Goal: Task Accomplishment & Management: Manage account settings

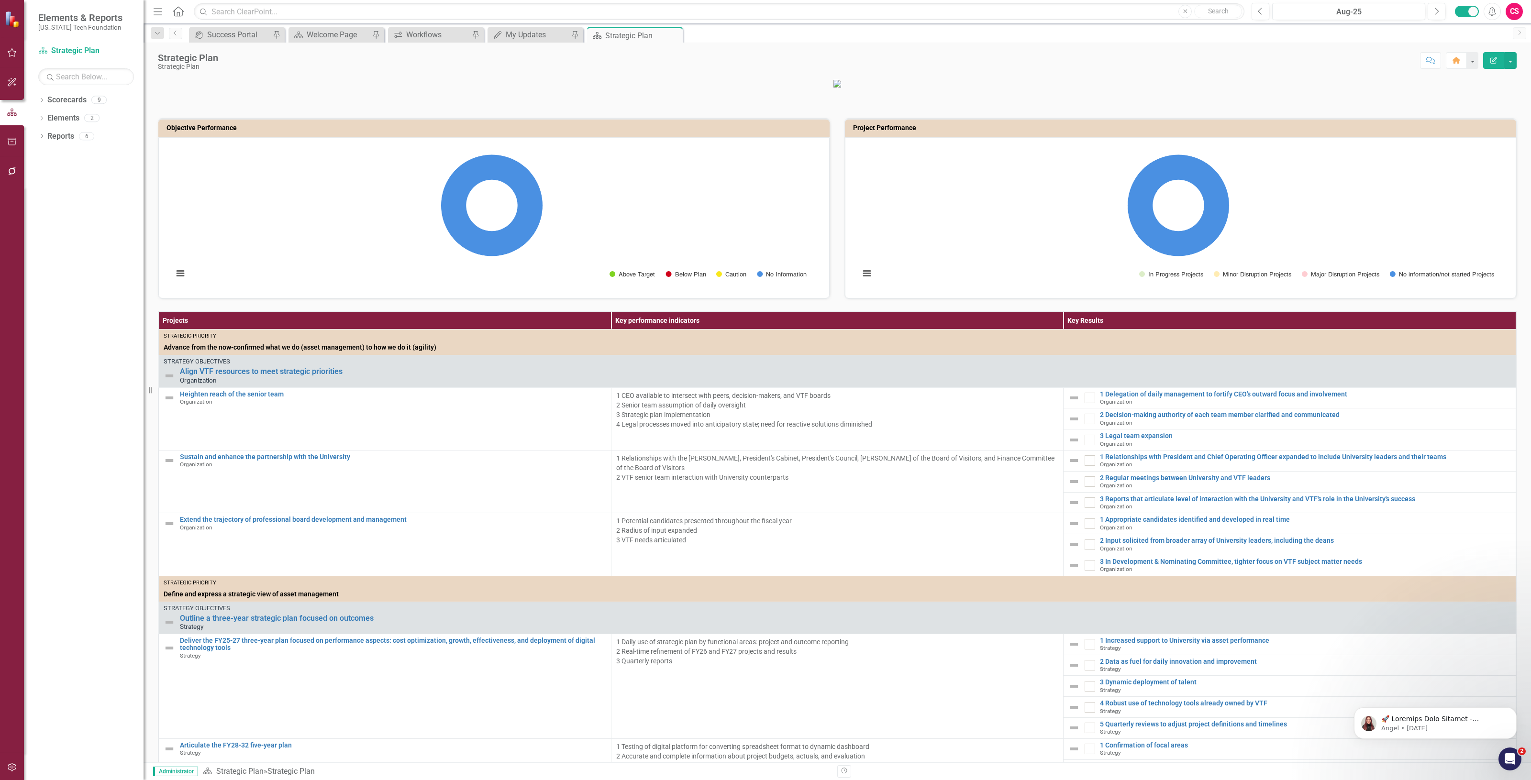
click at [15, 769] on icon "button" at bounding box center [12, 768] width 10 height 8
click at [74, 67] on link "Manage Users" at bounding box center [86, 66] width 96 height 11
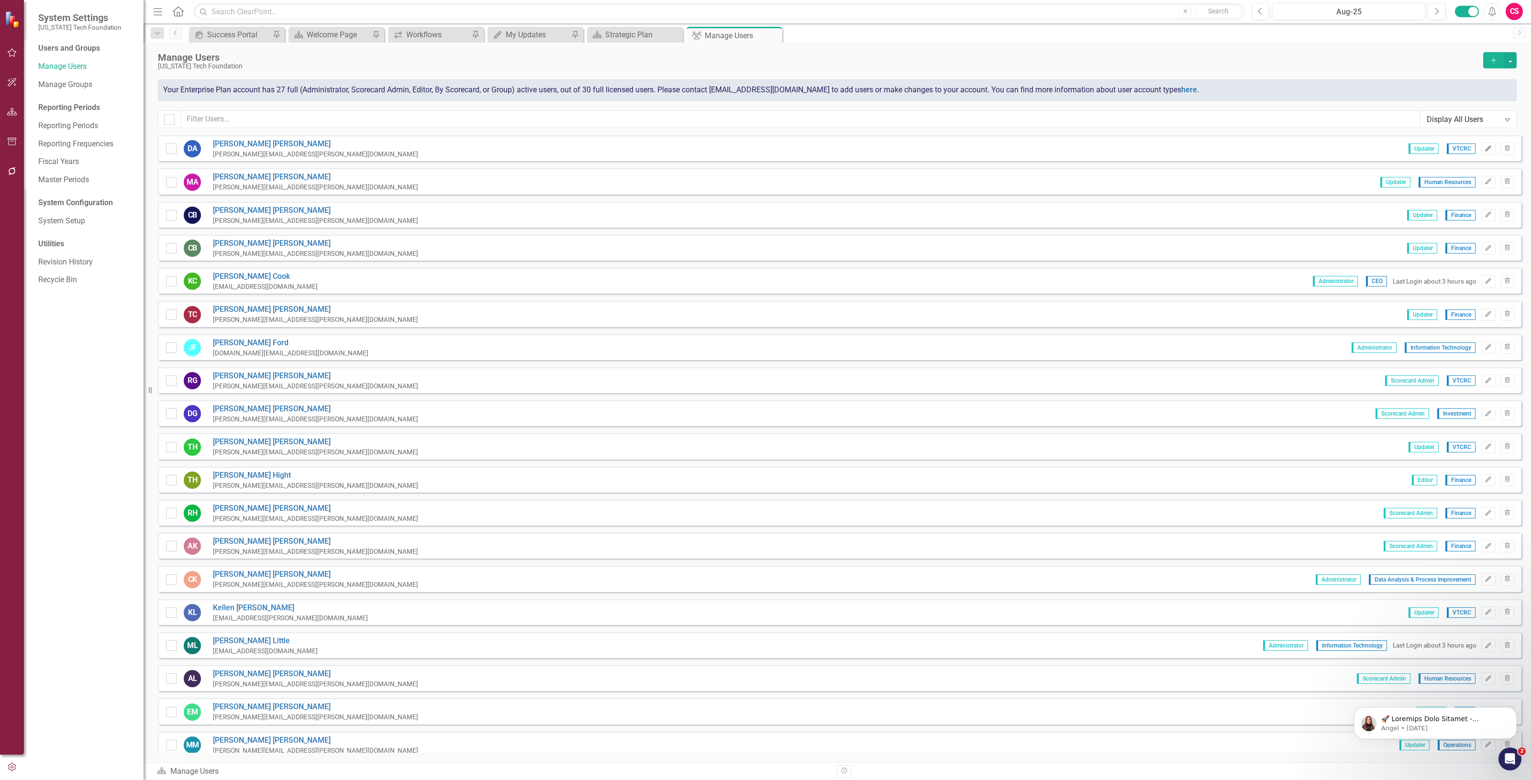
click at [1481, 149] on button "Edit" at bounding box center [1488, 149] width 14 height 12
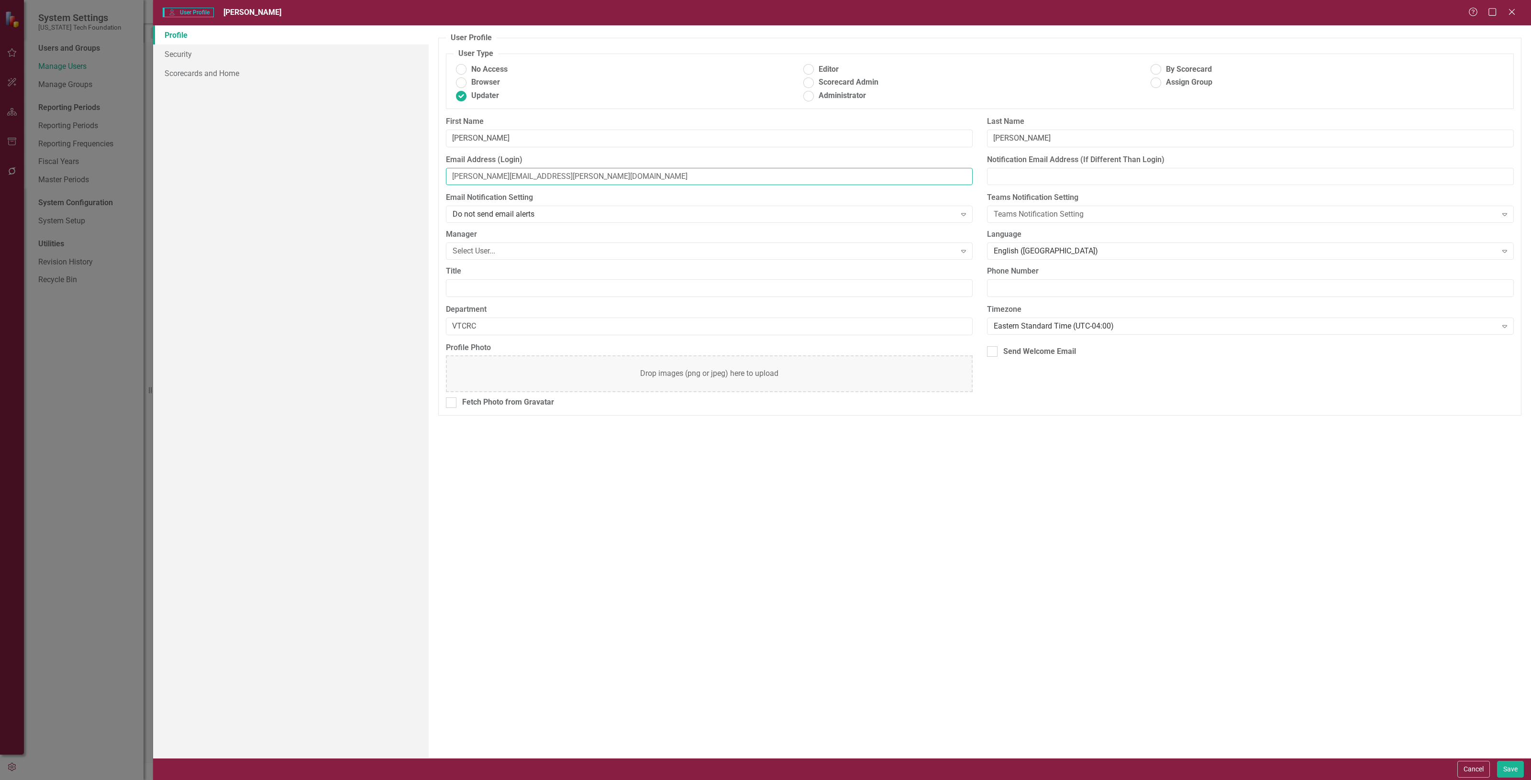
drag, startPoint x: 574, startPoint y: 179, endPoint x: 418, endPoint y: 172, distance: 156.6
click at [415, 175] on div "Profile Security Scorecards and Home User Profile ClearPoint has a wealth of op…" at bounding box center [842, 391] width 1378 height 733
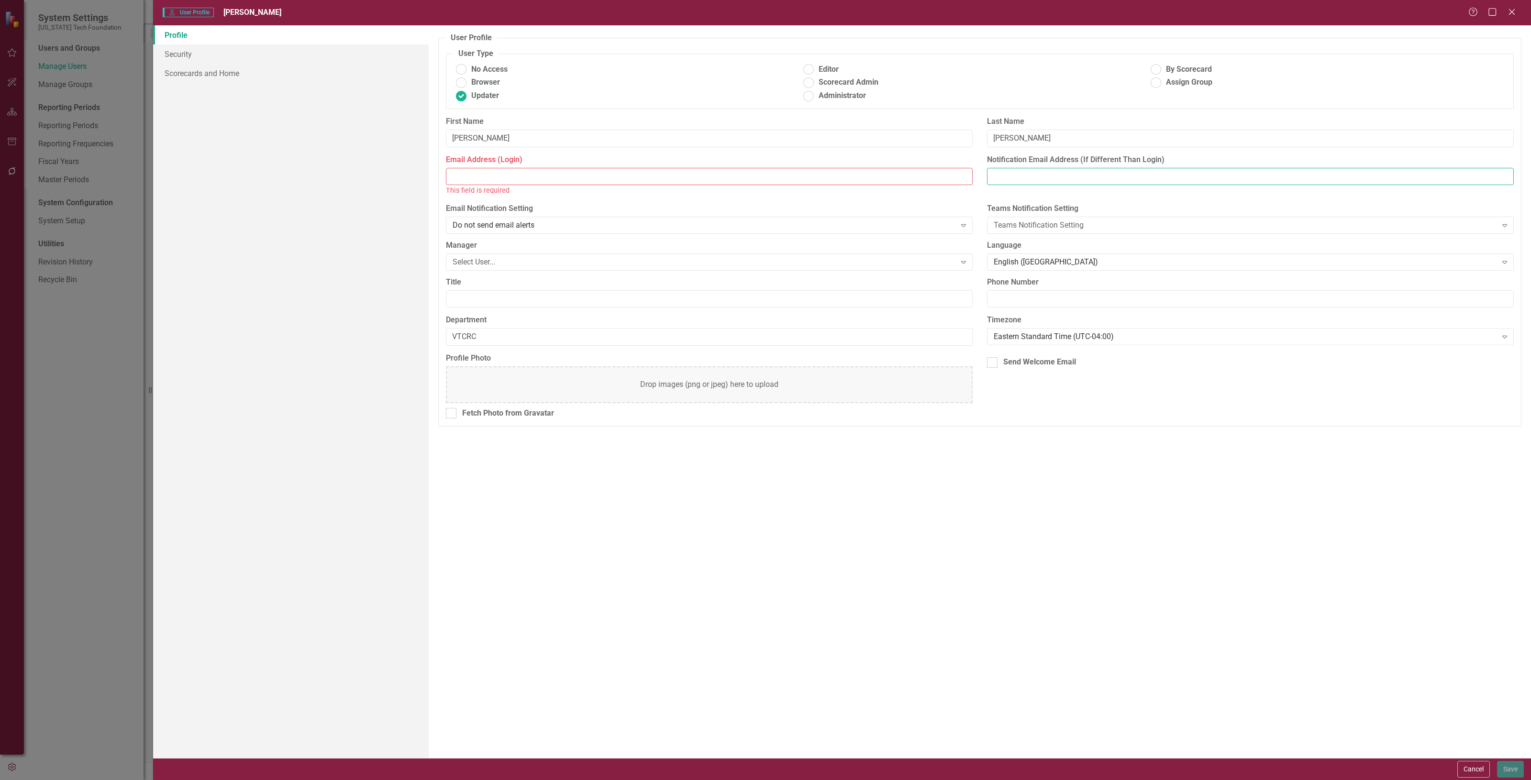
click at [1012, 174] on input "Notification Email Address (If Different Than Login)" at bounding box center [1250, 177] width 527 height 18
paste input "[PERSON_NAME][EMAIL_ADDRESS][PERSON_NAME][DOMAIN_NAME]"
type input "[PERSON_NAME][EMAIL_ADDRESS][PERSON_NAME][DOMAIN_NAME]"
click at [544, 174] on input "Email Address (Login)" at bounding box center [709, 177] width 527 height 18
paste input "[EMAIL_ADDRESS][DOMAIN_NAME]"
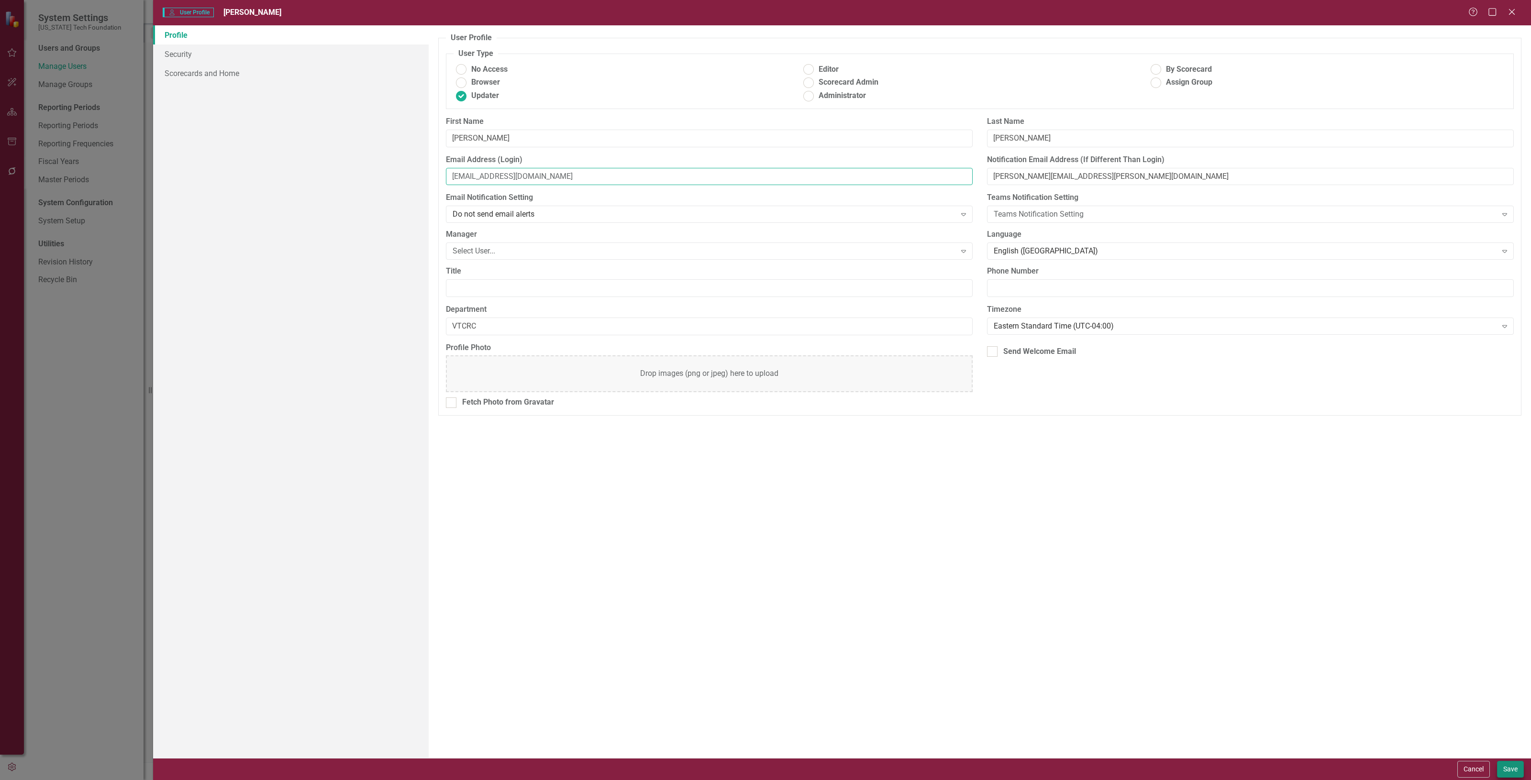
type input "[EMAIL_ADDRESS][DOMAIN_NAME]"
click at [1510, 770] on button "Save" at bounding box center [1510, 769] width 27 height 17
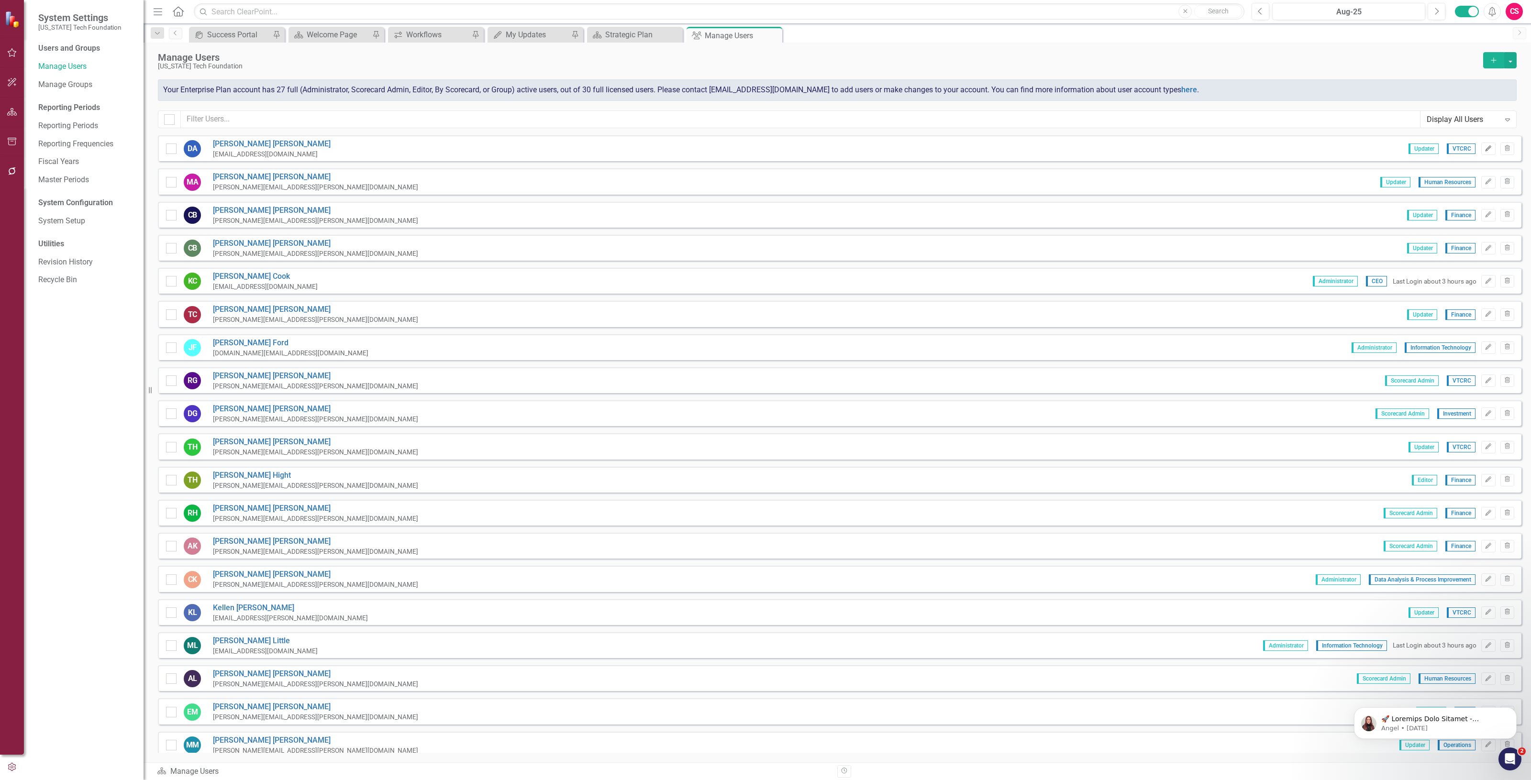
click at [1485, 150] on icon "Edit" at bounding box center [1488, 149] width 7 height 6
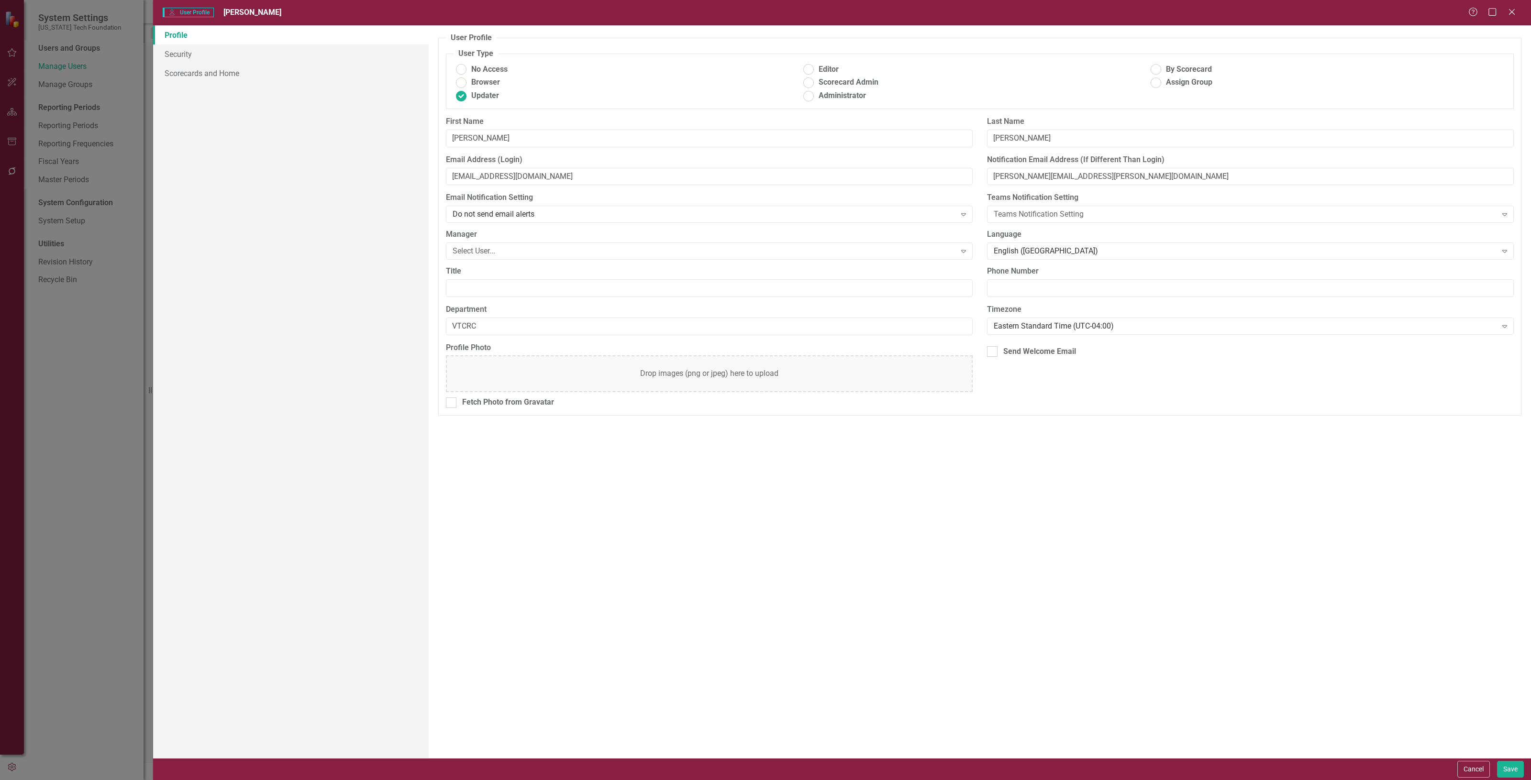
click at [1465, 757] on div "User Profile ClearPoint has a wealth of options to help you ensure that people …" at bounding box center [980, 391] width 1102 height 733
click at [1464, 777] on button "Cancel" at bounding box center [1473, 769] width 33 height 17
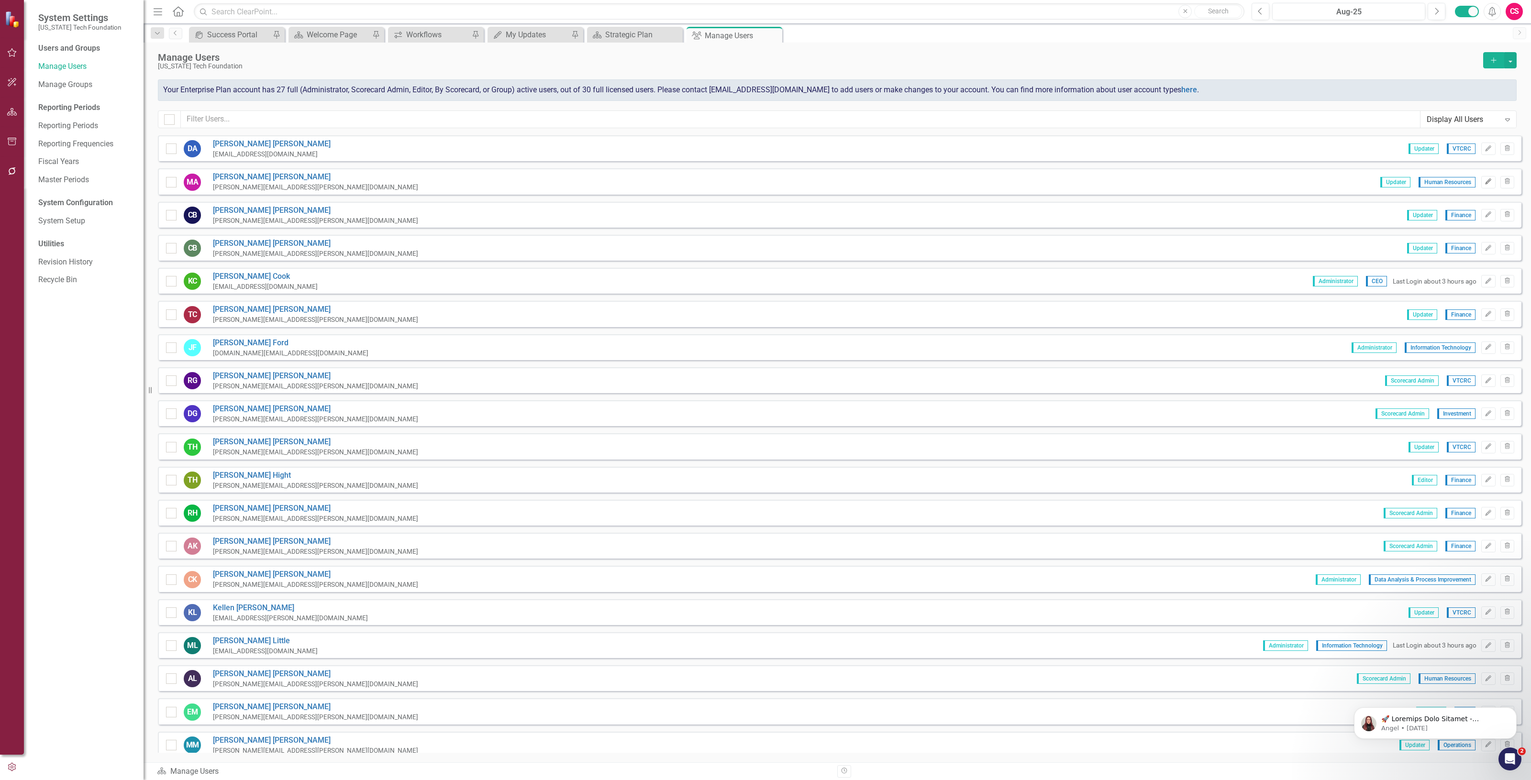
click at [1481, 185] on button "Edit" at bounding box center [1488, 182] width 14 height 12
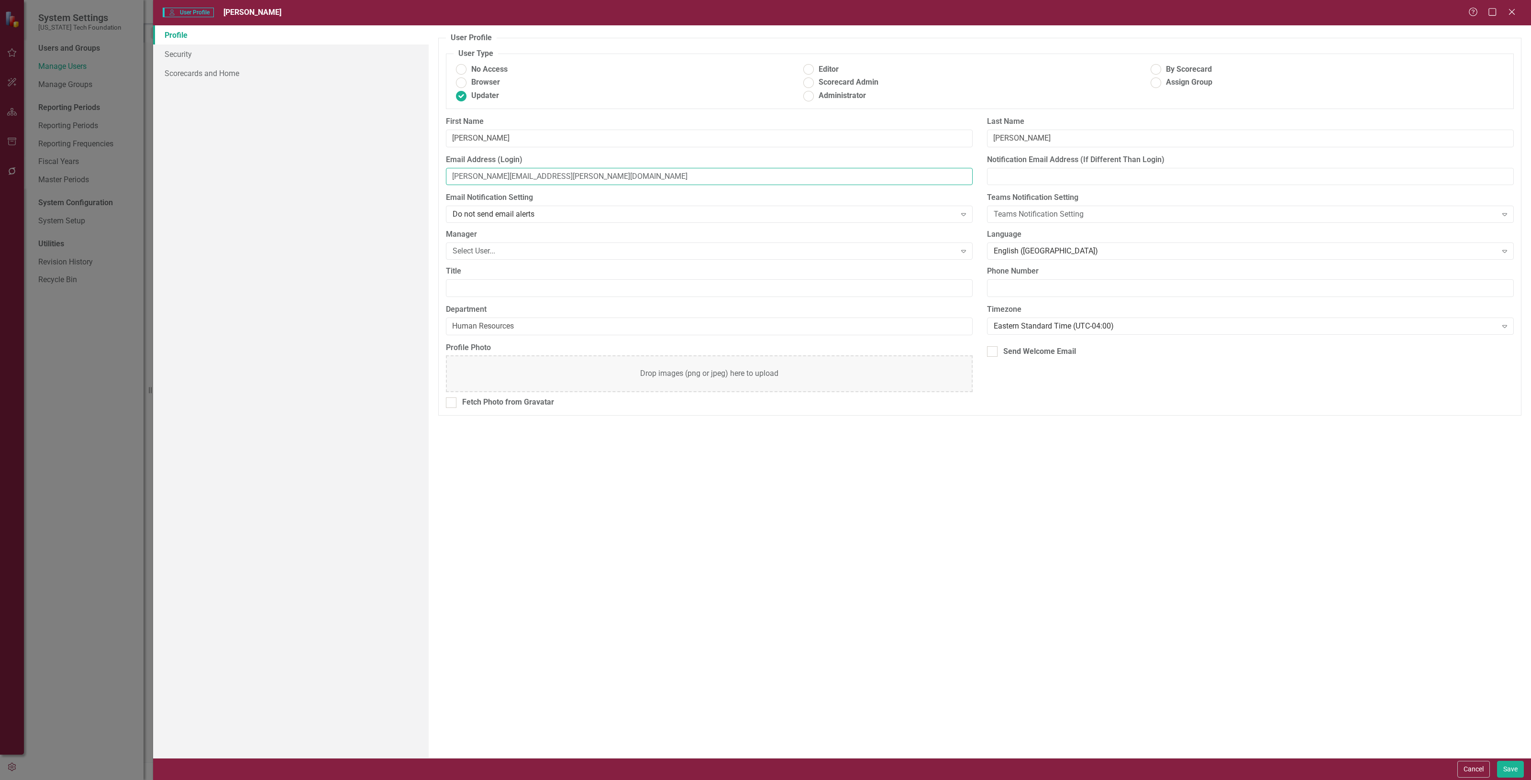
drag, startPoint x: 588, startPoint y: 173, endPoint x: 331, endPoint y: 178, distance: 256.5
click at [331, 178] on div "Profile Security Scorecards and Home User Profile ClearPoint has a wealth of op…" at bounding box center [842, 391] width 1378 height 733
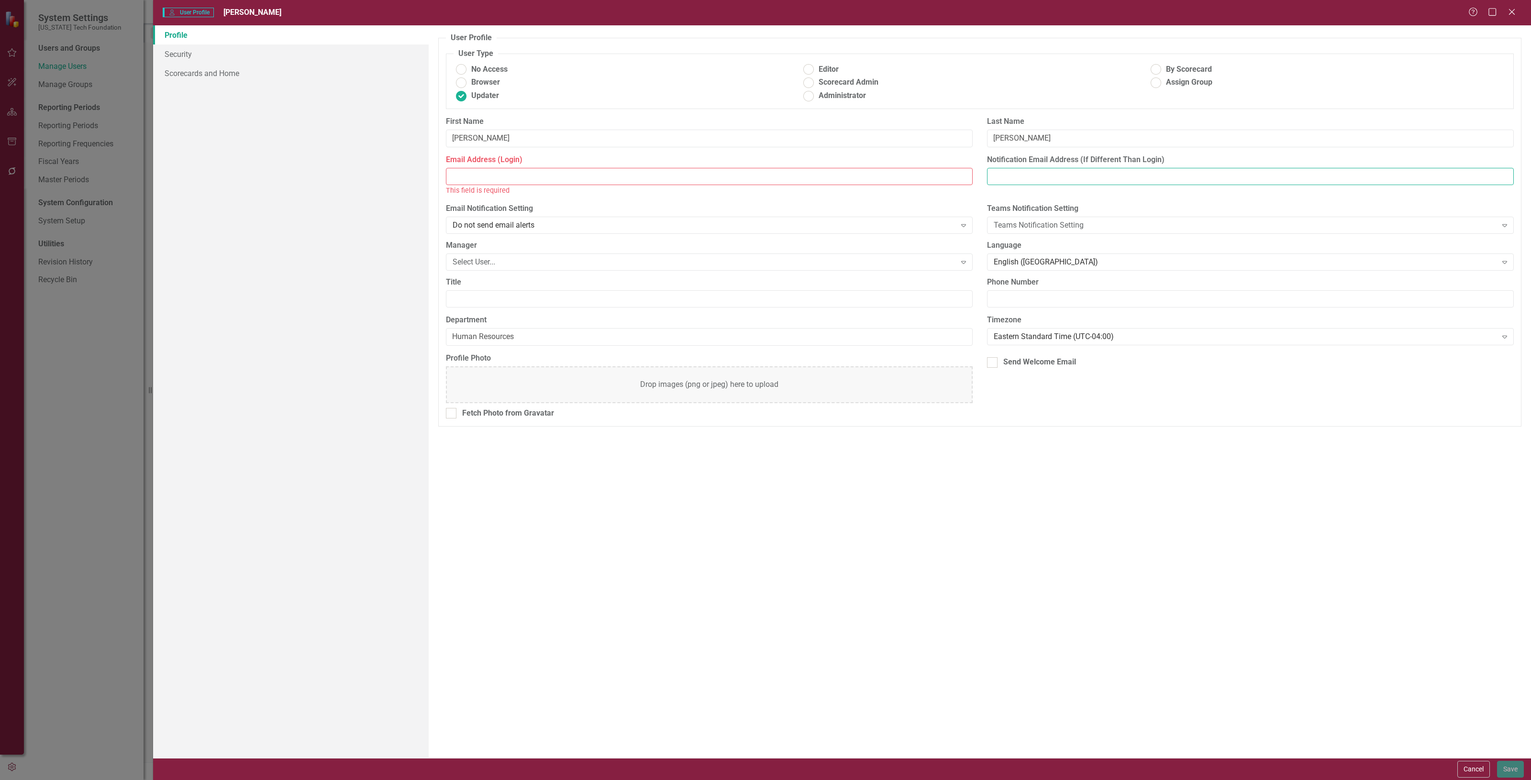
click at [1073, 182] on input "Notification Email Address (If Different Than Login)" at bounding box center [1250, 177] width 527 height 18
paste input "[PERSON_NAME][EMAIL_ADDRESS][PERSON_NAME][DOMAIN_NAME]"
type input "[PERSON_NAME][EMAIL_ADDRESS][PERSON_NAME][DOMAIN_NAME]"
click at [512, 170] on input "Email Address (Login)" at bounding box center [709, 177] width 527 height 18
paste input "[EMAIL_ADDRESS][DOMAIN_NAME]"
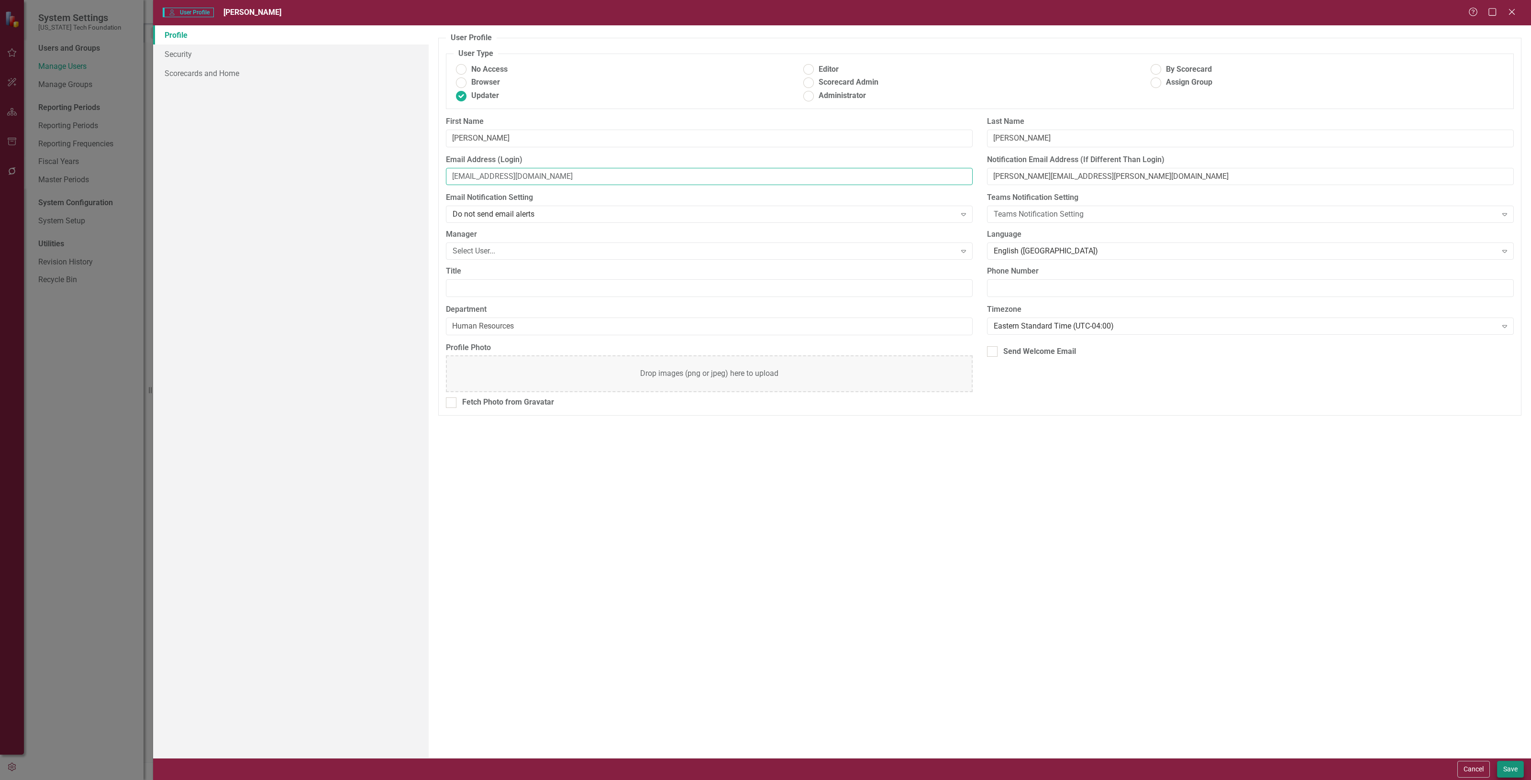
type input "[EMAIL_ADDRESS][DOMAIN_NAME]"
click at [1506, 772] on button "Save" at bounding box center [1510, 769] width 27 height 17
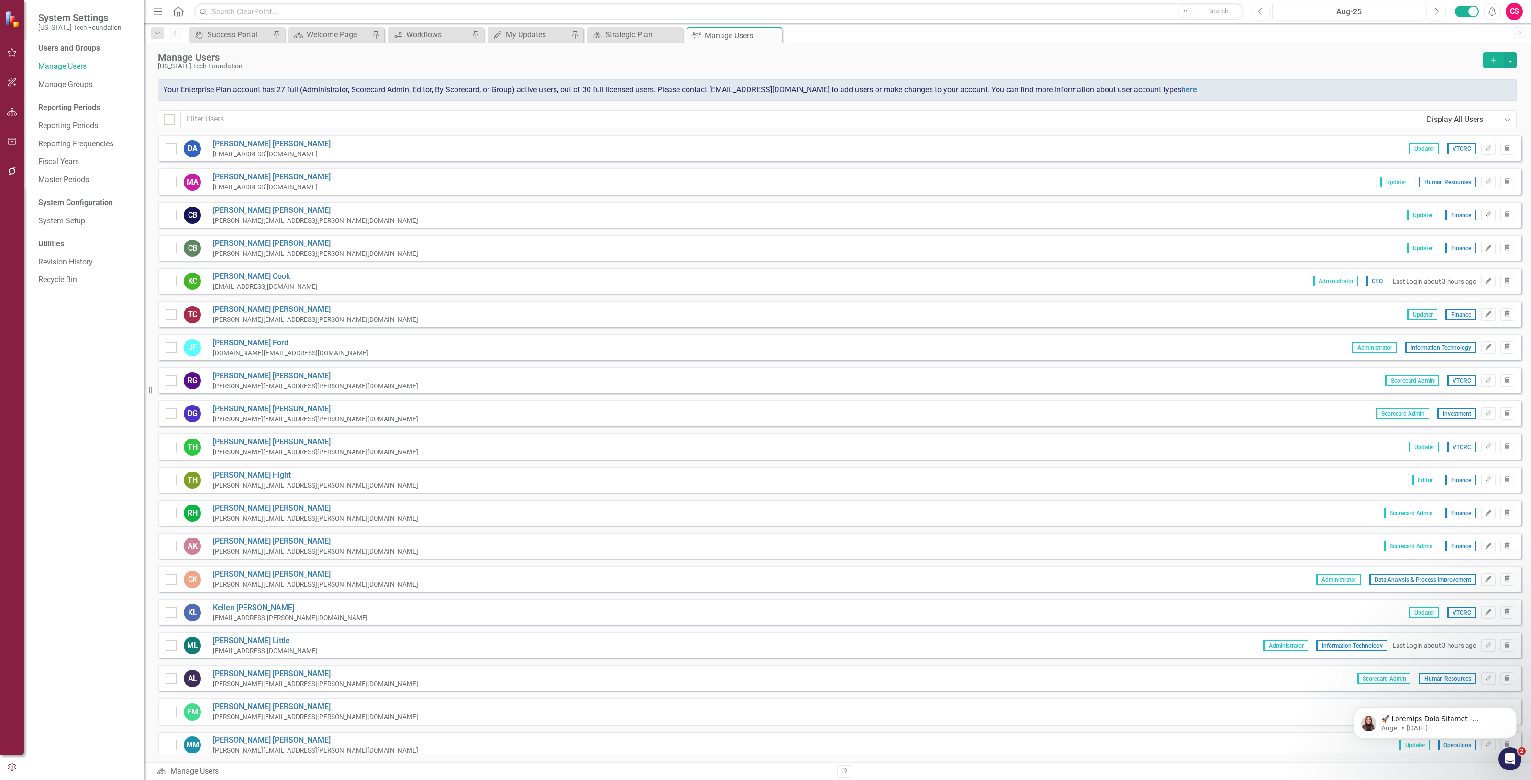
click at [1481, 213] on button "Edit" at bounding box center [1488, 215] width 14 height 12
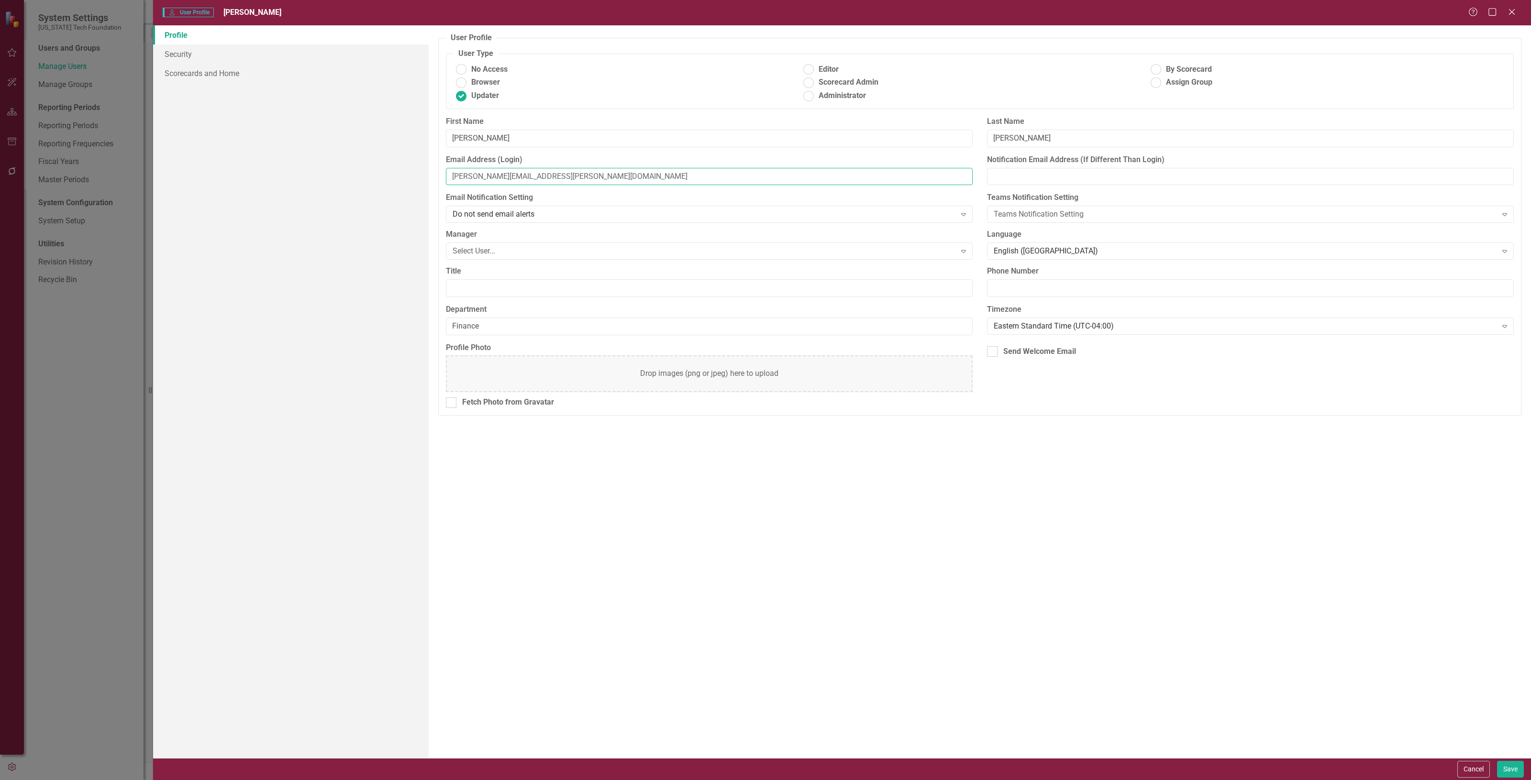
drag, startPoint x: 550, startPoint y: 173, endPoint x: 357, endPoint y: 190, distance: 193.5
click at [357, 190] on div "Profile Security Scorecards and Home User Profile ClearPoint has a wealth of op…" at bounding box center [842, 391] width 1378 height 733
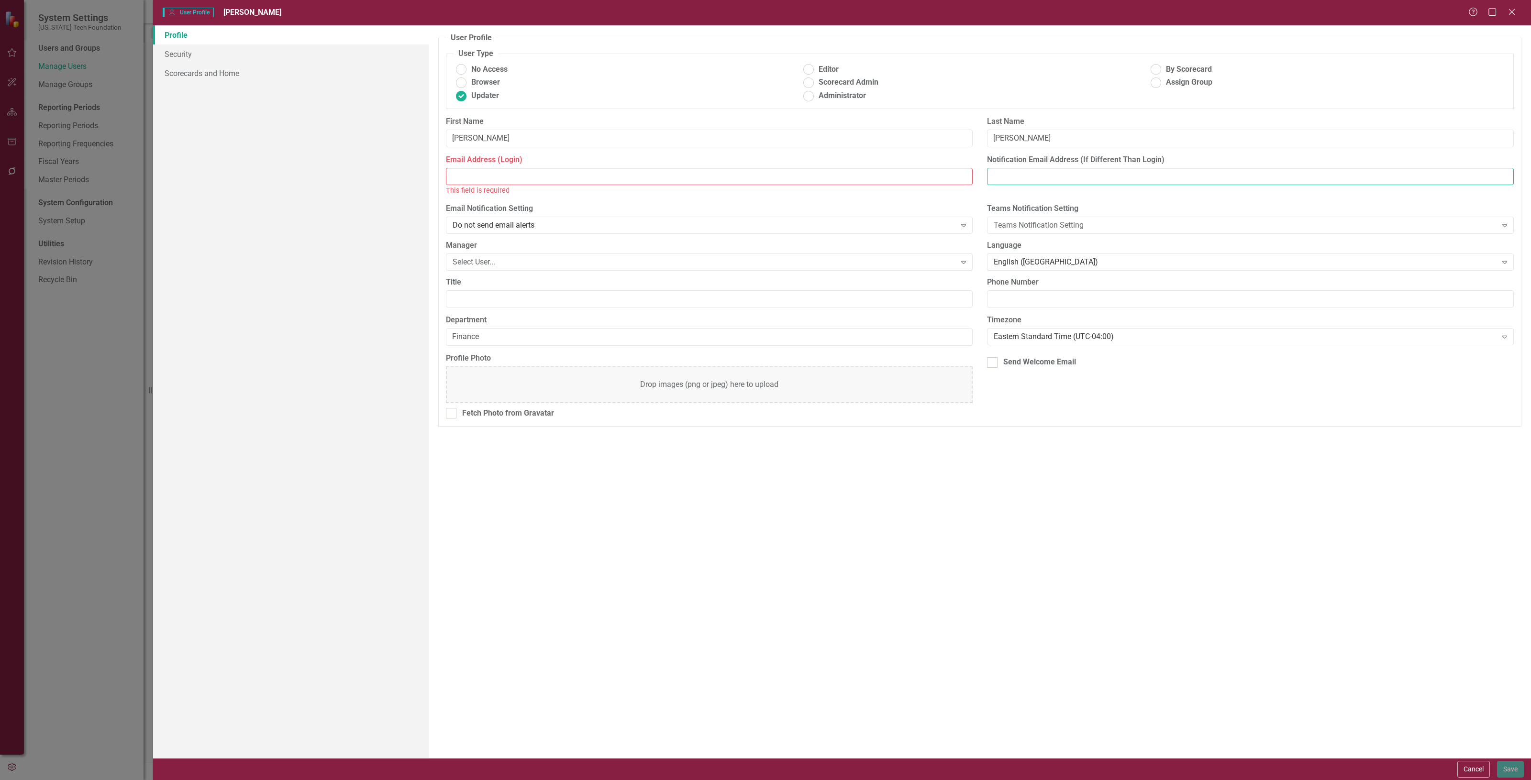
click at [1065, 172] on input "Notification Email Address (If Different Than Login)" at bounding box center [1250, 177] width 527 height 18
paste input "[PERSON_NAME][EMAIL_ADDRESS][PERSON_NAME][DOMAIN_NAME]"
type input "[PERSON_NAME][EMAIL_ADDRESS][PERSON_NAME][DOMAIN_NAME]"
click at [642, 169] on input "Email Address (Login)" at bounding box center [709, 177] width 527 height 18
paste input "[EMAIL_ADDRESS][DOMAIN_NAME]"
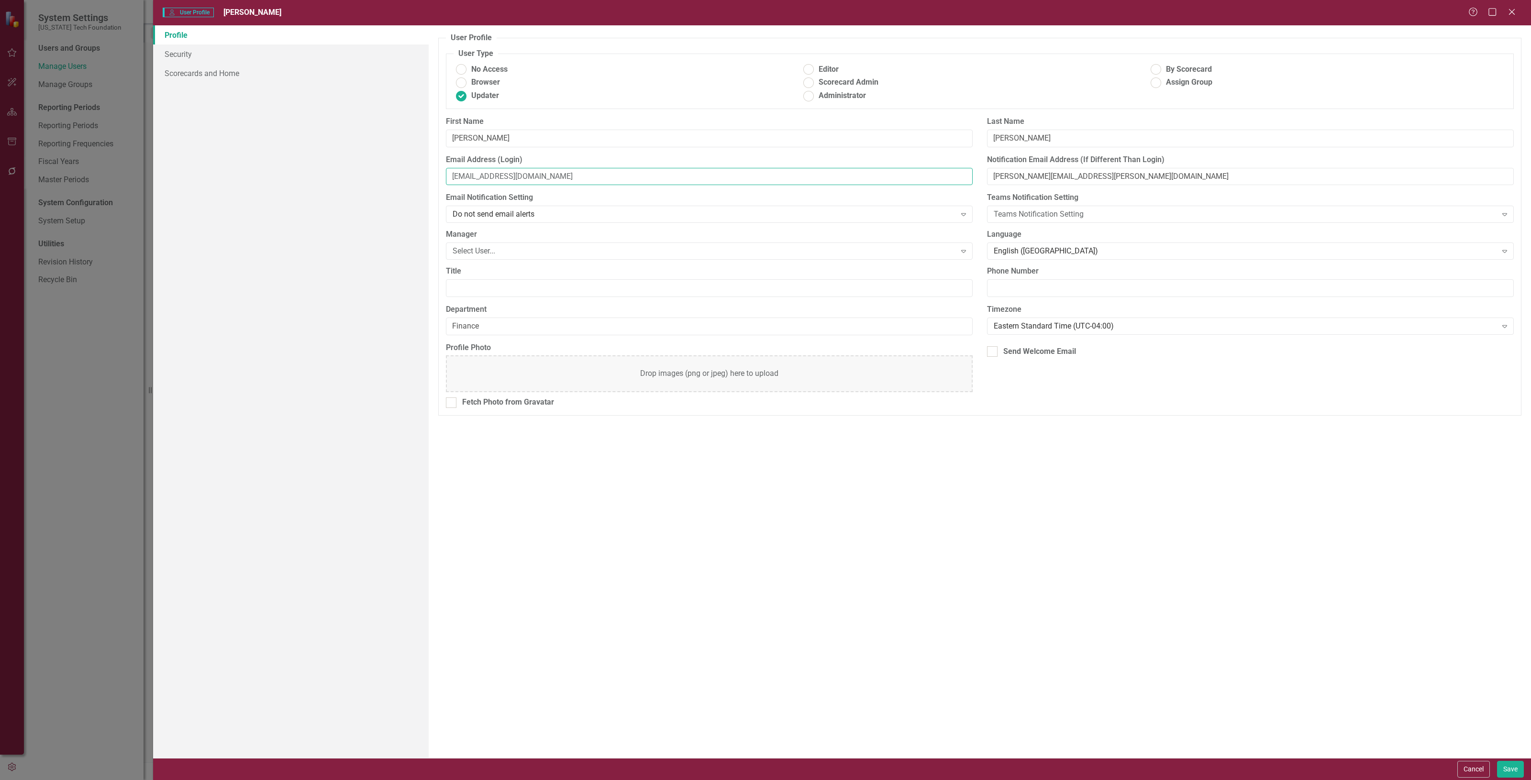
click at [451, 173] on input "[EMAIL_ADDRESS][DOMAIN_NAME]" at bounding box center [709, 177] width 527 height 18
type input "[EMAIL_ADDRESS][DOMAIN_NAME]"
click at [1521, 767] on button "Save" at bounding box center [1510, 769] width 27 height 17
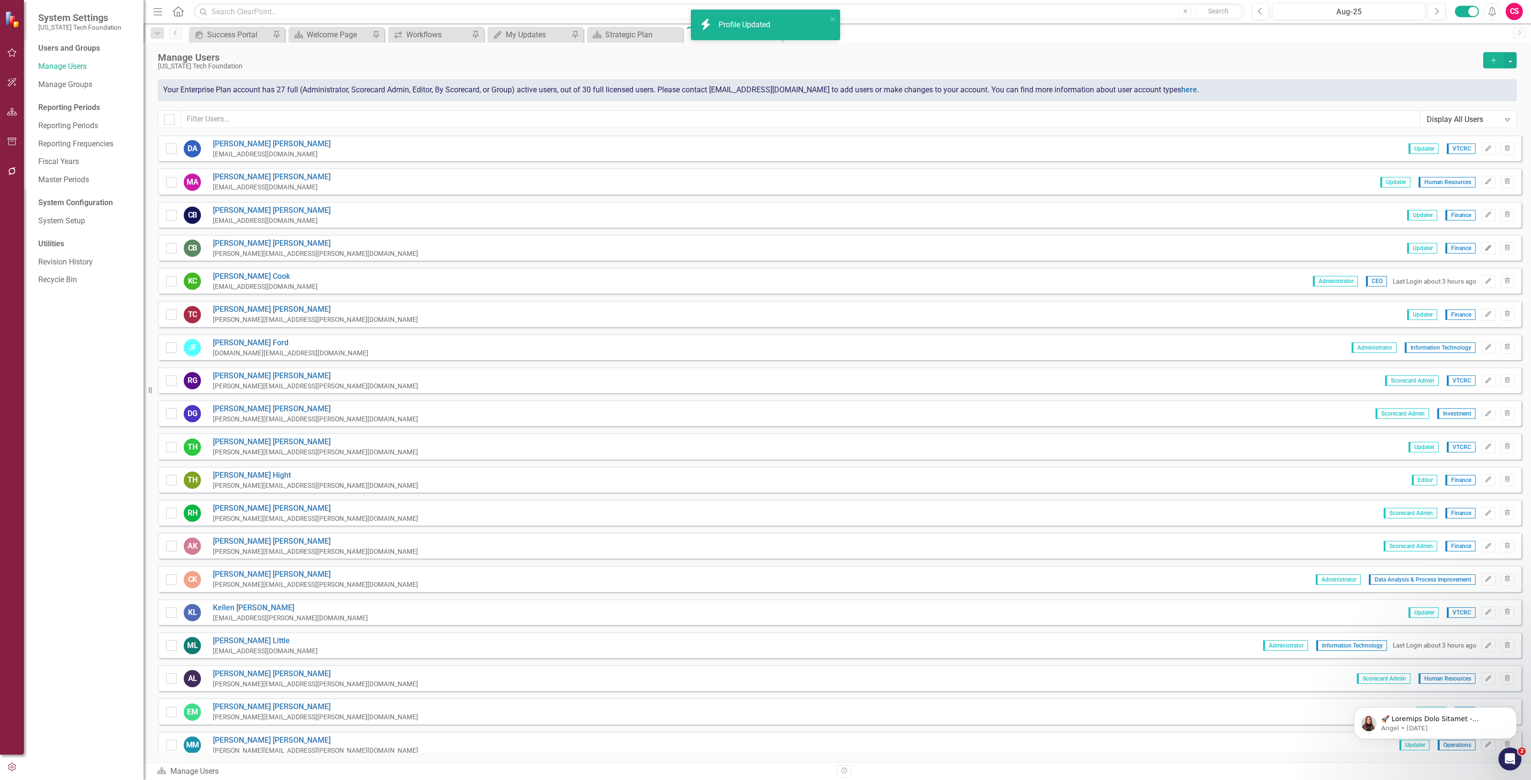
click at [1481, 247] on button "Edit" at bounding box center [1488, 248] width 14 height 12
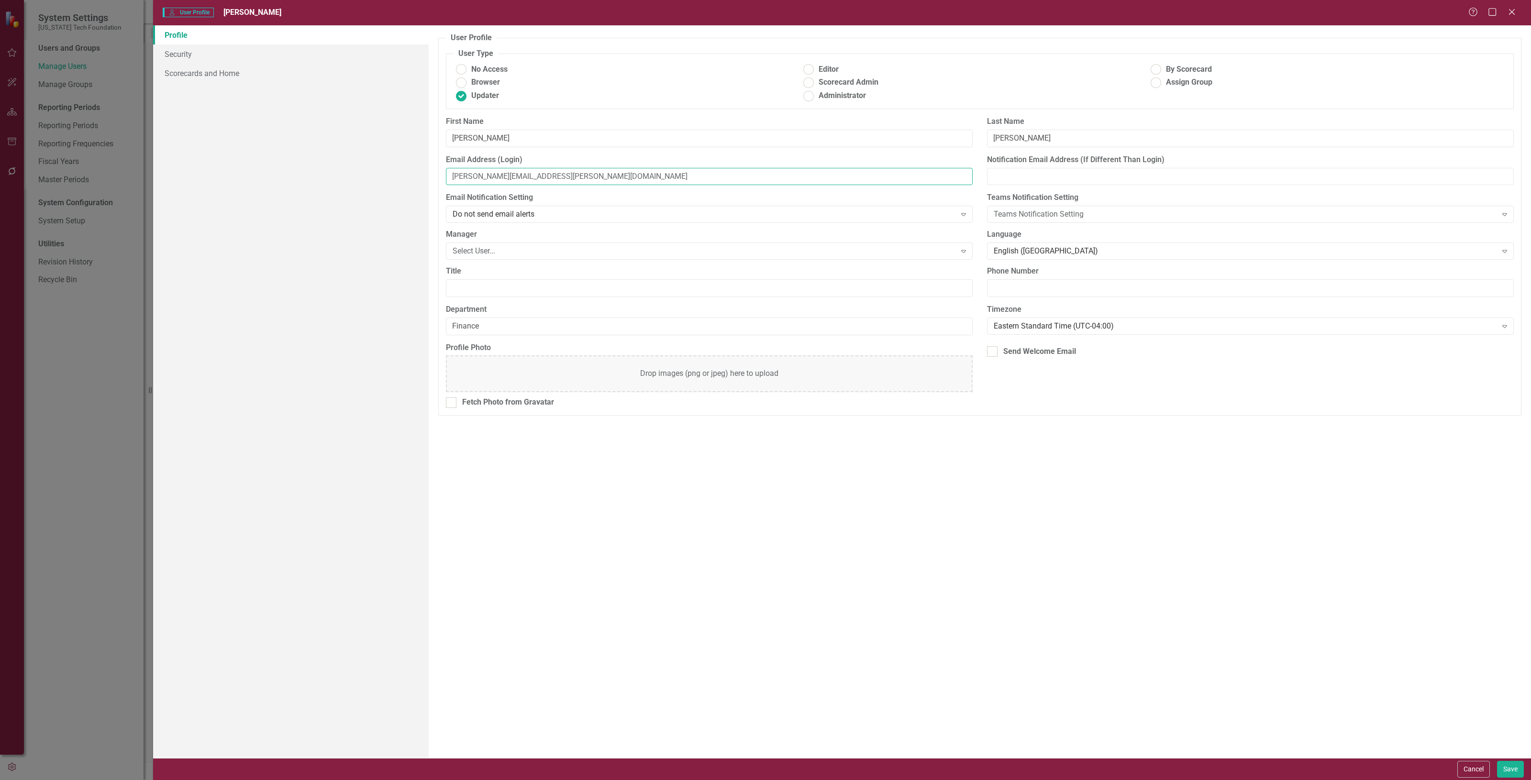
drag, startPoint x: 528, startPoint y: 178, endPoint x: 314, endPoint y: 184, distance: 213.5
click at [314, 184] on div "Profile Security Scorecards and Home User Profile ClearPoint has a wealth of op…" at bounding box center [842, 391] width 1378 height 733
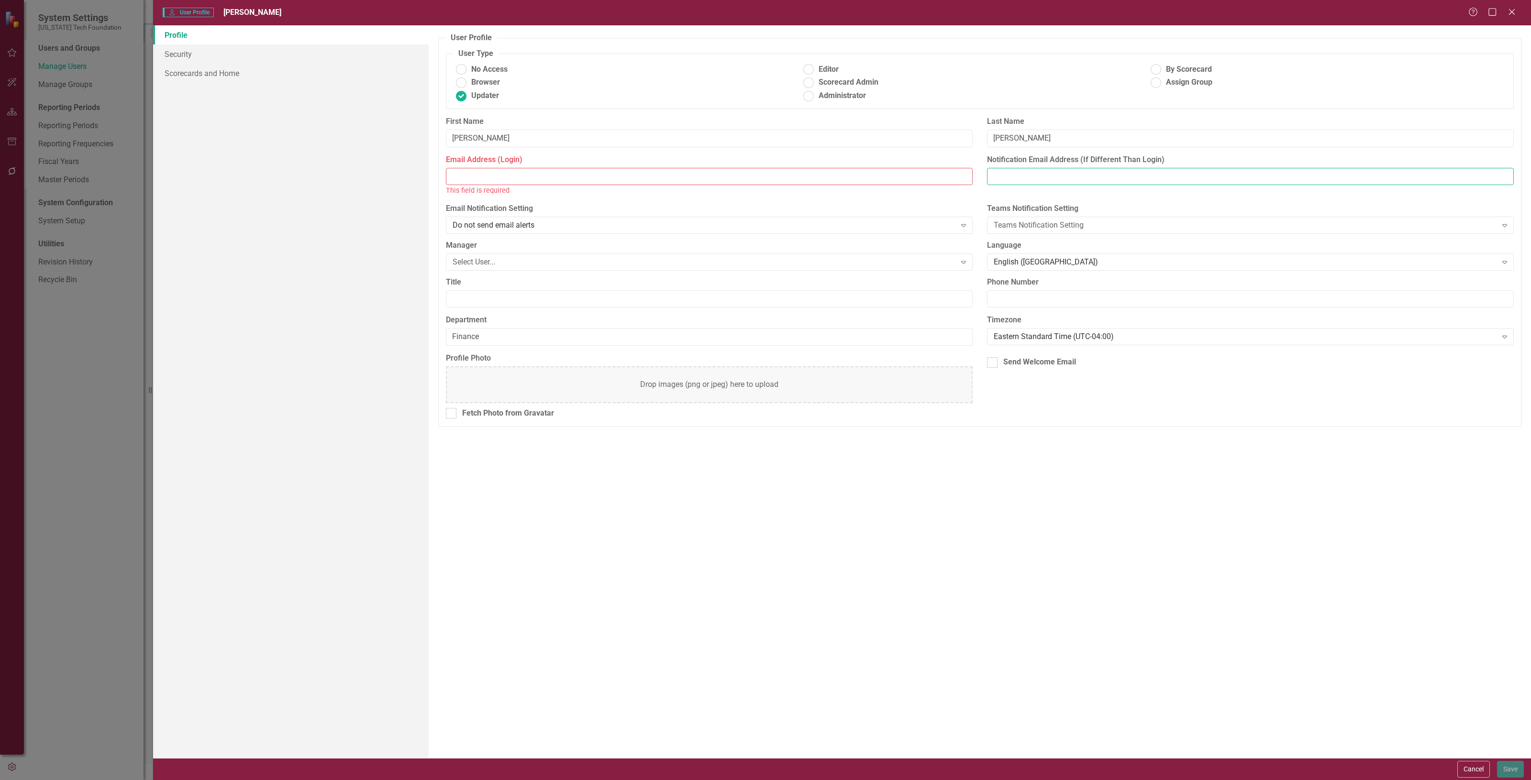
click at [1037, 171] on input "Notification Email Address (If Different Than Login)" at bounding box center [1250, 177] width 527 height 18
paste input "[PERSON_NAME][EMAIL_ADDRESS][PERSON_NAME][DOMAIN_NAME]"
type input "[PERSON_NAME][EMAIL_ADDRESS][PERSON_NAME][DOMAIN_NAME]"
click at [464, 180] on input "Email Address (Login)" at bounding box center [709, 177] width 527 height 18
paste input "[EMAIL_ADDRESS][DOMAIN_NAME]"
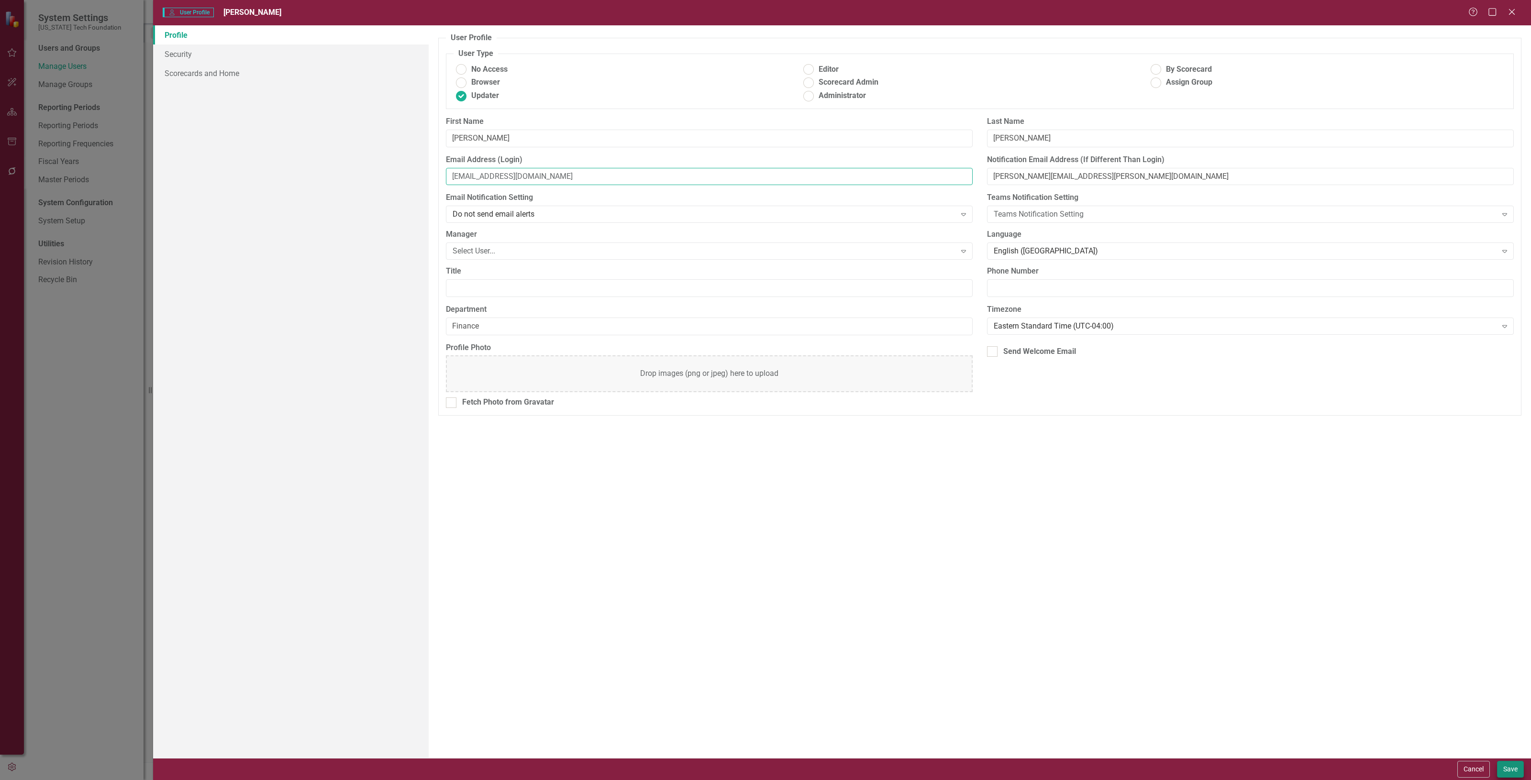
type input "[EMAIL_ADDRESS][DOMAIN_NAME]"
click at [1508, 771] on button "Save" at bounding box center [1510, 769] width 27 height 17
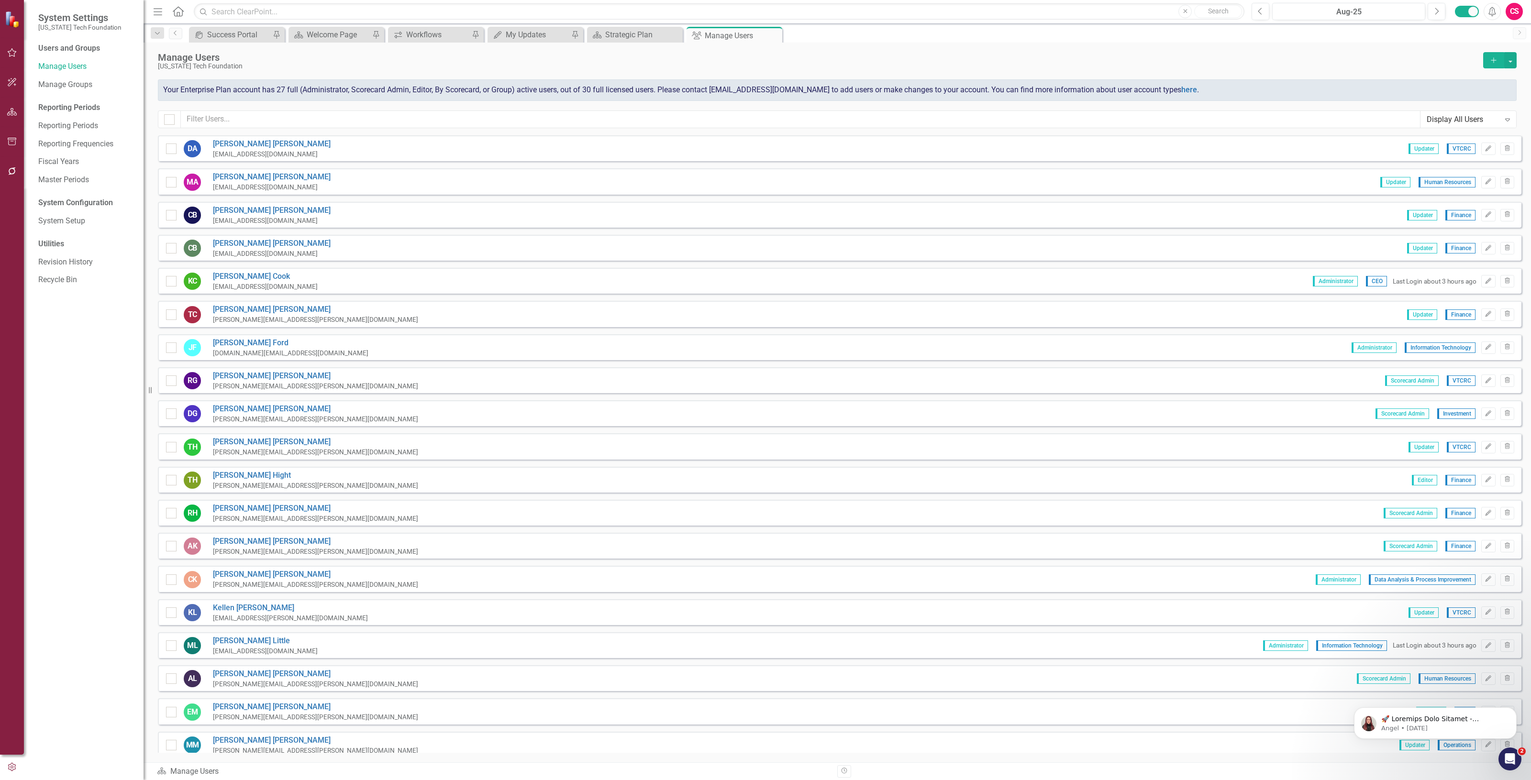
drag, startPoint x: 1478, startPoint y: 309, endPoint x: 1472, endPoint y: 304, distance: 7.8
click at [1485, 311] on icon "Edit" at bounding box center [1488, 314] width 7 height 6
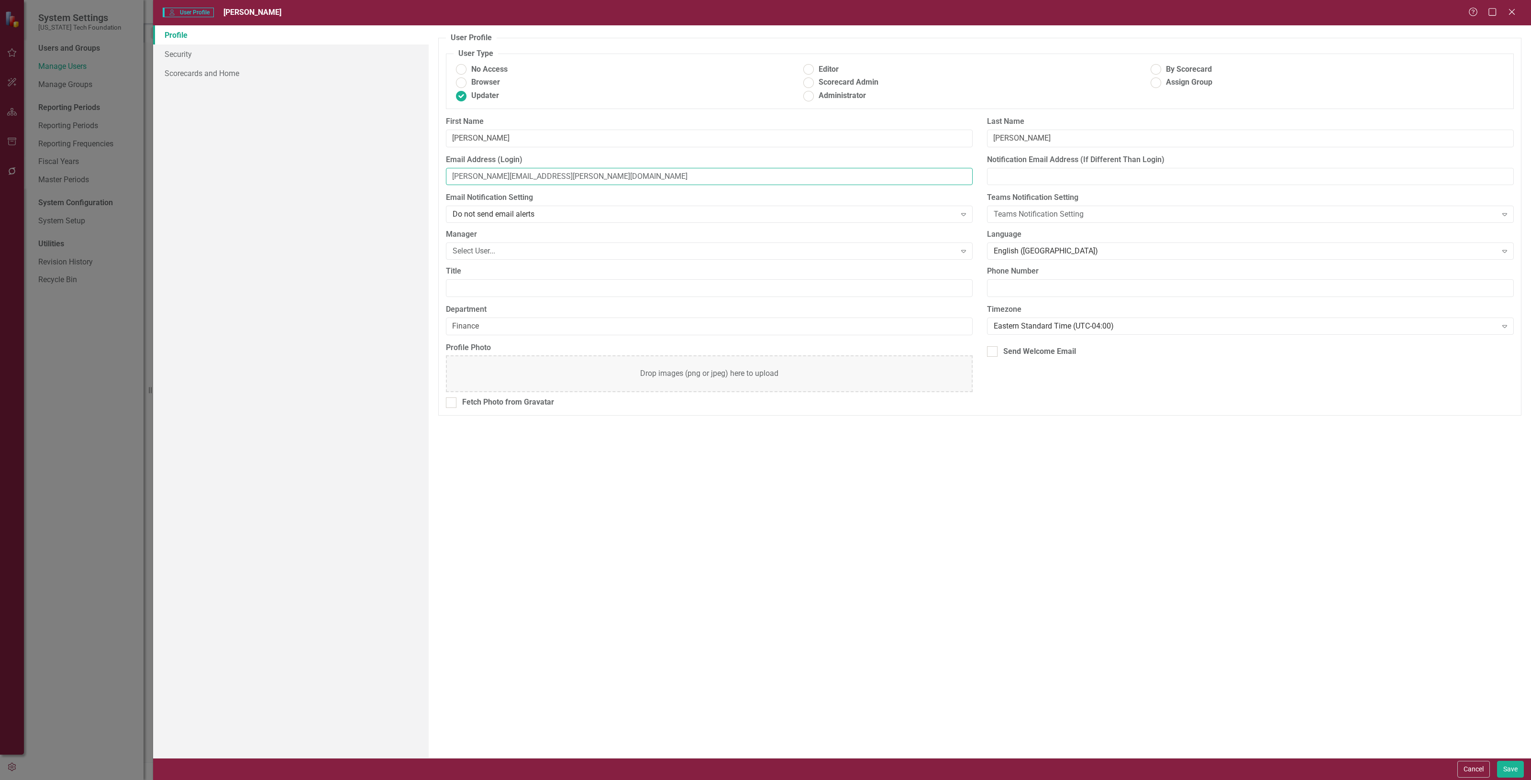
drag, startPoint x: 546, startPoint y: 177, endPoint x: 348, endPoint y: 185, distance: 198.2
click at [348, 185] on div "Profile Security Scorecards and Home User Profile ClearPoint has a wealth of op…" at bounding box center [842, 391] width 1378 height 733
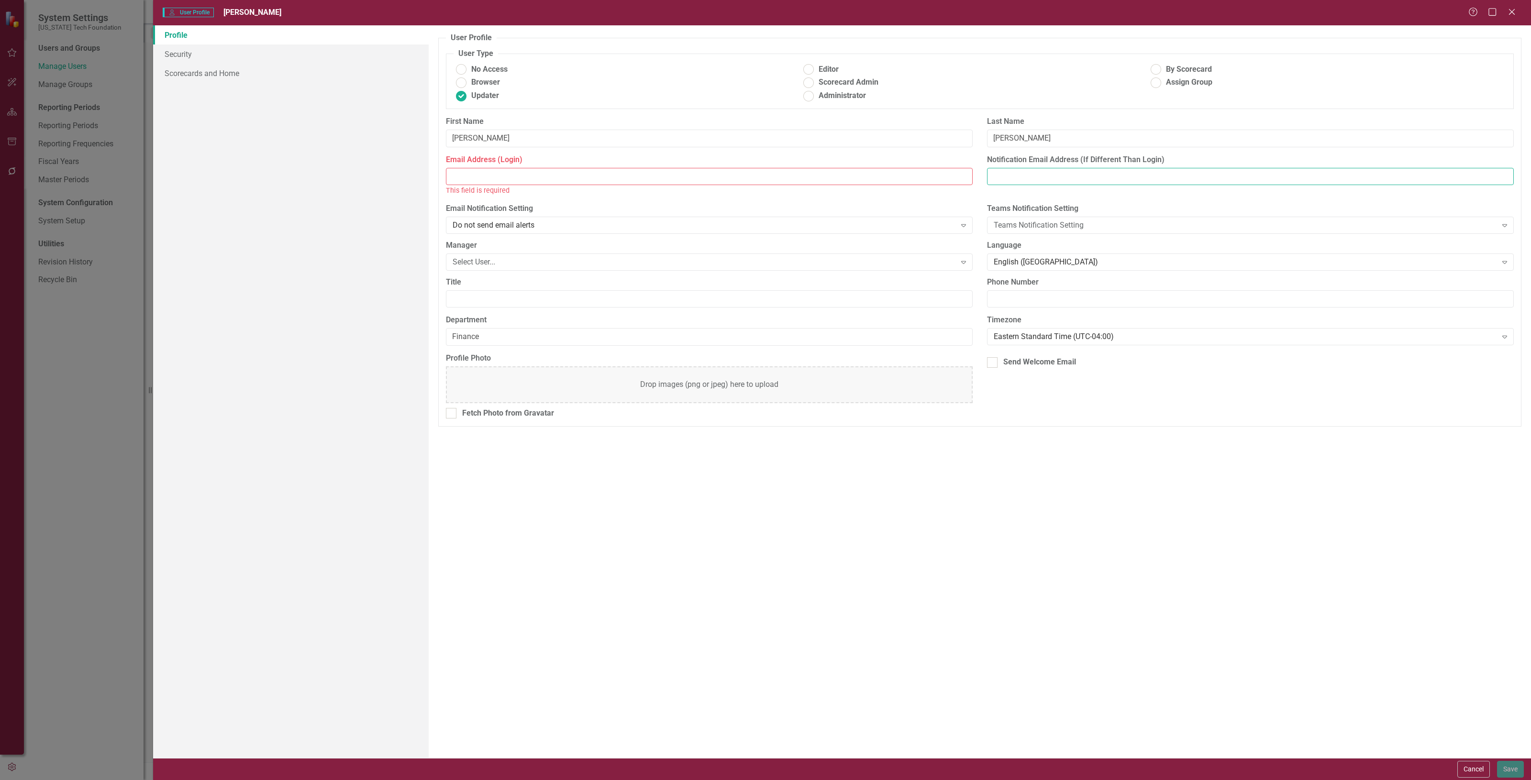
click at [1047, 177] on input "Notification Email Address (If Different Than Login)" at bounding box center [1250, 177] width 527 height 18
paste input "[PERSON_NAME][EMAIL_ADDRESS][PERSON_NAME][DOMAIN_NAME]"
type input "[PERSON_NAME][EMAIL_ADDRESS][PERSON_NAME][DOMAIN_NAME]"
click at [515, 178] on input "Email Address (Login)" at bounding box center [709, 177] width 527 height 18
paste input "[PERSON_NAME][EMAIL_ADDRESS][DOMAIN_NAME]"
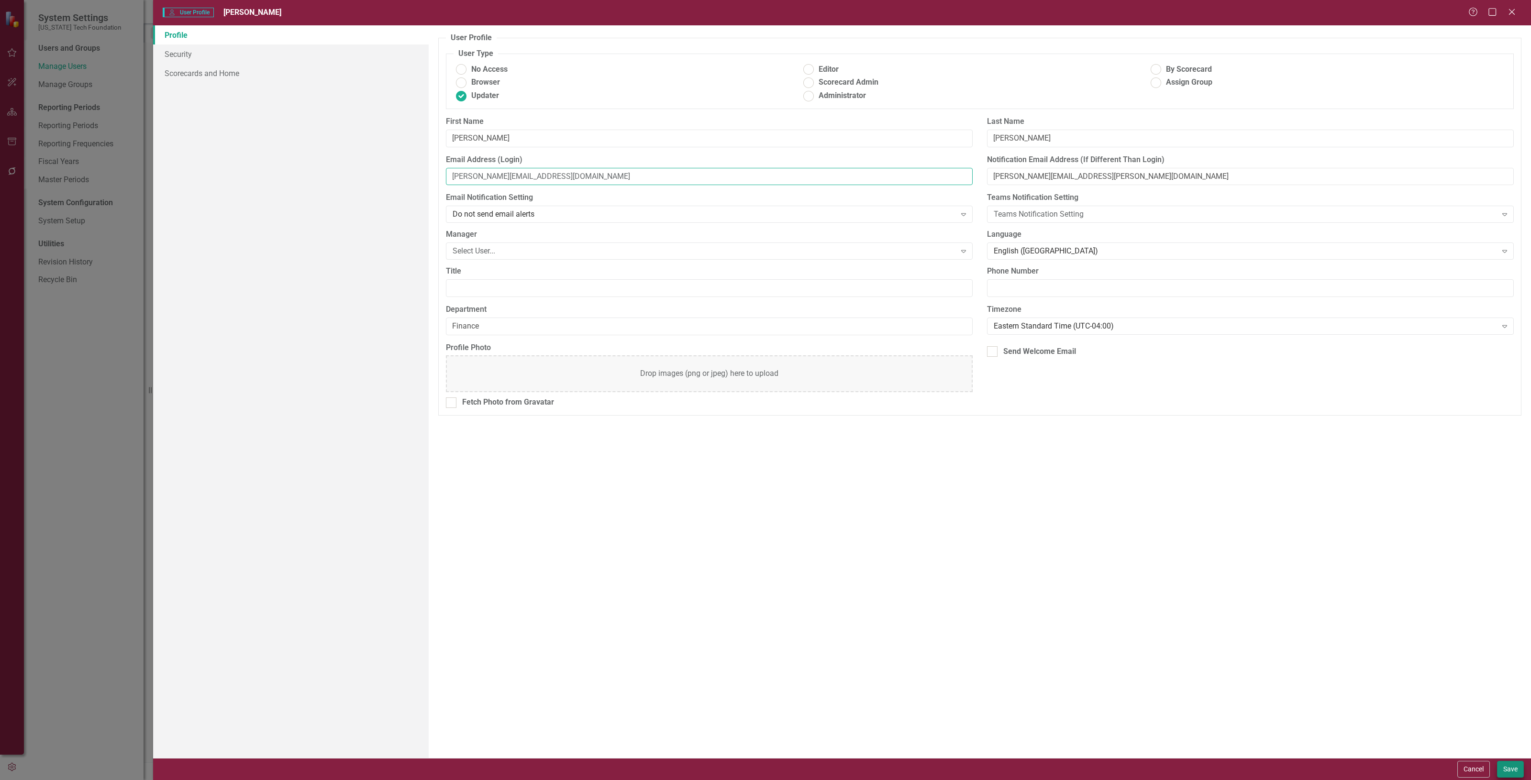
type input "[PERSON_NAME][EMAIL_ADDRESS][DOMAIN_NAME]"
click at [1509, 769] on button "Save" at bounding box center [1510, 769] width 27 height 17
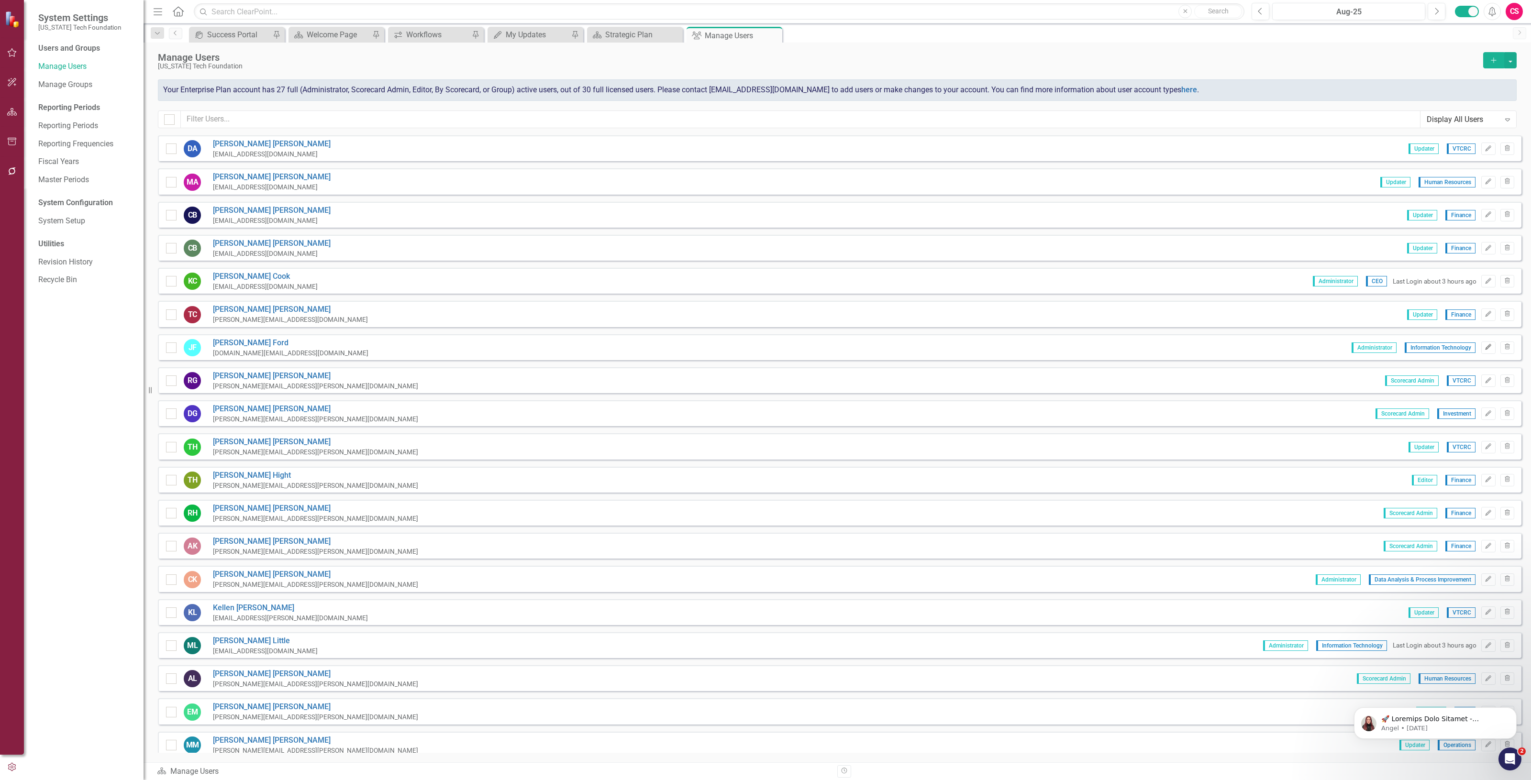
click at [1486, 345] on icon "button" at bounding box center [1489, 347] width 6 height 6
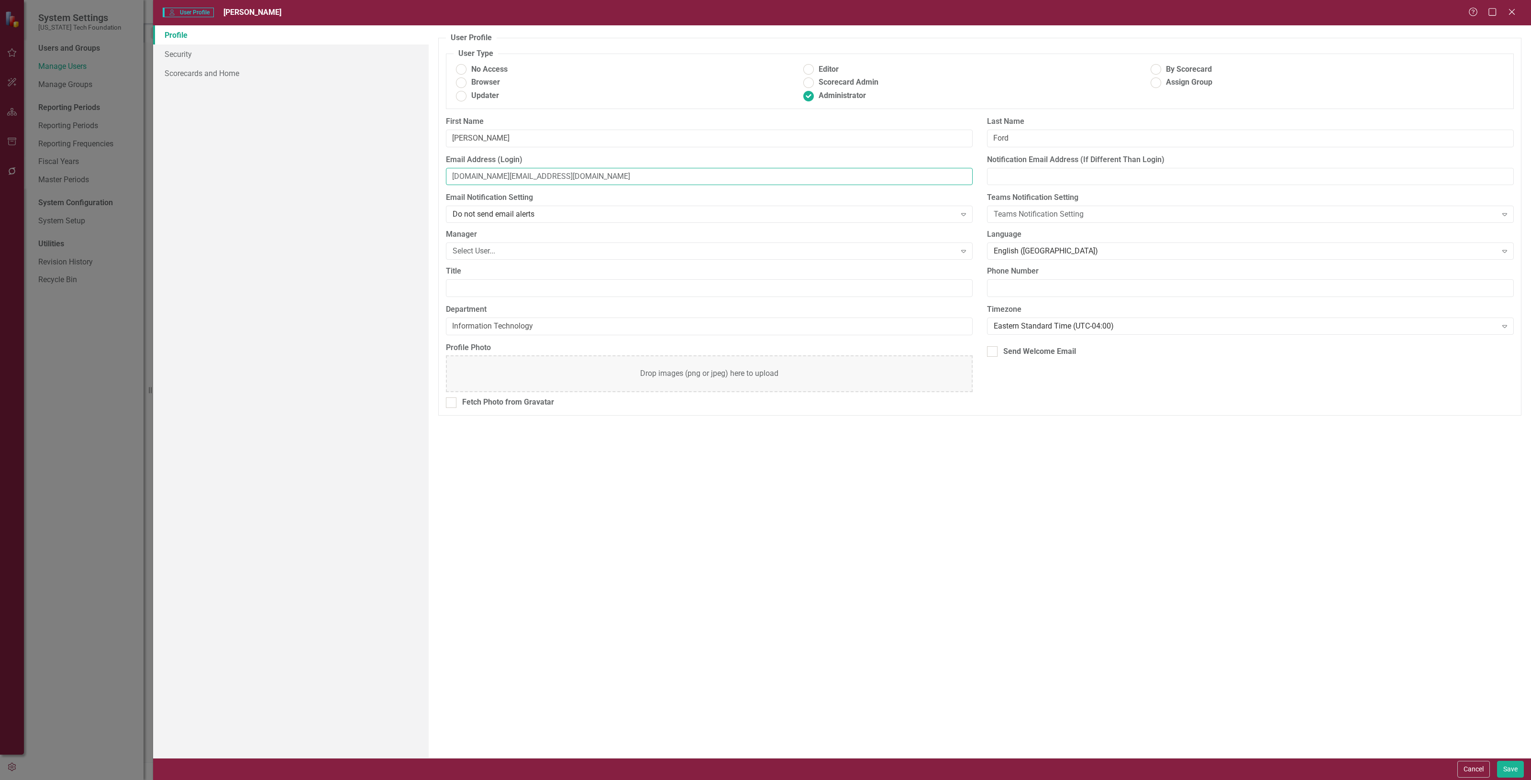
drag, startPoint x: 568, startPoint y: 171, endPoint x: 386, endPoint y: 168, distance: 182.3
click at [368, 173] on div "Profile Security Scorecards and Home User Profile ClearPoint has a wealth of op…" at bounding box center [842, 391] width 1378 height 733
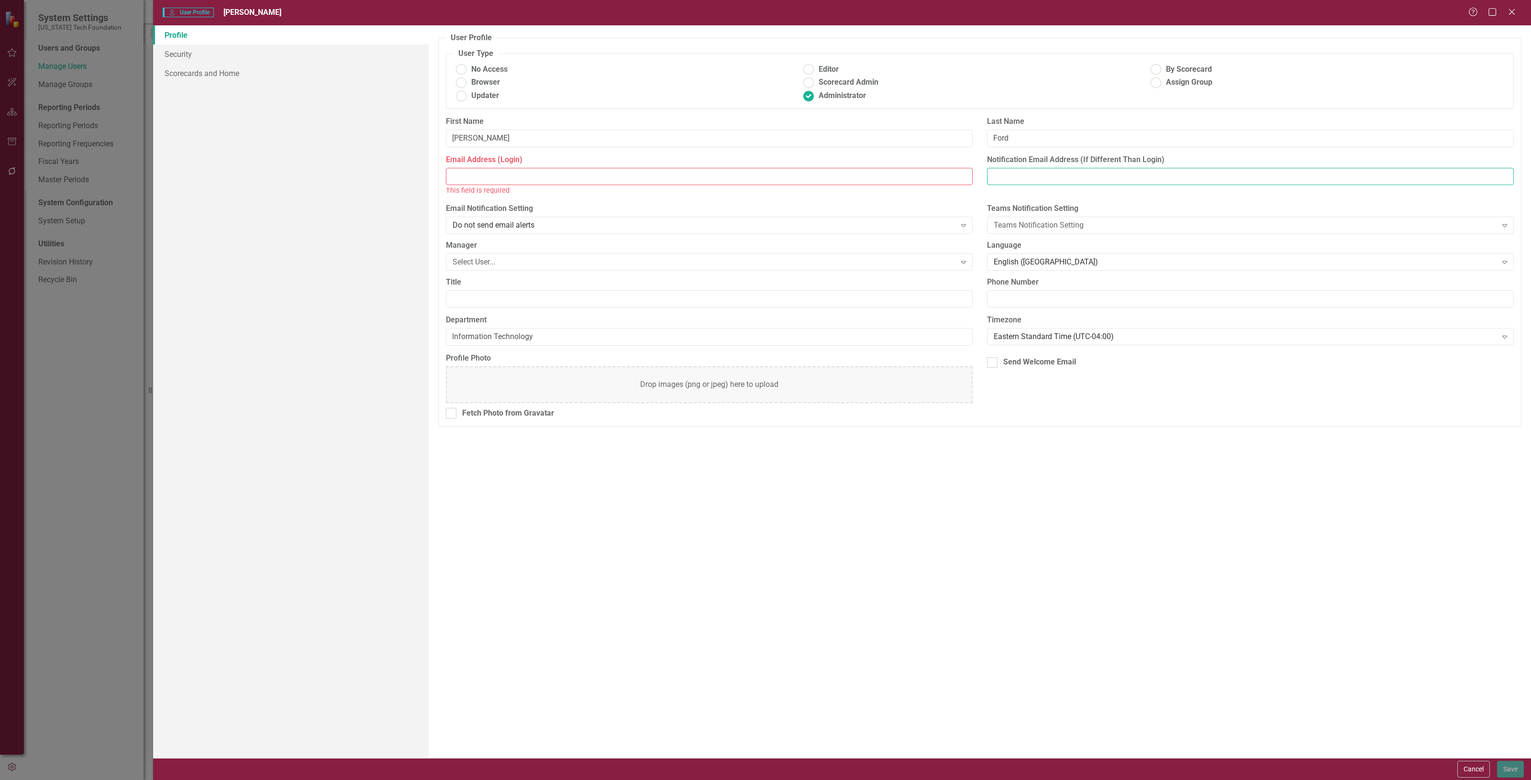
click at [1089, 173] on input "Notification Email Address (If Different Than Login)" at bounding box center [1250, 177] width 527 height 18
paste input "[DOMAIN_NAME][EMAIL_ADDRESS][DOMAIN_NAME]"
type input "[DOMAIN_NAME][EMAIL_ADDRESS][DOMAIN_NAME]"
click at [490, 172] on input "Email Address (Login)" at bounding box center [709, 177] width 527 height 18
paste input "[EMAIL_ADDRESS][DOMAIN_NAME]"
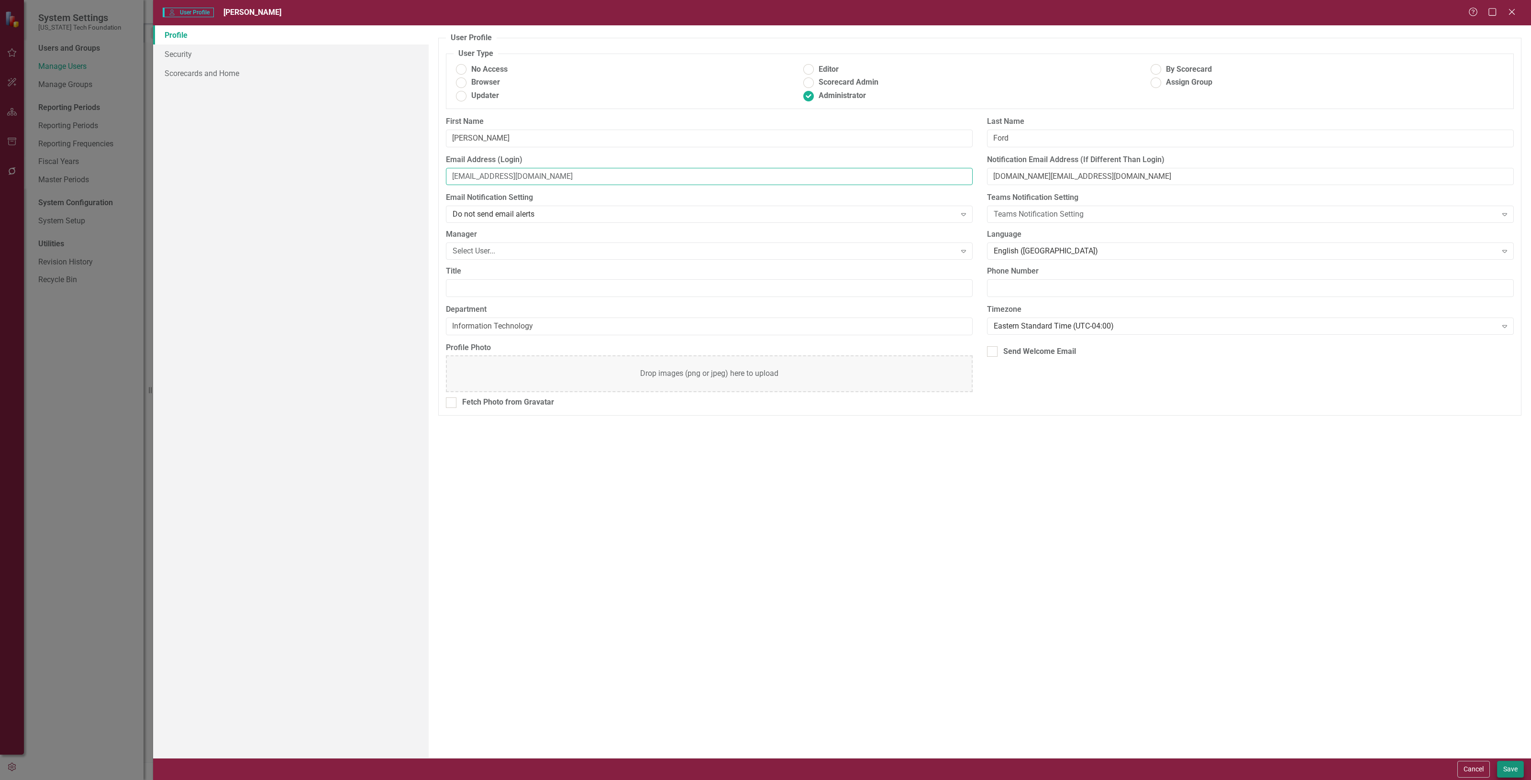
type input "[EMAIL_ADDRESS][DOMAIN_NAME]"
click at [1502, 766] on button "Save" at bounding box center [1510, 769] width 27 height 17
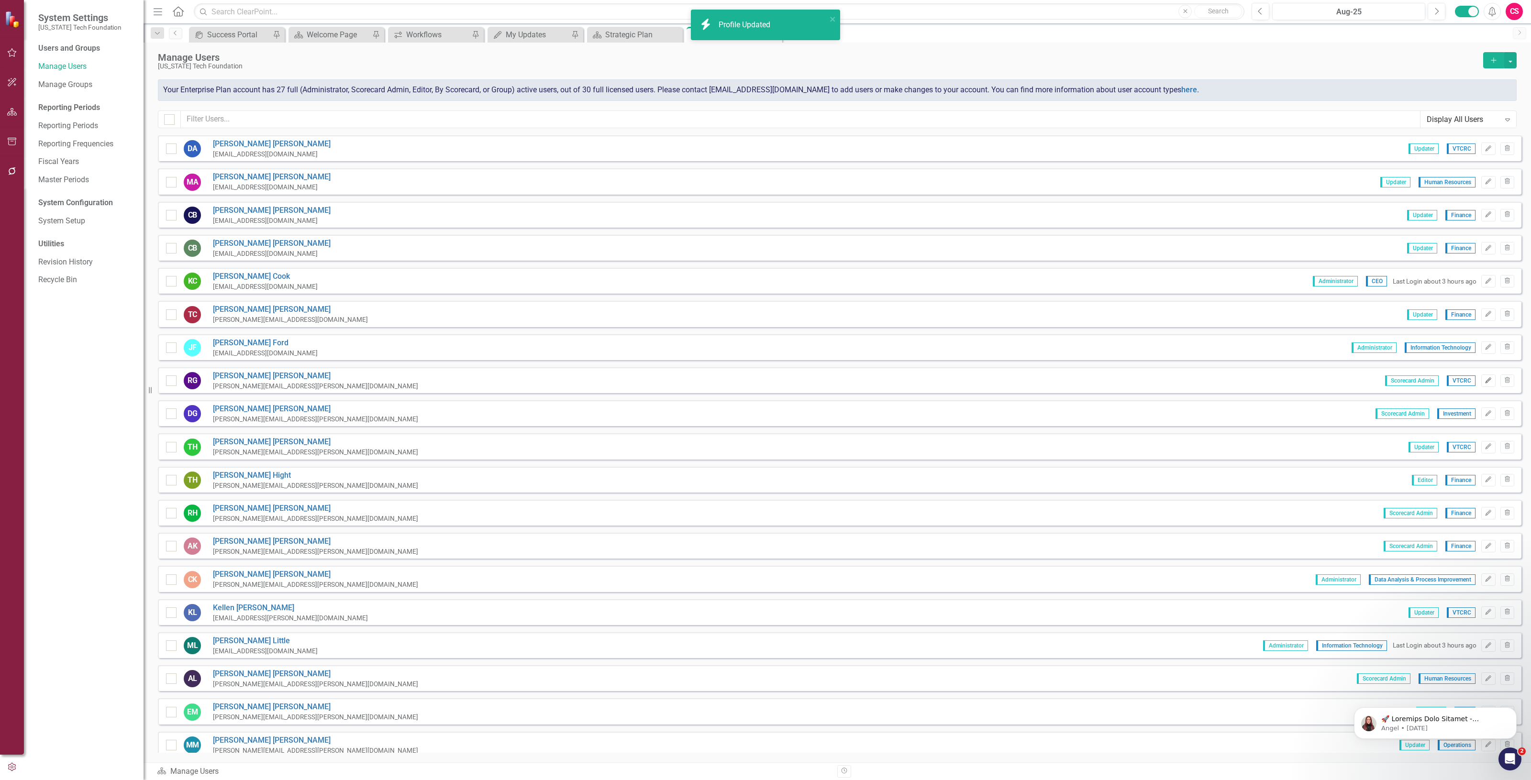
click at [1481, 377] on button "Edit" at bounding box center [1488, 381] width 14 height 12
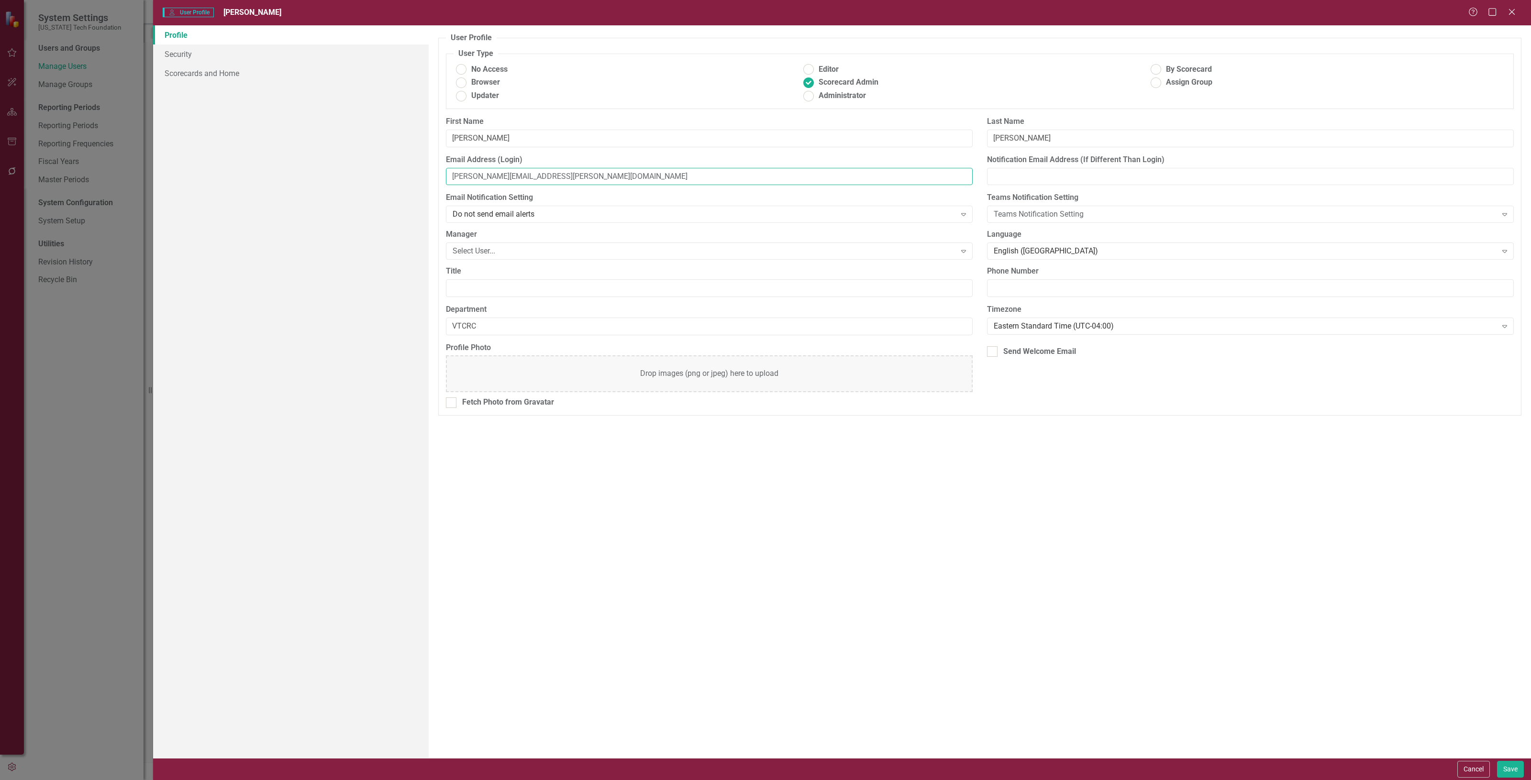
drag, startPoint x: 610, startPoint y: 175, endPoint x: 392, endPoint y: 170, distance: 217.7
click at [392, 169] on div "Profile Security Scorecards and Home User Profile ClearPoint has a wealth of op…" at bounding box center [842, 391] width 1378 height 733
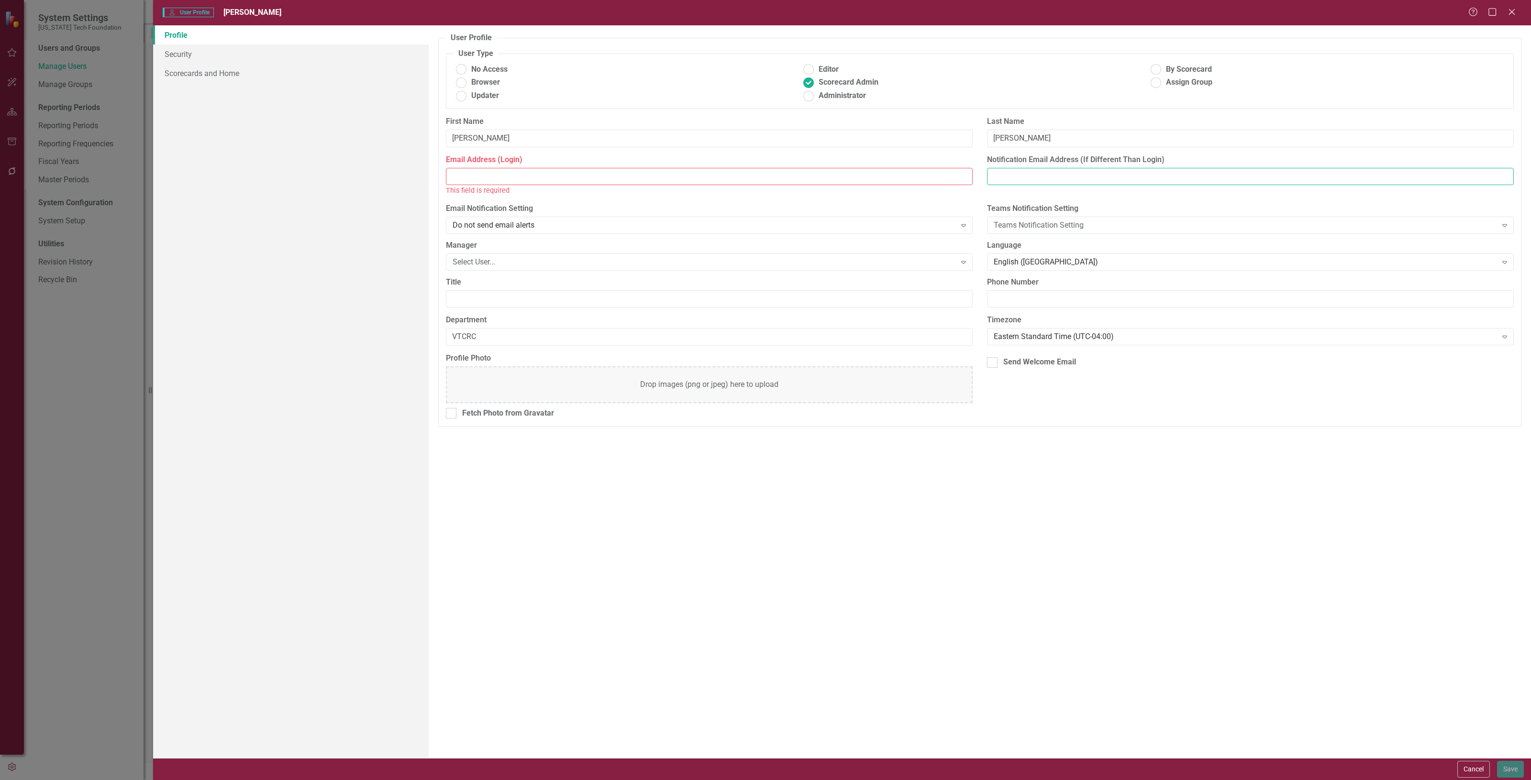
click at [1057, 178] on input "Notification Email Address (If Different Than Login)" at bounding box center [1250, 177] width 527 height 18
paste input "[PERSON_NAME][EMAIL_ADDRESS][PERSON_NAME][DOMAIN_NAME]"
type input "[PERSON_NAME][EMAIL_ADDRESS][PERSON_NAME][DOMAIN_NAME]"
click at [484, 183] on input "Email Address (Login)" at bounding box center [709, 177] width 527 height 18
paste input "[PERSON_NAME][EMAIL_ADDRESS][DOMAIN_NAME]"
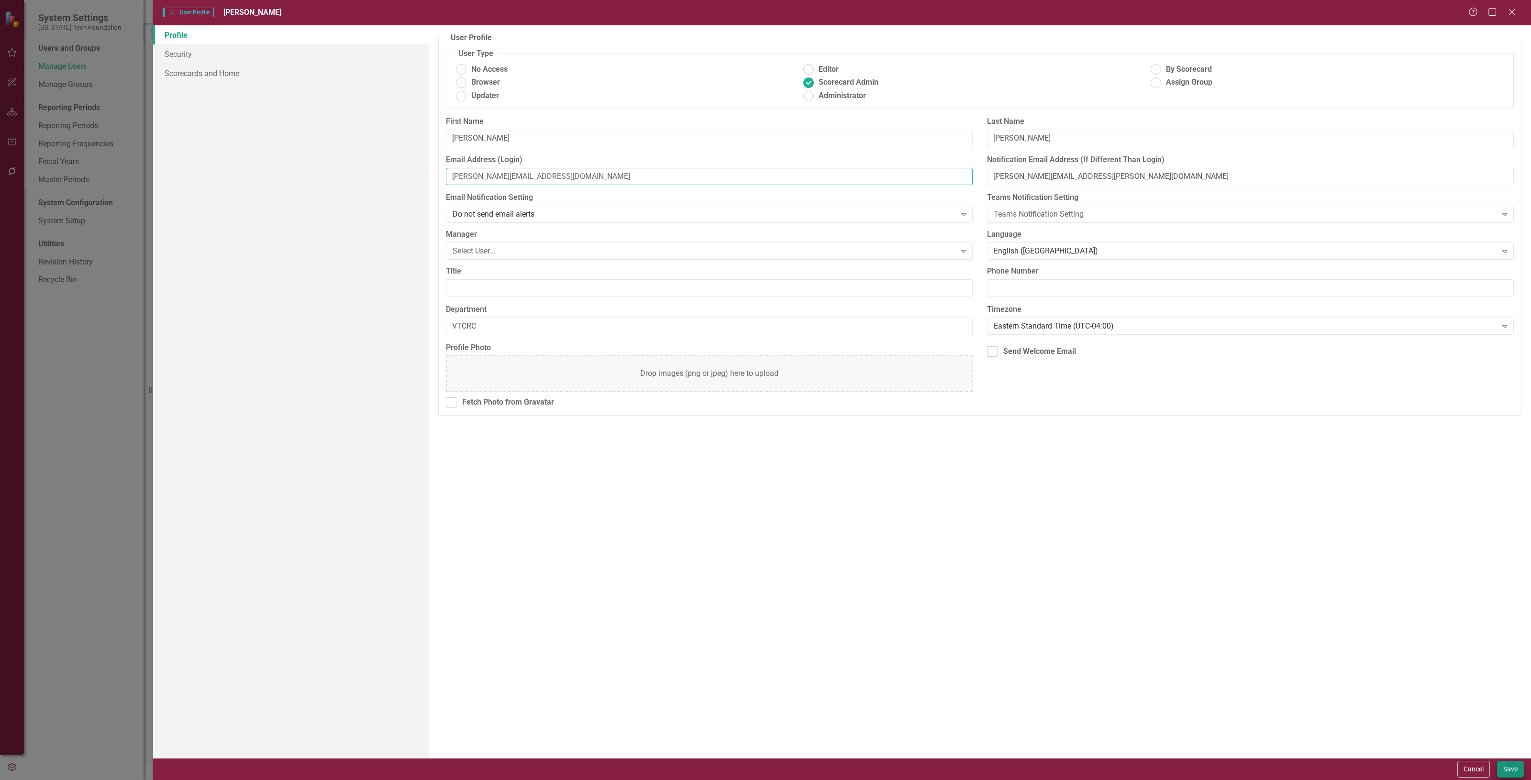
type input "[PERSON_NAME][EMAIL_ADDRESS][DOMAIN_NAME]"
click at [1510, 769] on button "Save" at bounding box center [1510, 769] width 27 height 17
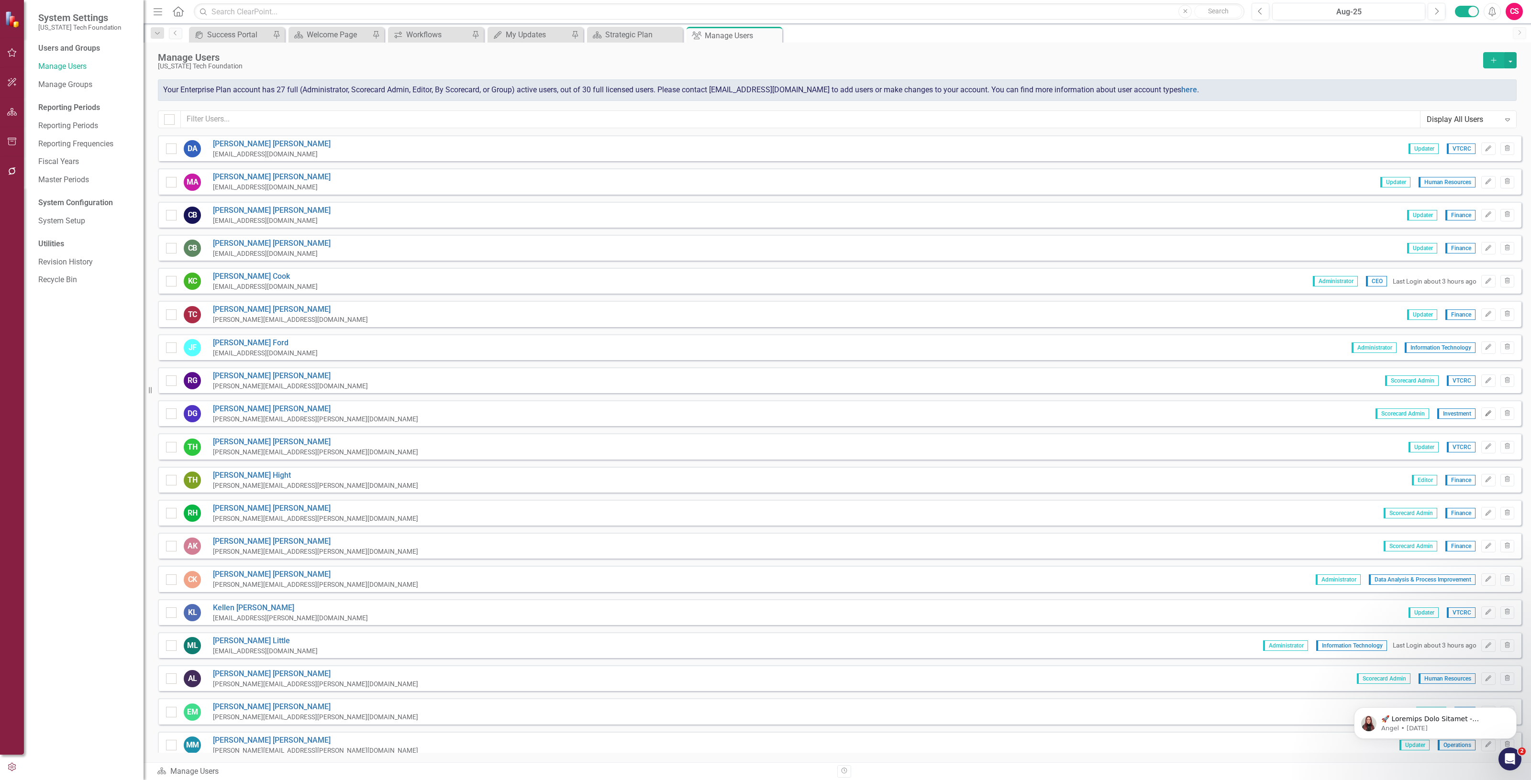
click at [1485, 411] on icon "Edit" at bounding box center [1488, 414] width 7 height 6
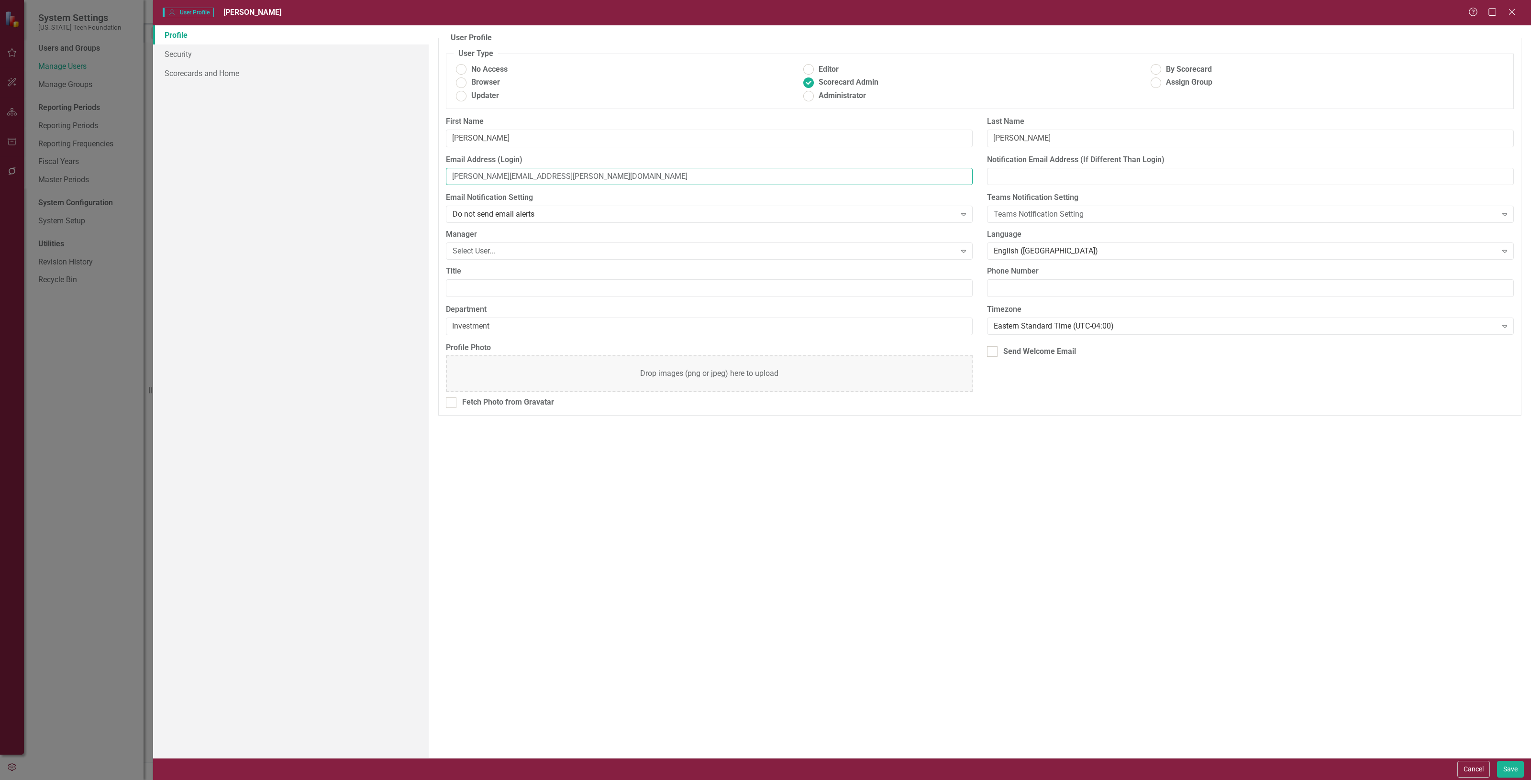
drag, startPoint x: 546, startPoint y: 174, endPoint x: 311, endPoint y: 179, distance: 235.0
click at [311, 179] on div "Profile Security Scorecards and Home User Profile ClearPoint has a wealth of op…" at bounding box center [842, 391] width 1378 height 733
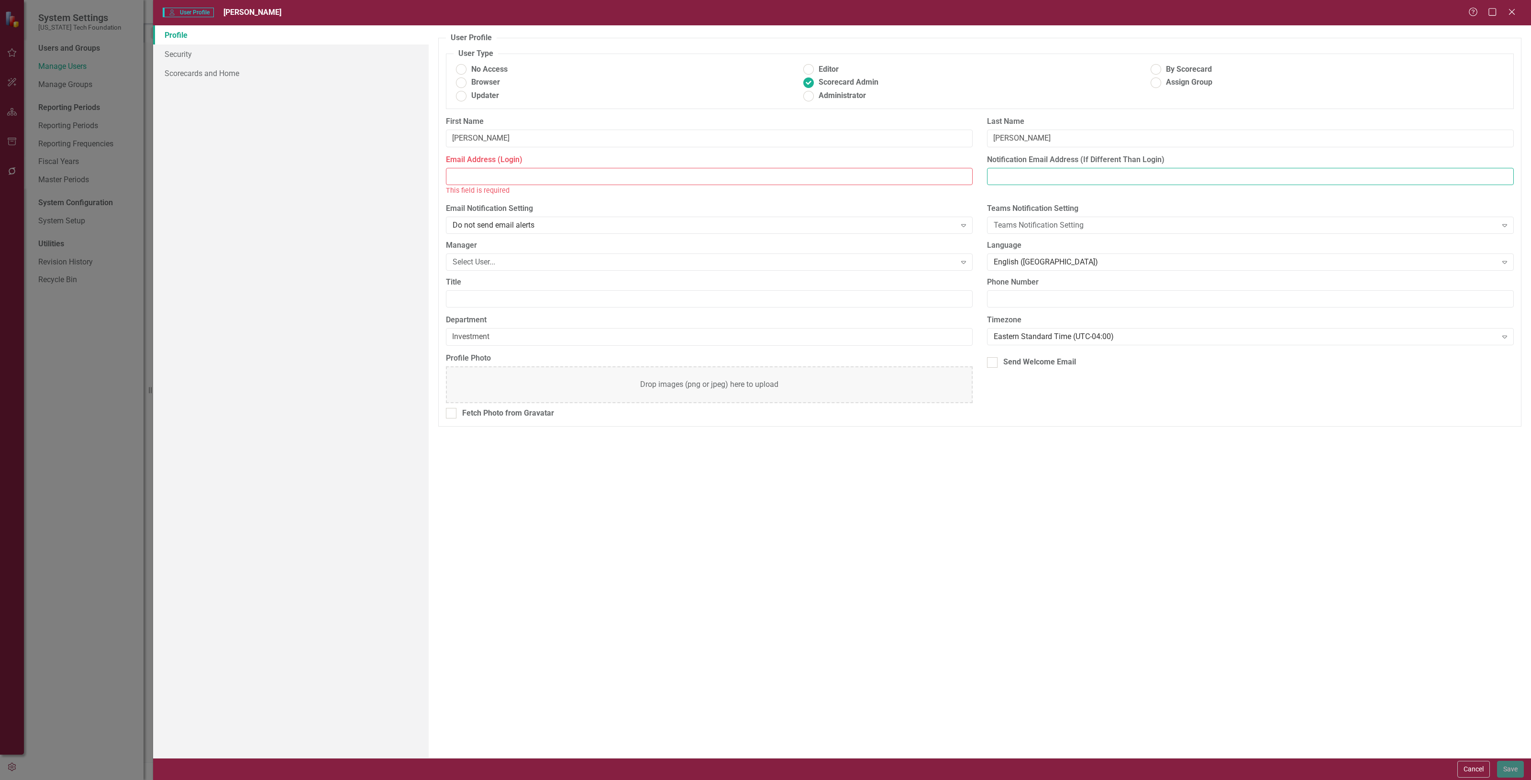
click at [1050, 178] on input "Notification Email Address (If Different Than Login)" at bounding box center [1250, 177] width 527 height 18
paste input "[PERSON_NAME][EMAIL_ADDRESS][PERSON_NAME][DOMAIN_NAME]"
type input "[PERSON_NAME][EMAIL_ADDRESS][PERSON_NAME][DOMAIN_NAME]"
click at [474, 170] on input "Email Address (Login)" at bounding box center [709, 177] width 527 height 18
paste input "[EMAIL_ADDRESS][DOMAIN_NAME]"
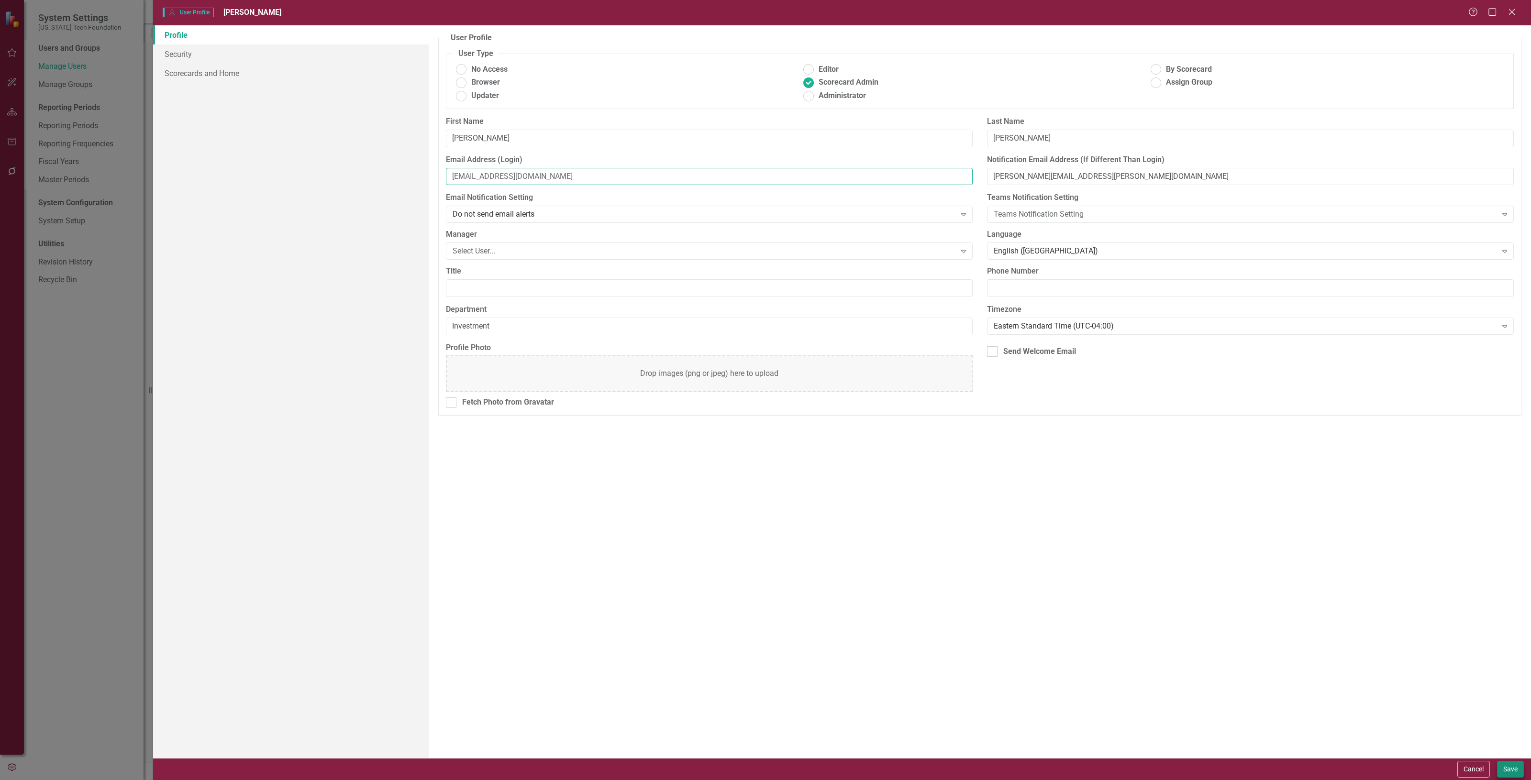
type input "[EMAIL_ADDRESS][DOMAIN_NAME]"
click at [1505, 771] on button "Save" at bounding box center [1510, 769] width 27 height 17
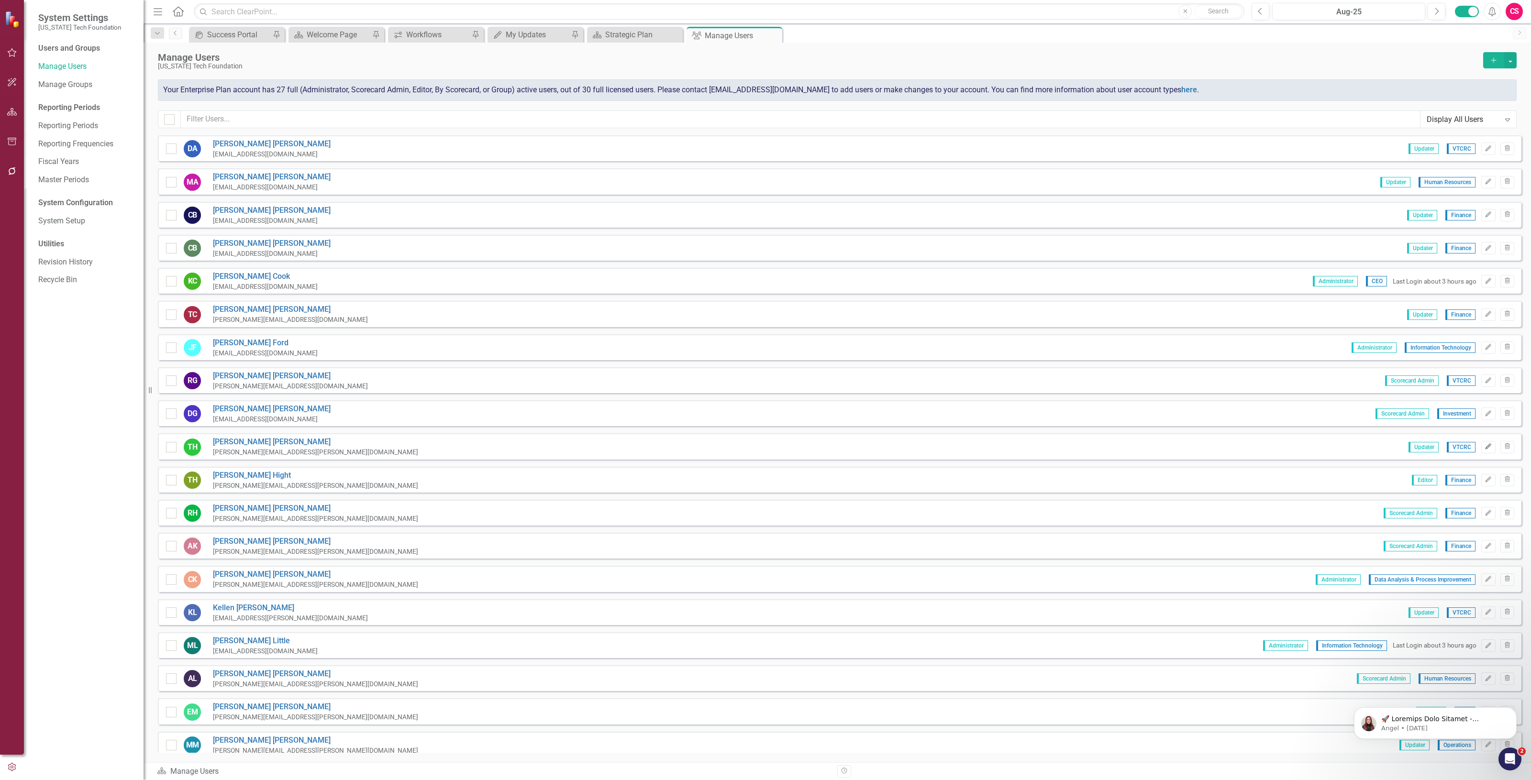
click at [1485, 444] on icon "Edit" at bounding box center [1488, 447] width 7 height 6
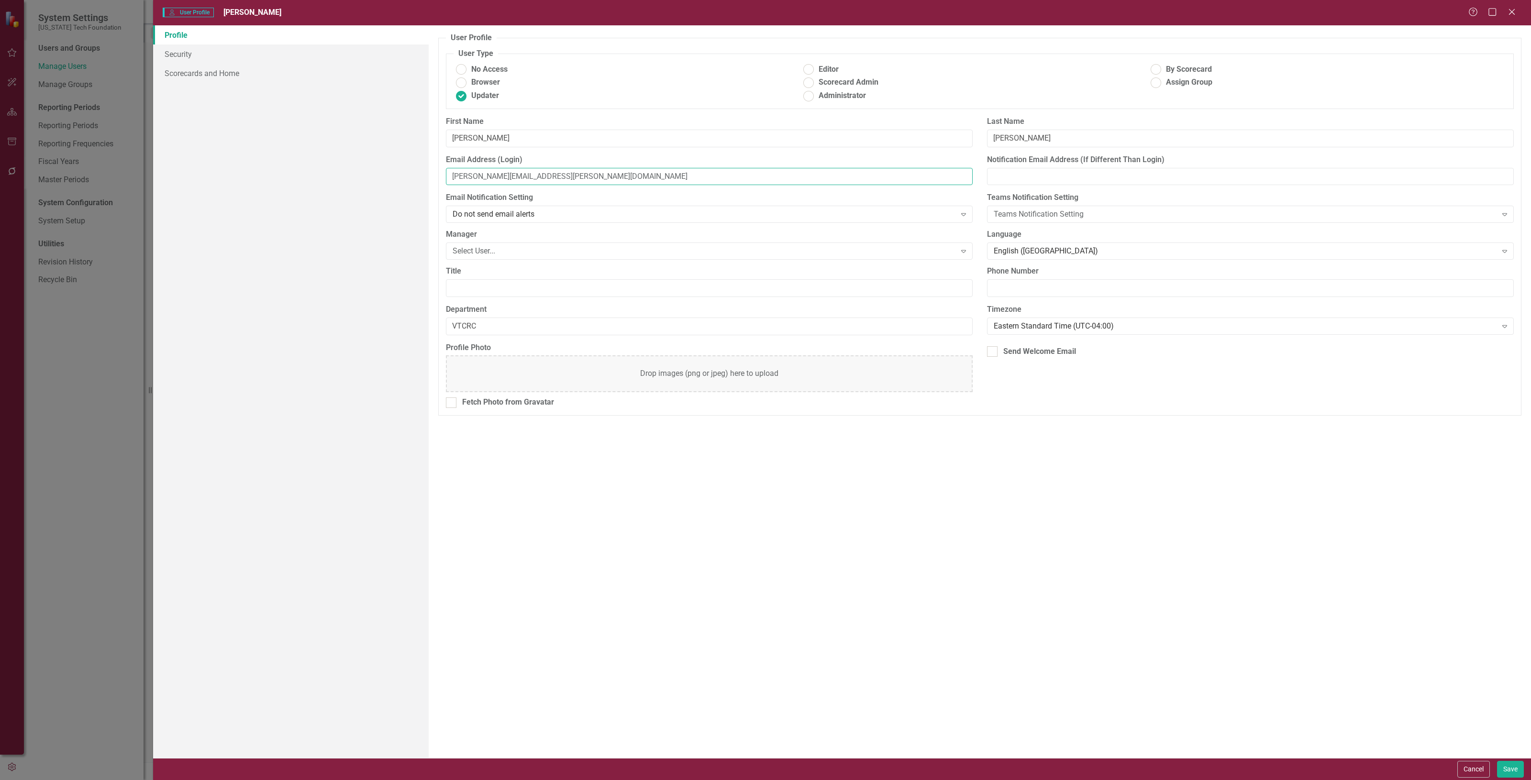
drag, startPoint x: 544, startPoint y: 178, endPoint x: 295, endPoint y: 192, distance: 249.7
click at [295, 192] on div "Profile Security Scorecards and Home User Profile ClearPoint has a wealth of op…" at bounding box center [842, 391] width 1378 height 733
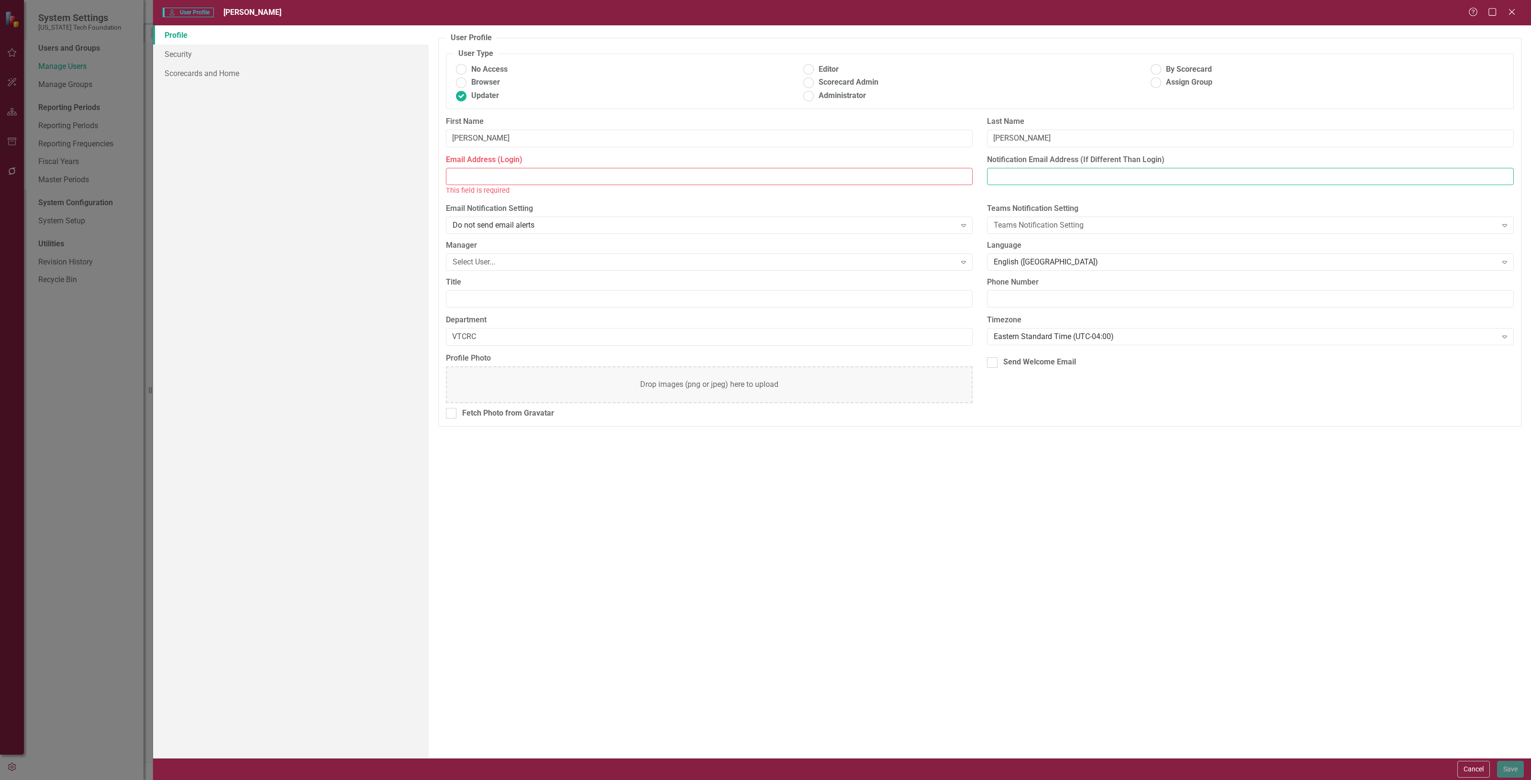
click at [1101, 176] on input "Notification Email Address (If Different Than Login)" at bounding box center [1250, 177] width 527 height 18
paste input "[PERSON_NAME][EMAIL_ADDRESS][PERSON_NAME][DOMAIN_NAME]"
type input "[PERSON_NAME][EMAIL_ADDRESS][PERSON_NAME][DOMAIN_NAME]"
click at [455, 171] on input "Email Address (Login)" at bounding box center [709, 177] width 527 height 18
paste input "[EMAIL_ADDRESS][DOMAIN_NAME]"
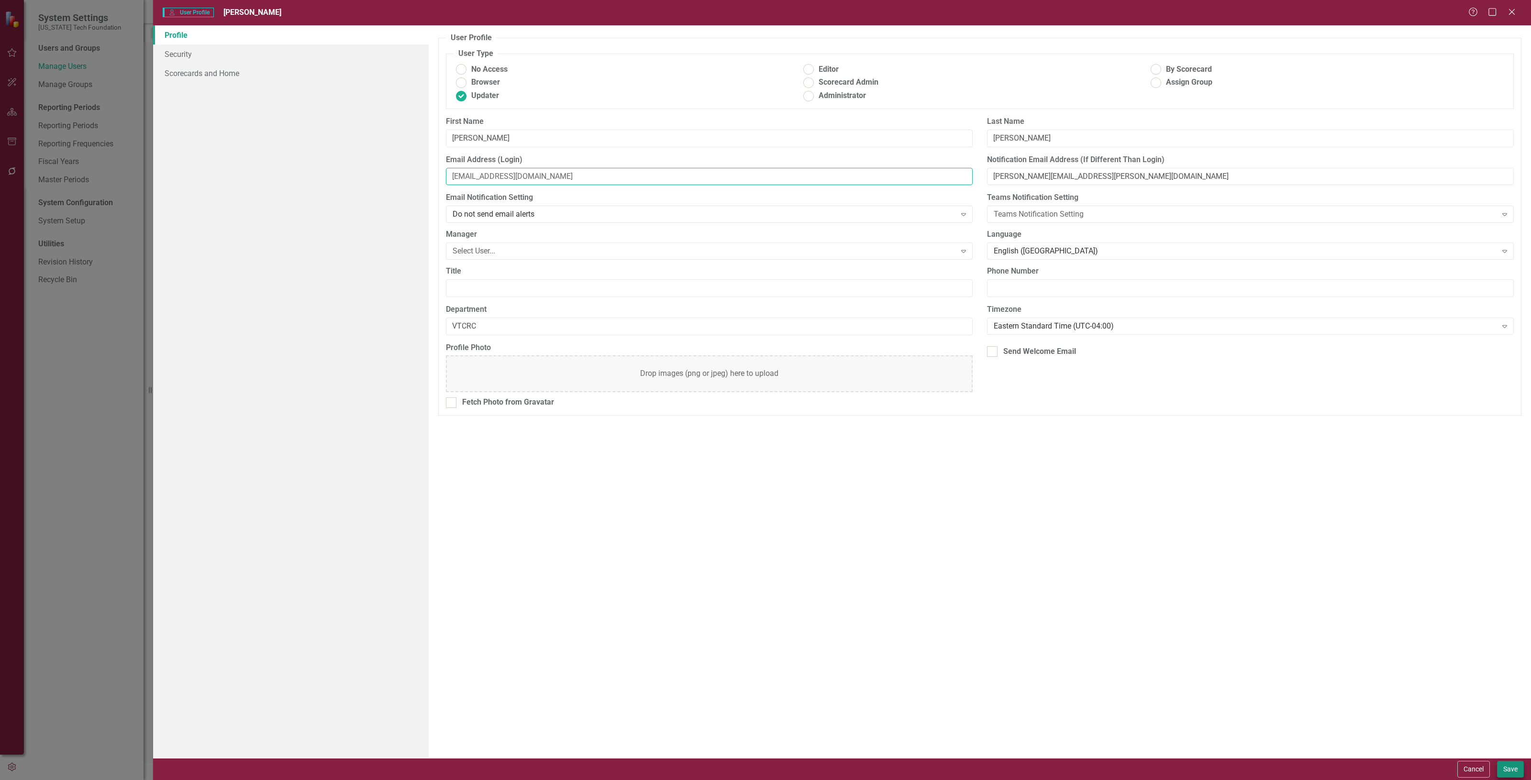
type input "[EMAIL_ADDRESS][DOMAIN_NAME]"
click at [1506, 771] on button "Save" at bounding box center [1510, 769] width 27 height 17
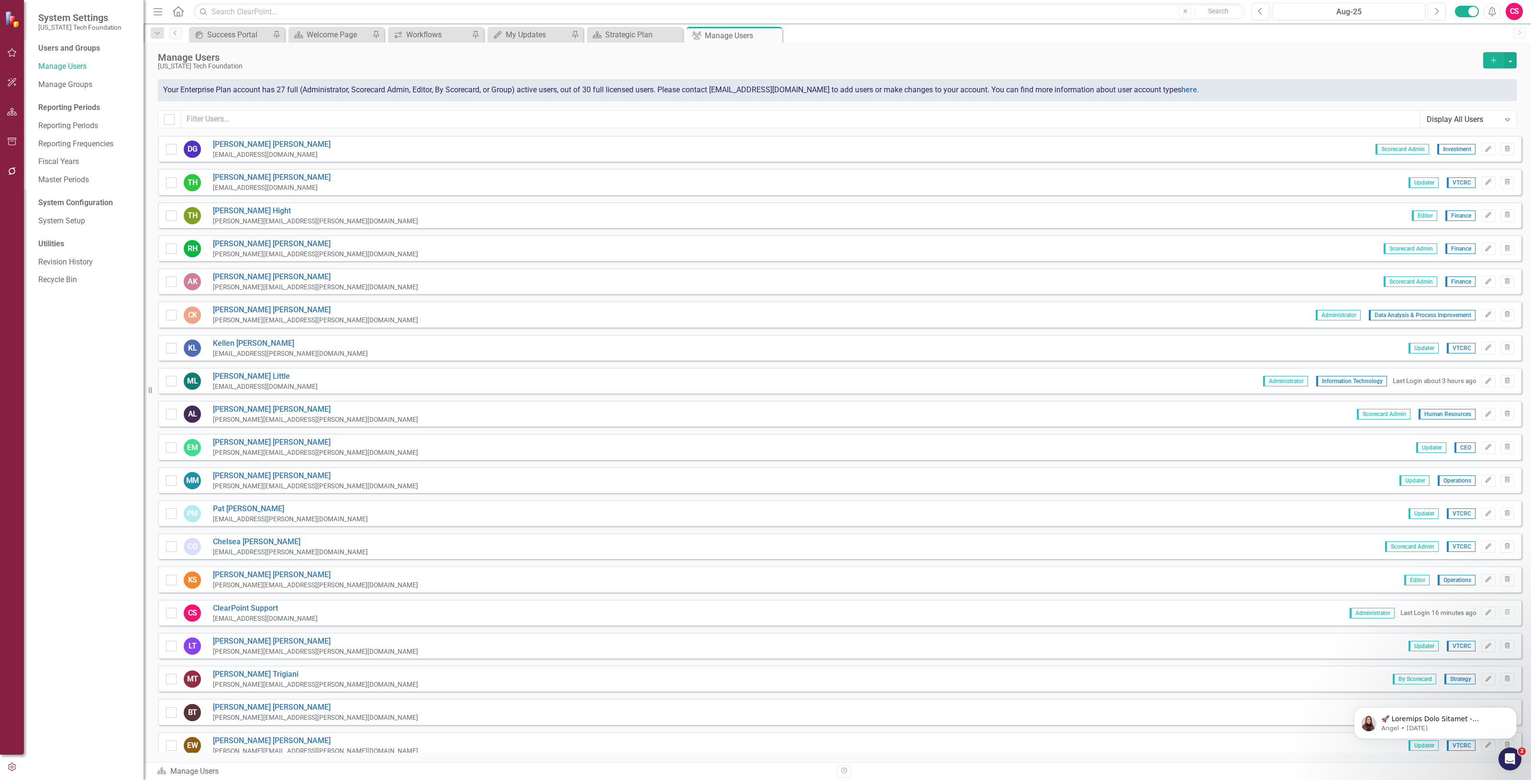
scroll to position [324, 0]
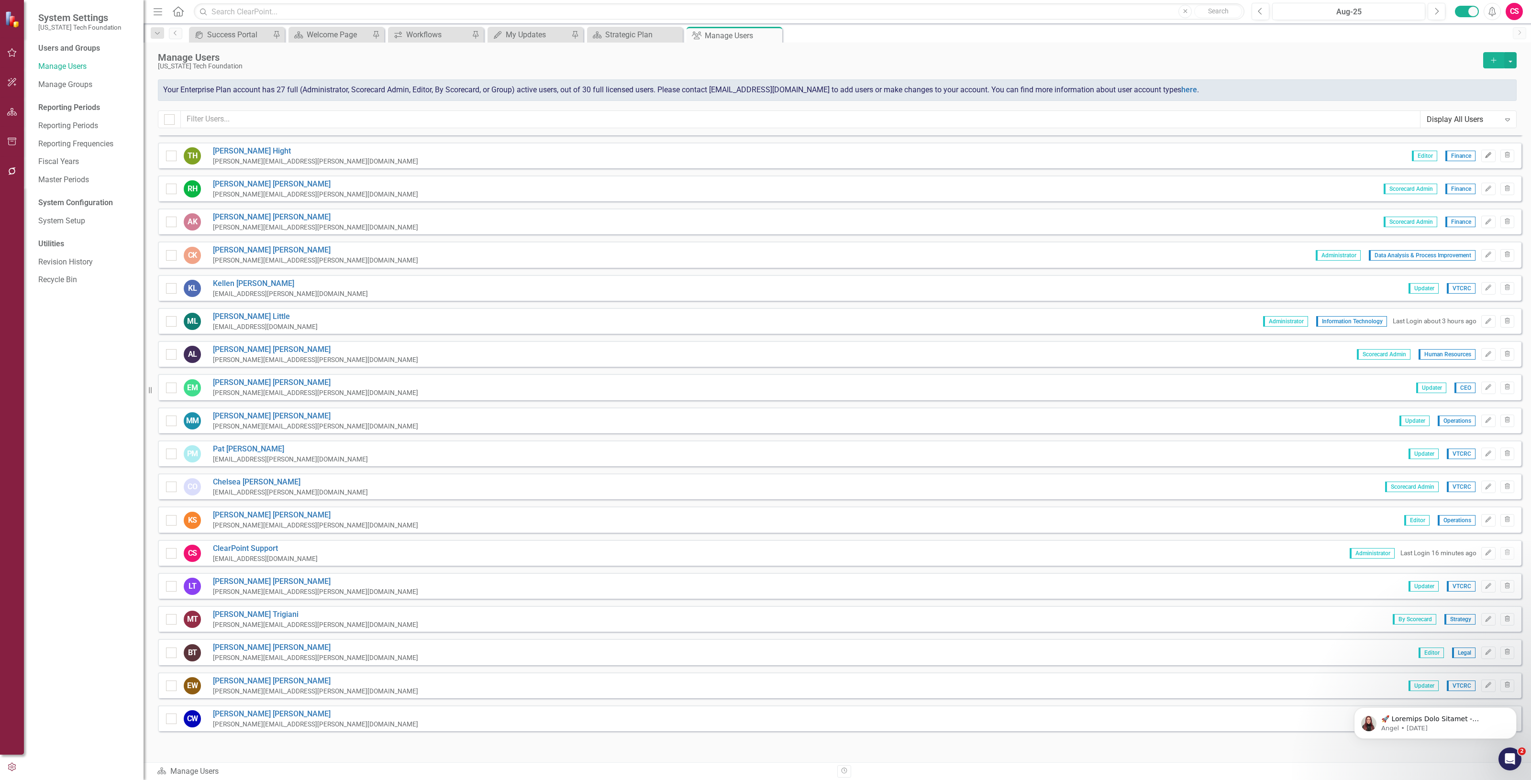
click at [1481, 150] on button "Edit" at bounding box center [1488, 156] width 14 height 12
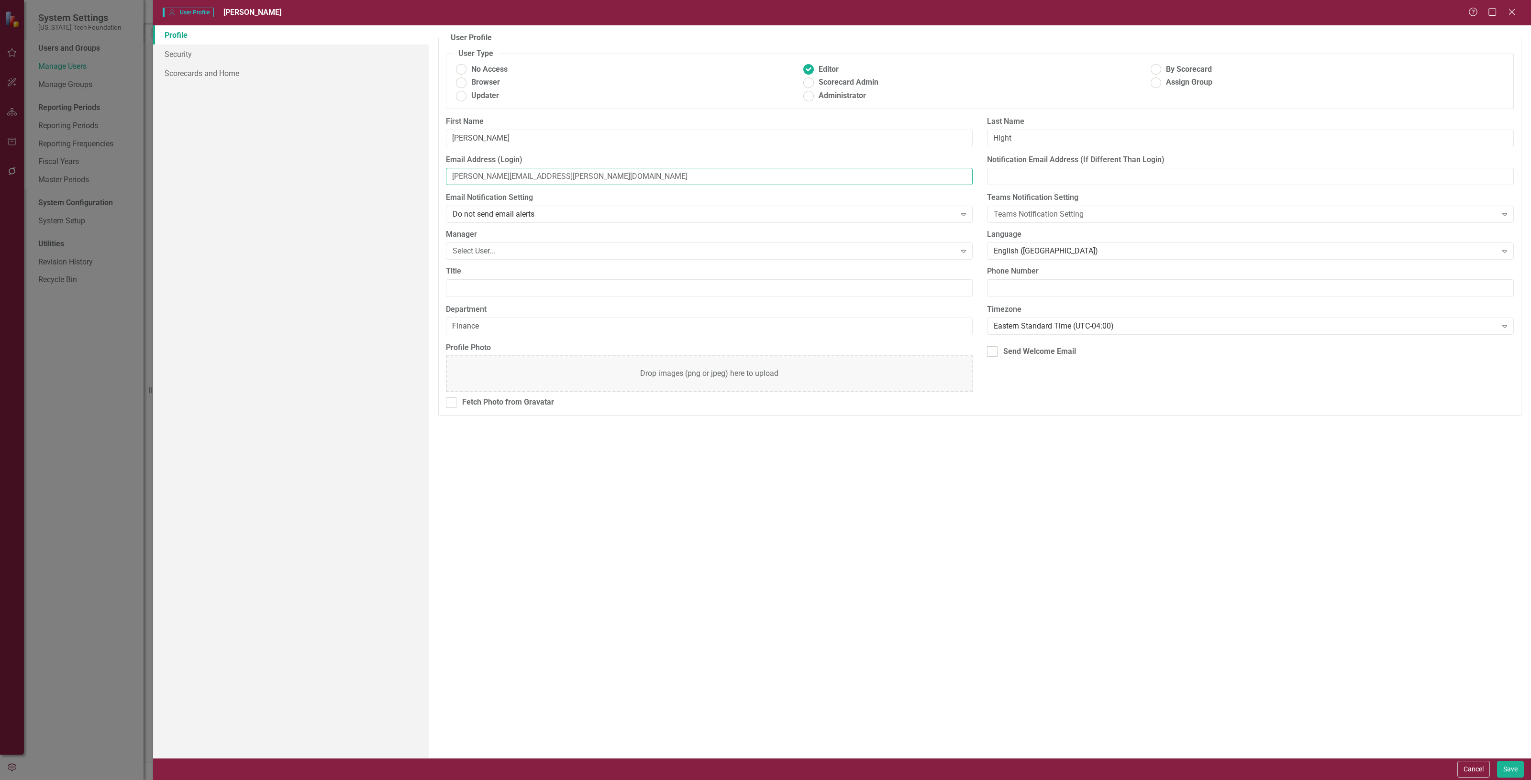
drag, startPoint x: 531, startPoint y: 178, endPoint x: 283, endPoint y: 186, distance: 248.4
click at [283, 186] on div "Profile Security Scorecards and Home User Profile ClearPoint has a wealth of op…" at bounding box center [842, 391] width 1378 height 733
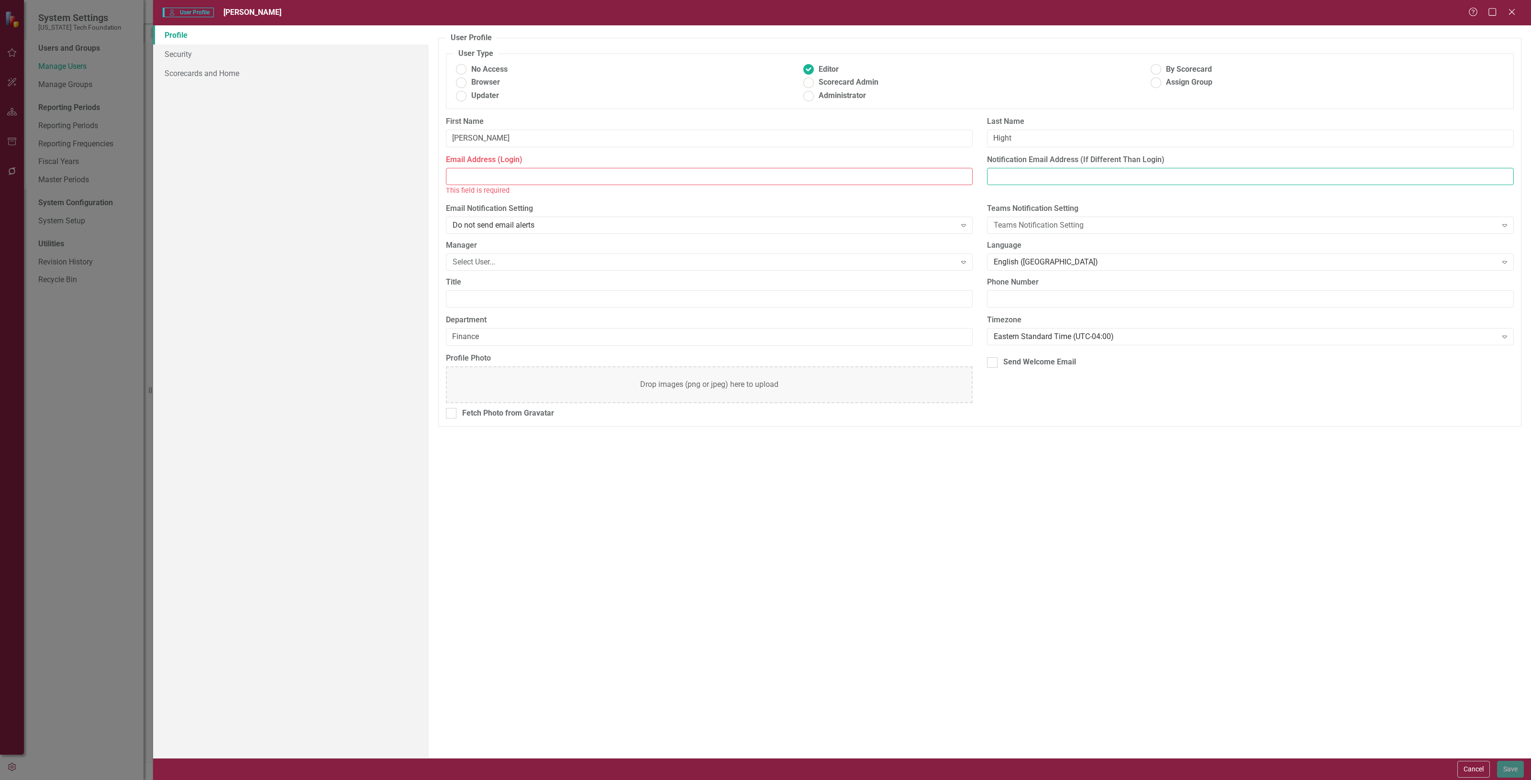
click at [1065, 178] on input "Notification Email Address (If Different Than Login)" at bounding box center [1250, 177] width 527 height 18
paste input "[PERSON_NAME][EMAIL_ADDRESS][PERSON_NAME][DOMAIN_NAME]"
type input "[PERSON_NAME][EMAIL_ADDRESS][PERSON_NAME][DOMAIN_NAME]"
click at [561, 175] on input "Email Address (Login)" at bounding box center [709, 177] width 527 height 18
paste input "[EMAIL_ADDRESS][DOMAIN_NAME]"
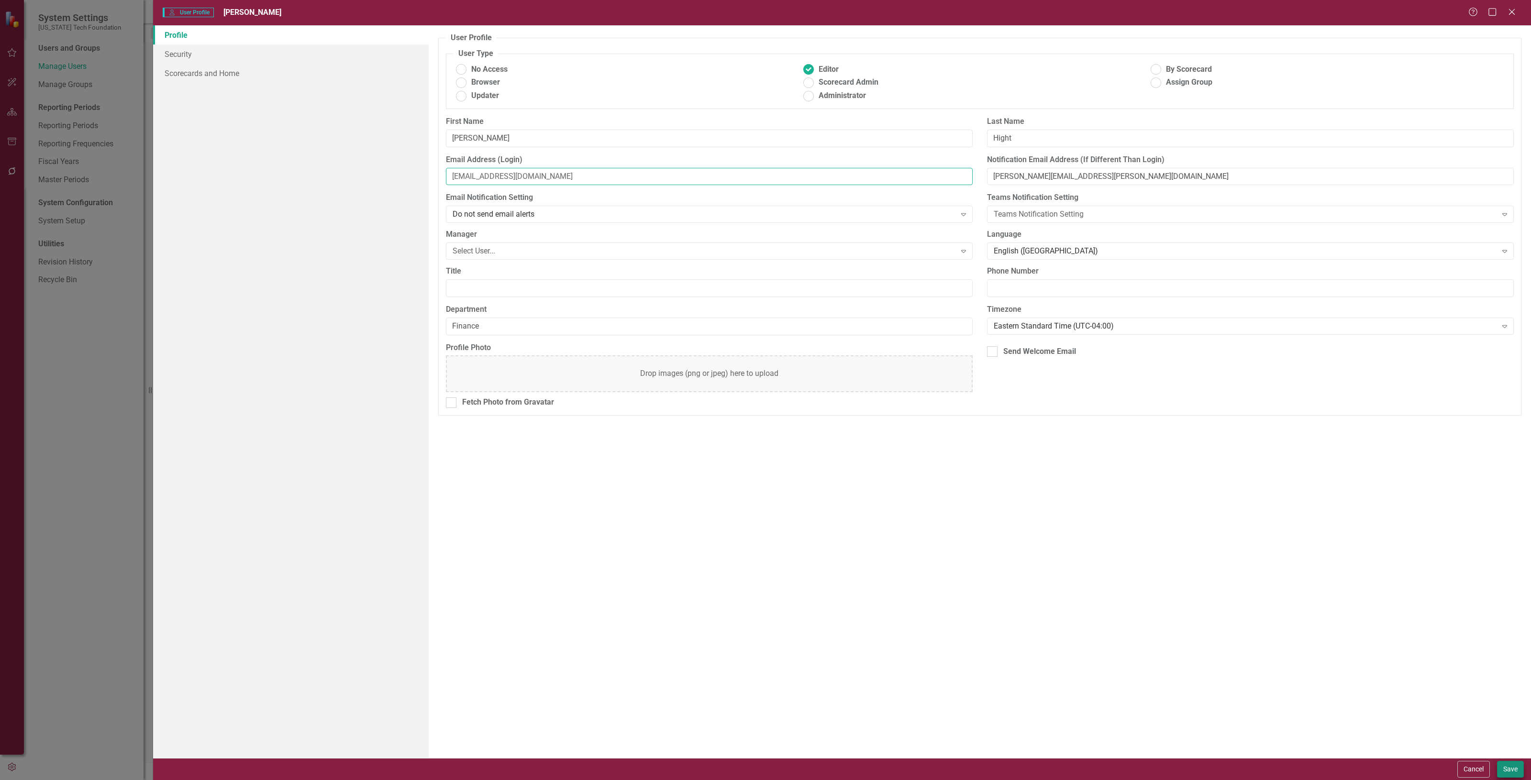
type input "[EMAIL_ADDRESS][DOMAIN_NAME]"
click at [1499, 768] on button "Save" at bounding box center [1510, 769] width 27 height 17
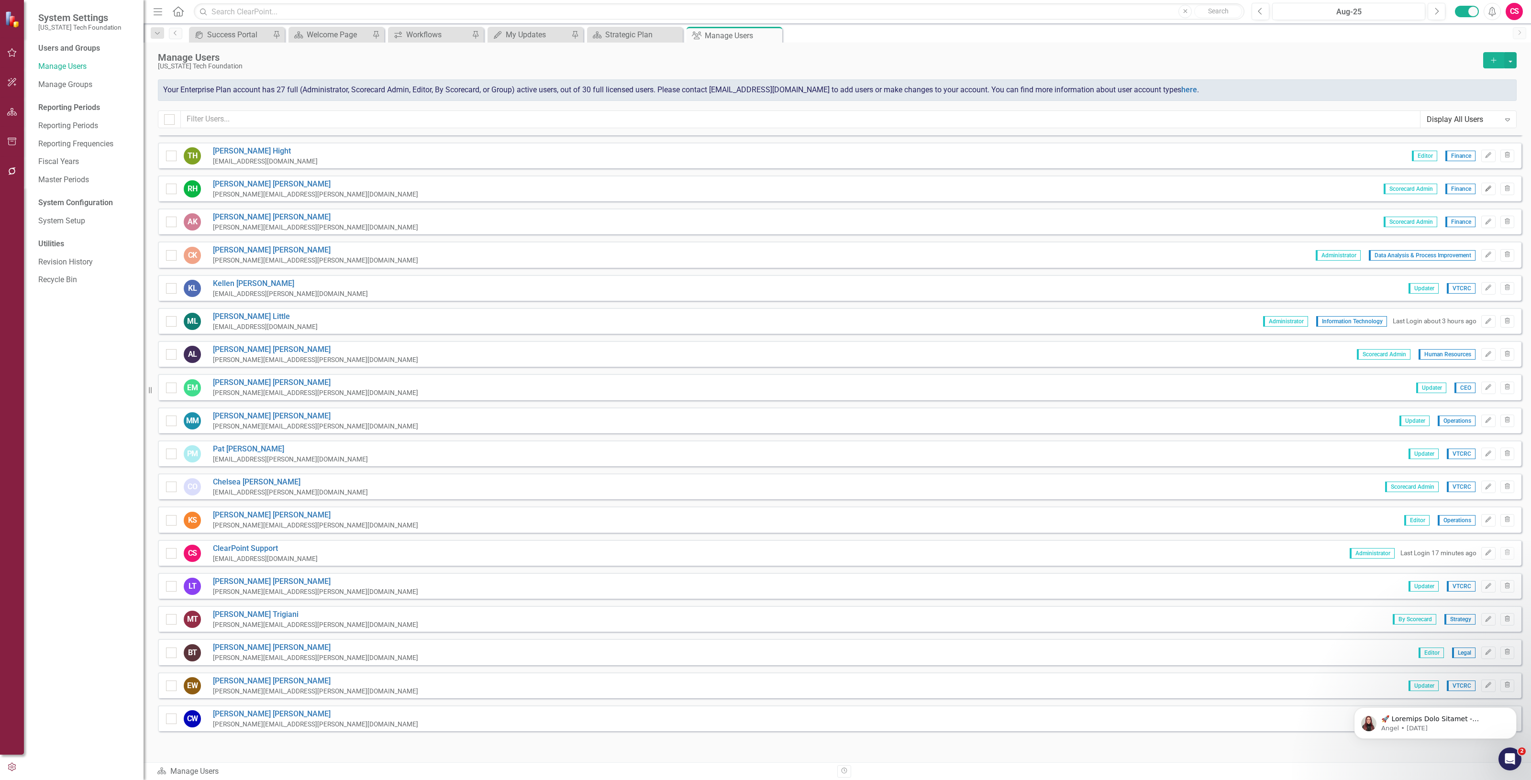
click at [1485, 186] on icon "Edit" at bounding box center [1488, 189] width 7 height 6
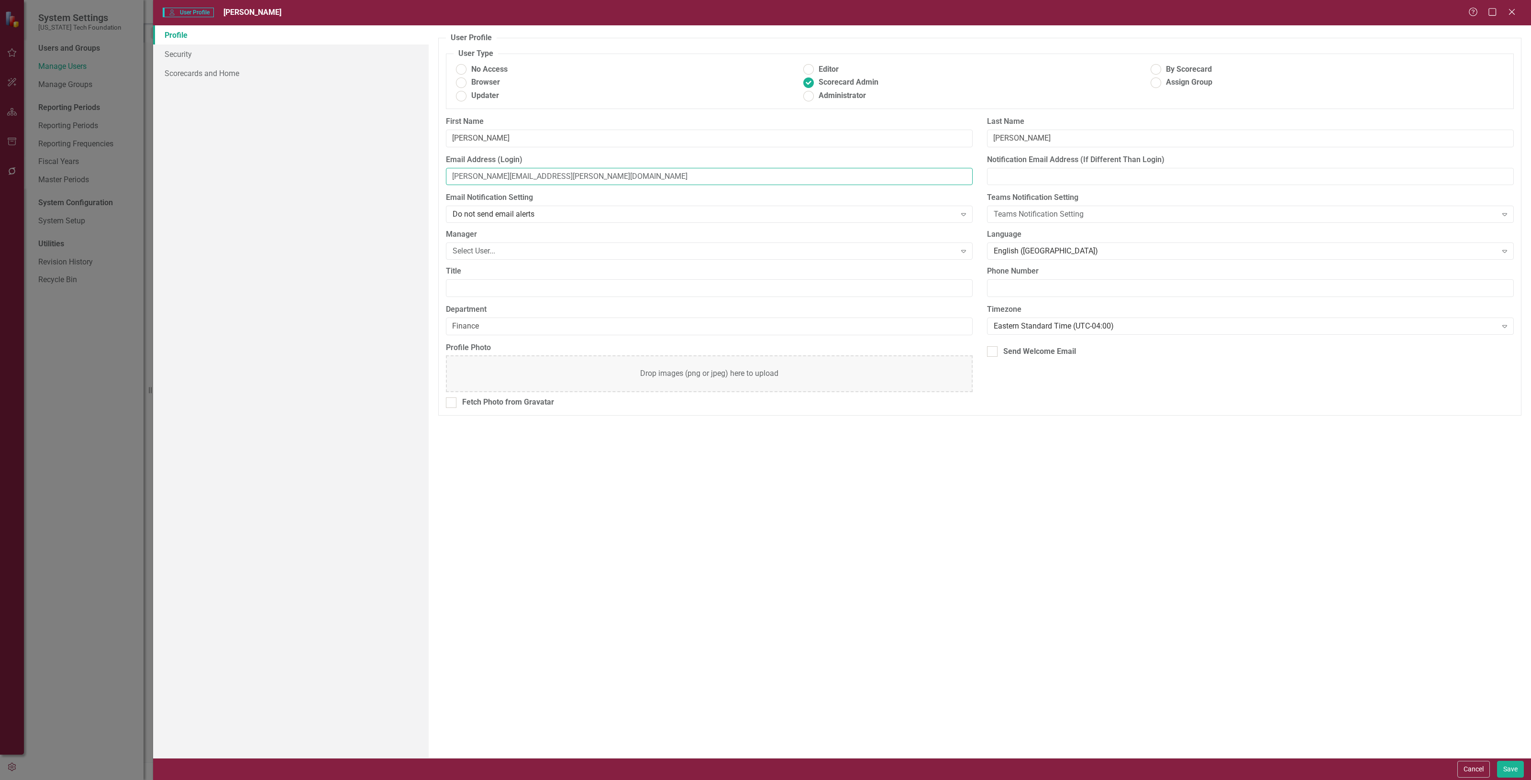
drag, startPoint x: 522, startPoint y: 176, endPoint x: 298, endPoint y: 172, distance: 223.9
click at [298, 172] on div "Profile Security Scorecards and Home User Profile ClearPoint has a wealth of op…" at bounding box center [842, 391] width 1378 height 733
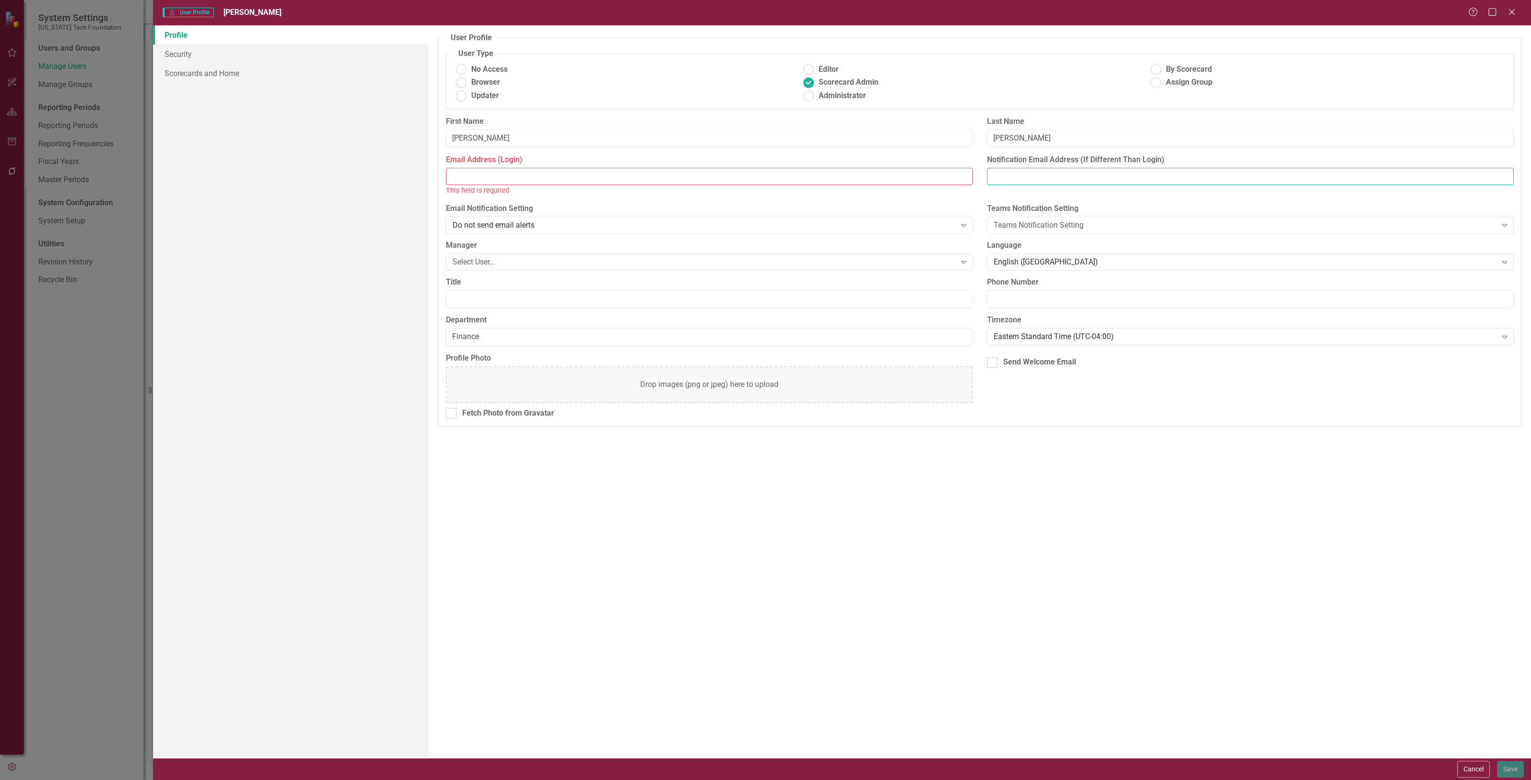
click at [1020, 182] on input "Notification Email Address (If Different Than Login)" at bounding box center [1250, 177] width 527 height 18
paste input "[PERSON_NAME][EMAIL_ADDRESS][PERSON_NAME][DOMAIN_NAME]"
type input "[PERSON_NAME][EMAIL_ADDRESS][PERSON_NAME][DOMAIN_NAME]"
click at [486, 173] on input "Email Address (Login)" at bounding box center [709, 177] width 527 height 18
paste input "[EMAIL_ADDRESS][DOMAIN_NAME]"
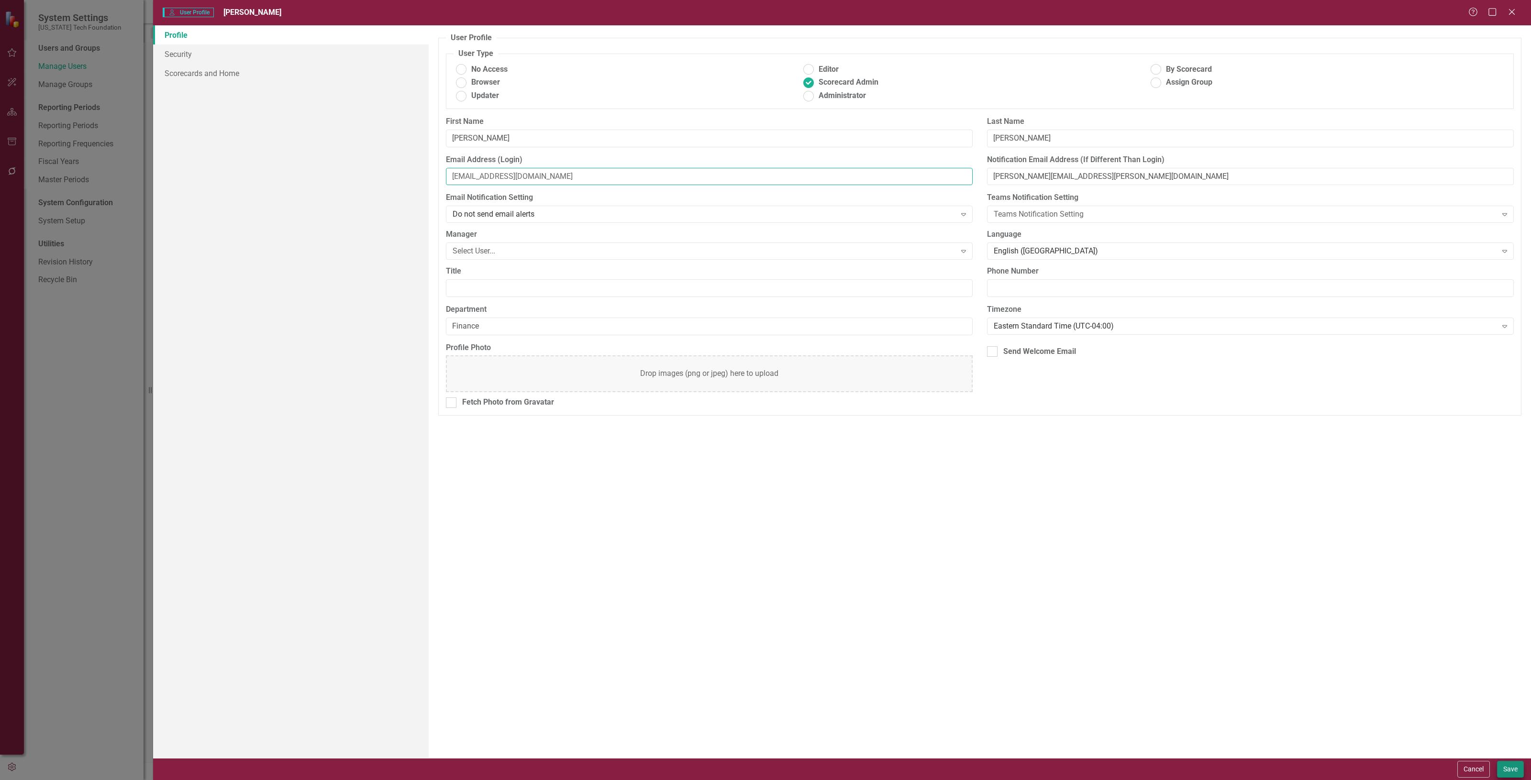
type input "[EMAIL_ADDRESS][DOMAIN_NAME]"
click at [1506, 773] on button "Save" at bounding box center [1510, 769] width 27 height 17
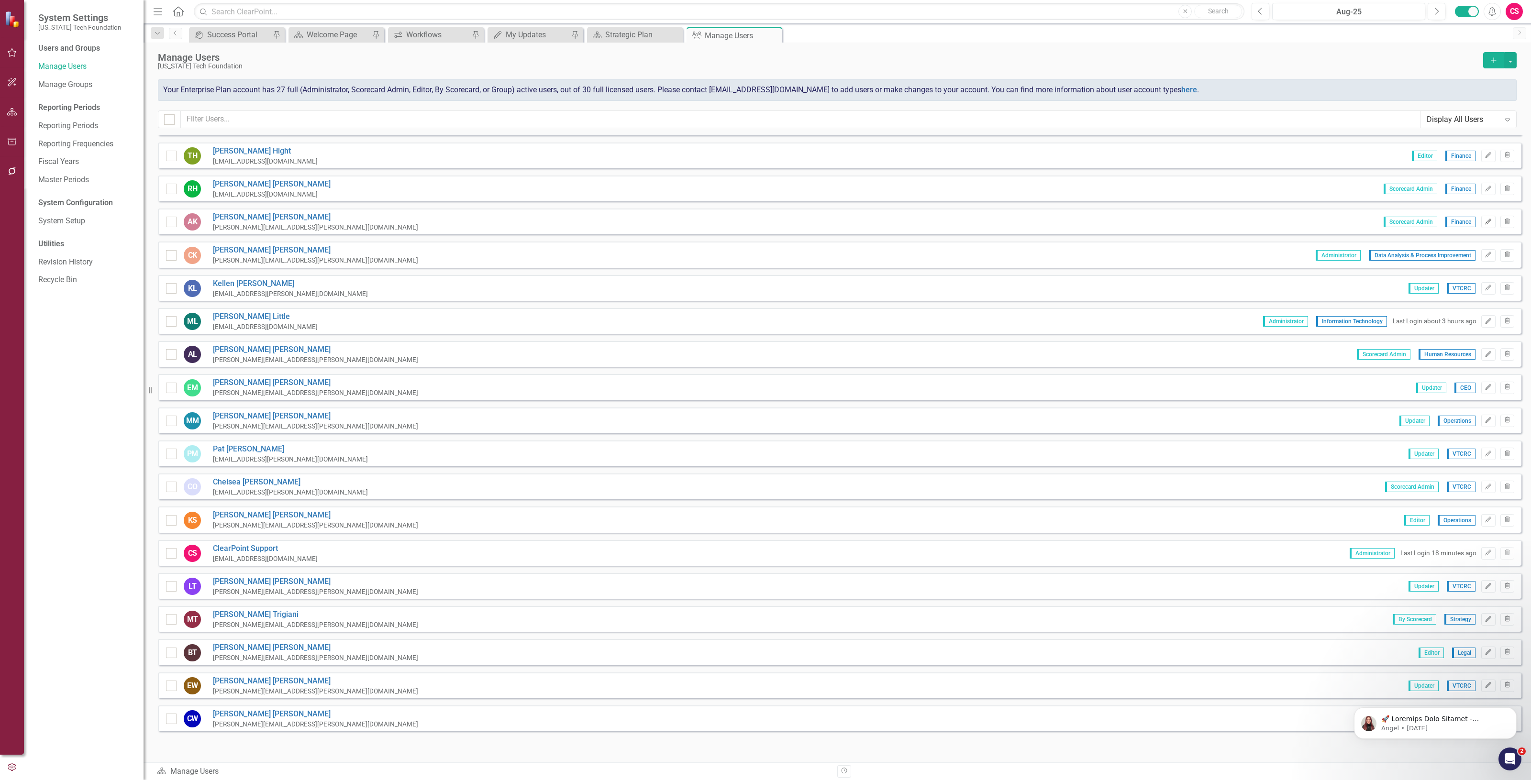
click at [1481, 216] on button "Edit" at bounding box center [1488, 222] width 14 height 12
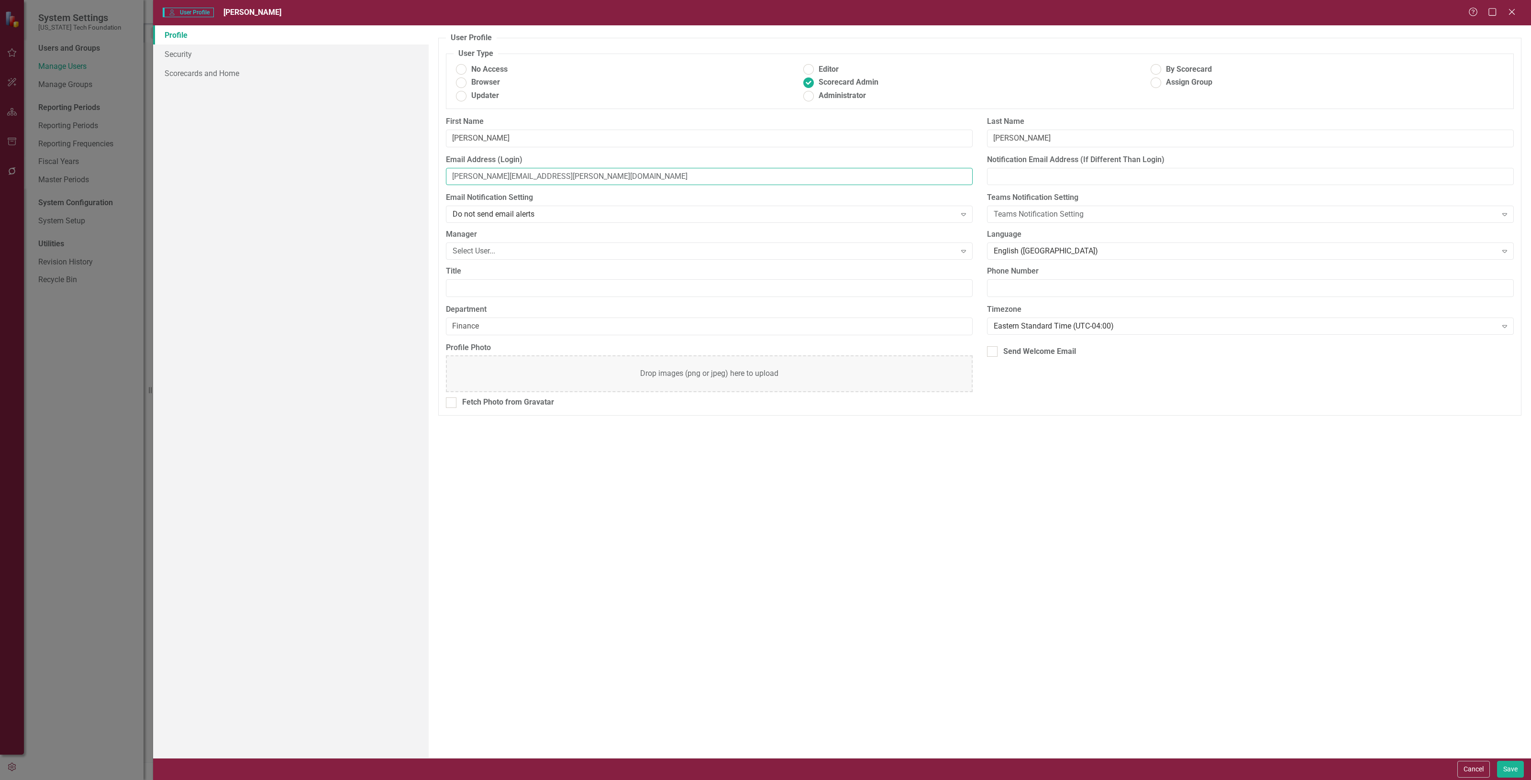
drag, startPoint x: 537, startPoint y: 175, endPoint x: 400, endPoint y: 176, distance: 136.8
click at [340, 178] on div "Profile Security Scorecards and Home User Profile ClearPoint has a wealth of op…" at bounding box center [842, 391] width 1378 height 733
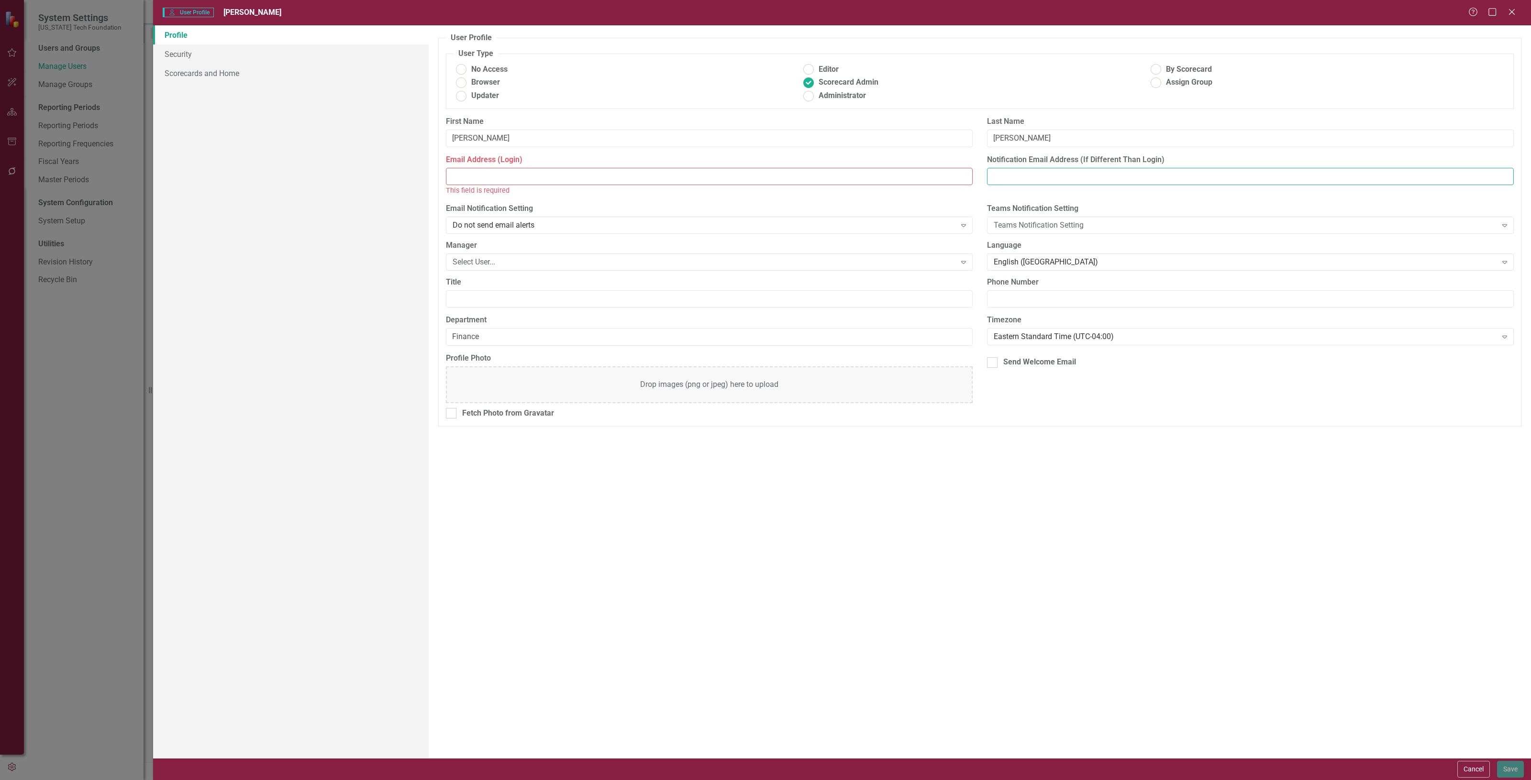
click at [1017, 182] on input "Notification Email Address (If Different Than Login)" at bounding box center [1250, 177] width 527 height 18
paste input "[PERSON_NAME][EMAIL_ADDRESS][PERSON_NAME][DOMAIN_NAME]"
type input "[PERSON_NAME][EMAIL_ADDRESS][PERSON_NAME][DOMAIN_NAME]"
click at [592, 180] on input "Email Address (Login)" at bounding box center [709, 177] width 527 height 18
paste input "[EMAIL_ADDRESS][DOMAIN_NAME]"
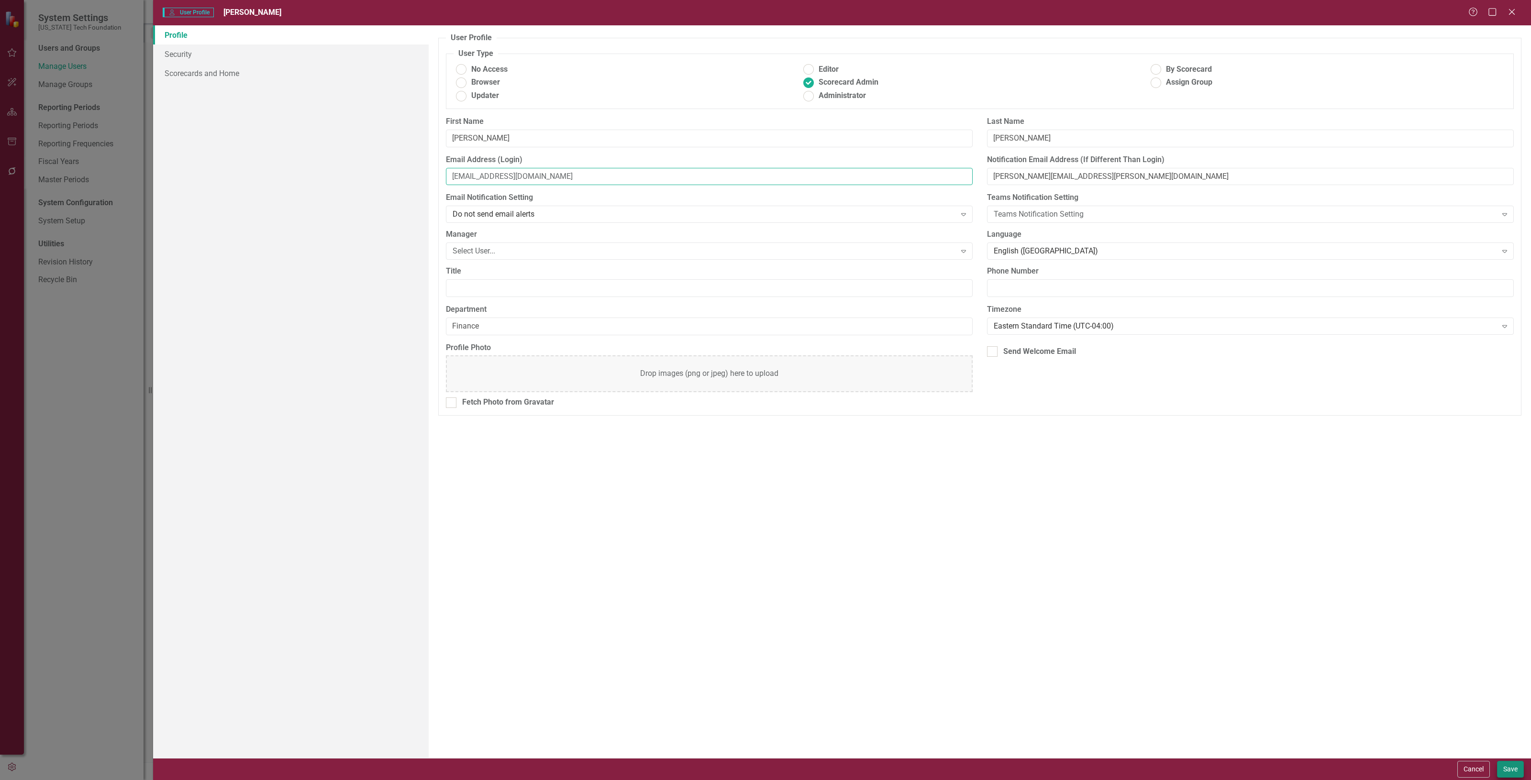
type input "[EMAIL_ADDRESS][DOMAIN_NAME]"
click at [1511, 768] on button "Save" at bounding box center [1510, 769] width 27 height 17
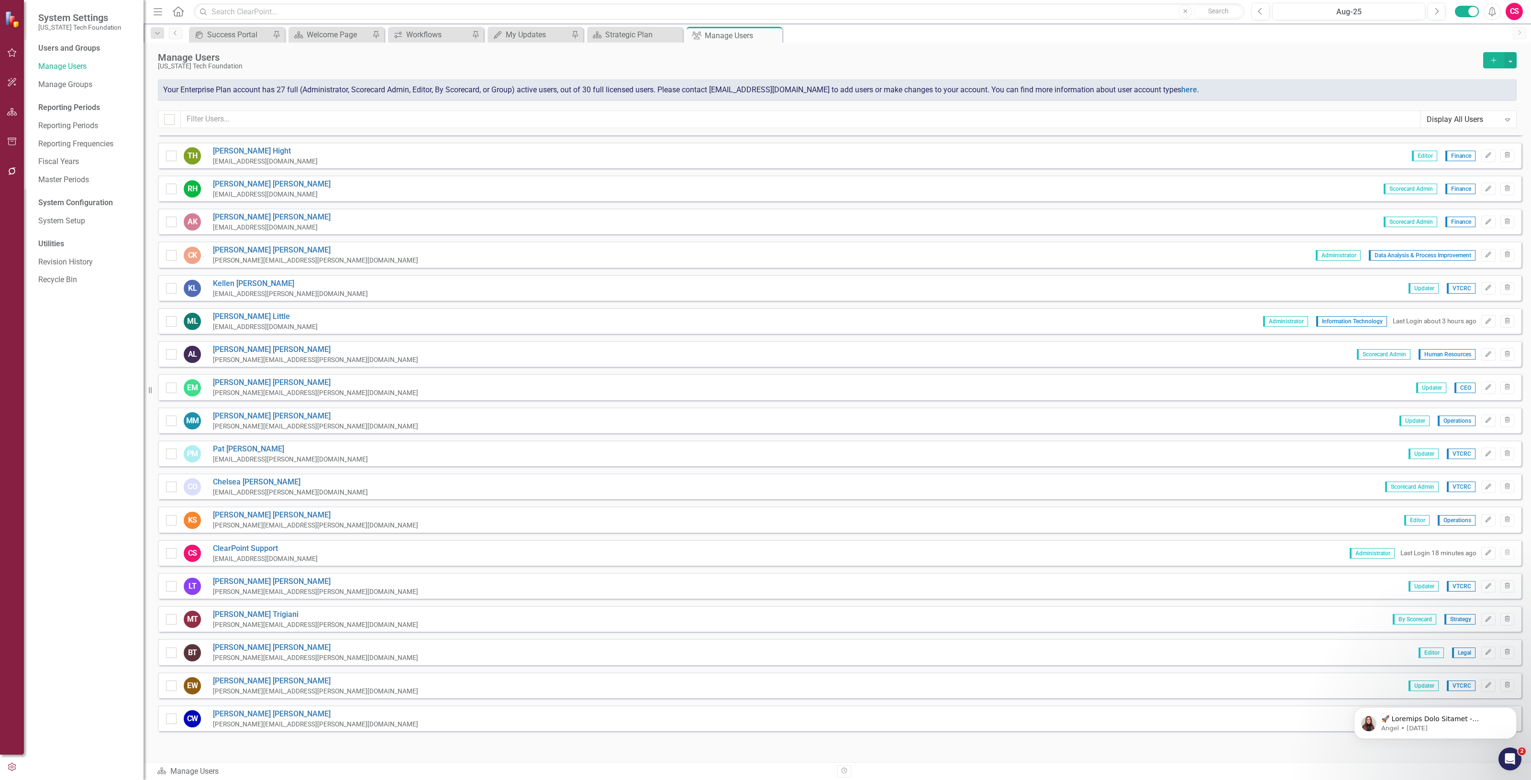
drag, startPoint x: 1479, startPoint y: 252, endPoint x: 1462, endPoint y: 250, distance: 17.9
click at [1485, 252] on icon "Edit" at bounding box center [1488, 255] width 7 height 6
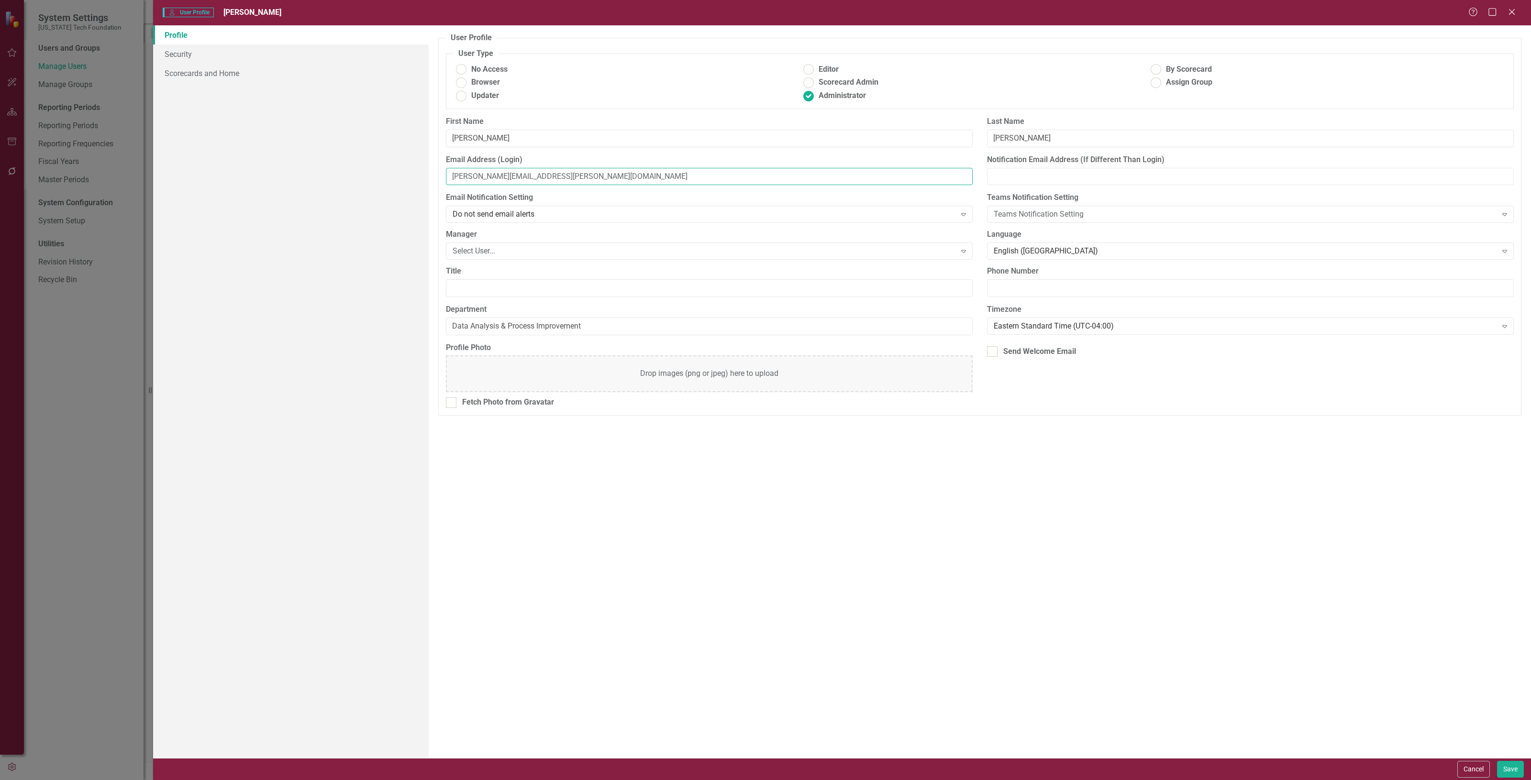
drag, startPoint x: 549, startPoint y: 182, endPoint x: 278, endPoint y: 190, distance: 270.4
click at [233, 197] on div "Profile Security Scorecards and Home User Profile ClearPoint has a wealth of op…" at bounding box center [842, 391] width 1378 height 733
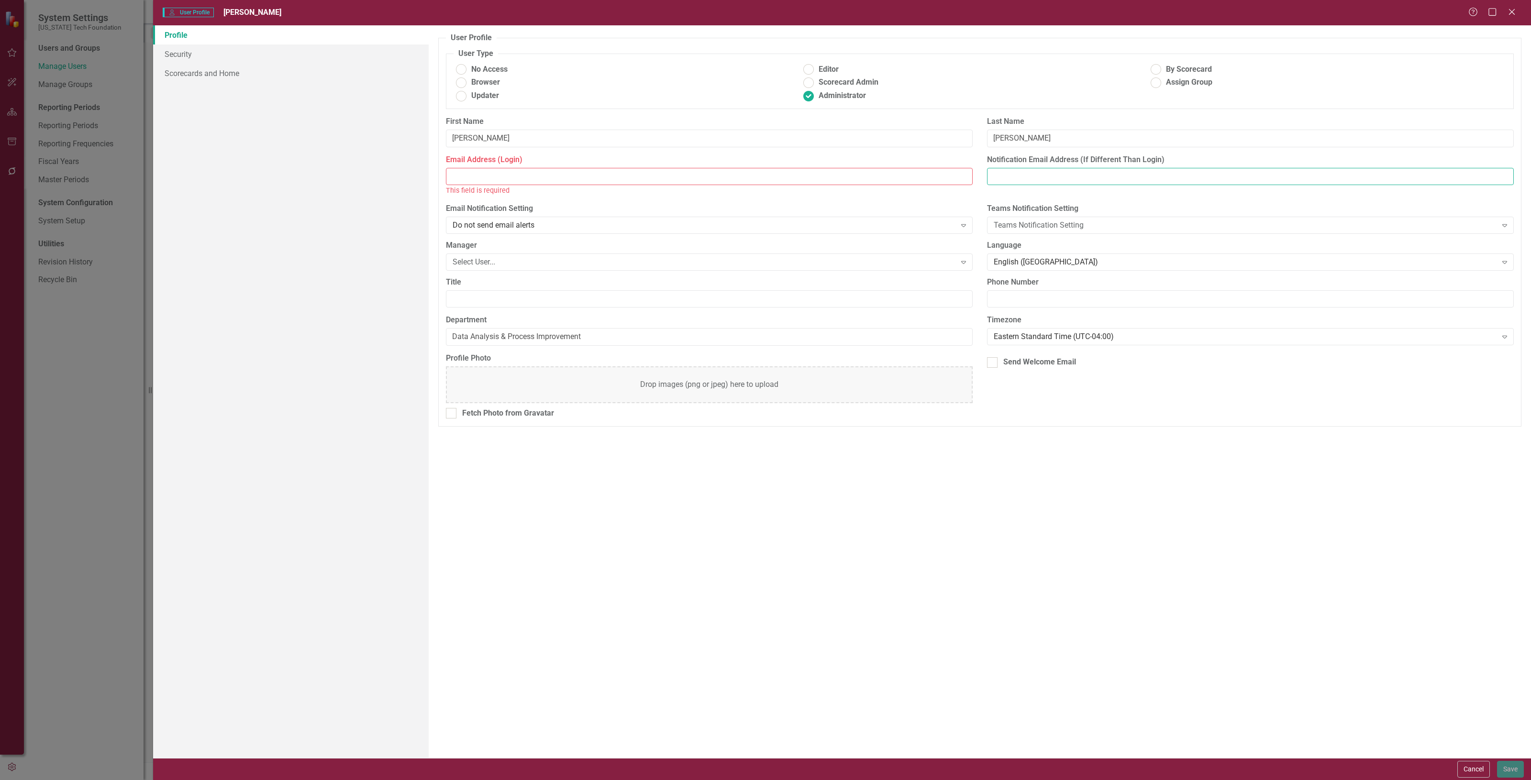
click at [1046, 177] on input "Notification Email Address (If Different Than Login)" at bounding box center [1250, 177] width 527 height 18
paste input "[PERSON_NAME][EMAIL_ADDRESS][PERSON_NAME][DOMAIN_NAME]"
type input "[PERSON_NAME][EMAIL_ADDRESS][PERSON_NAME][DOMAIN_NAME]"
click at [501, 171] on input "Email Address (Login)" at bounding box center [709, 177] width 527 height 18
paste input "[EMAIL_ADDRESS][DOMAIN_NAME]"
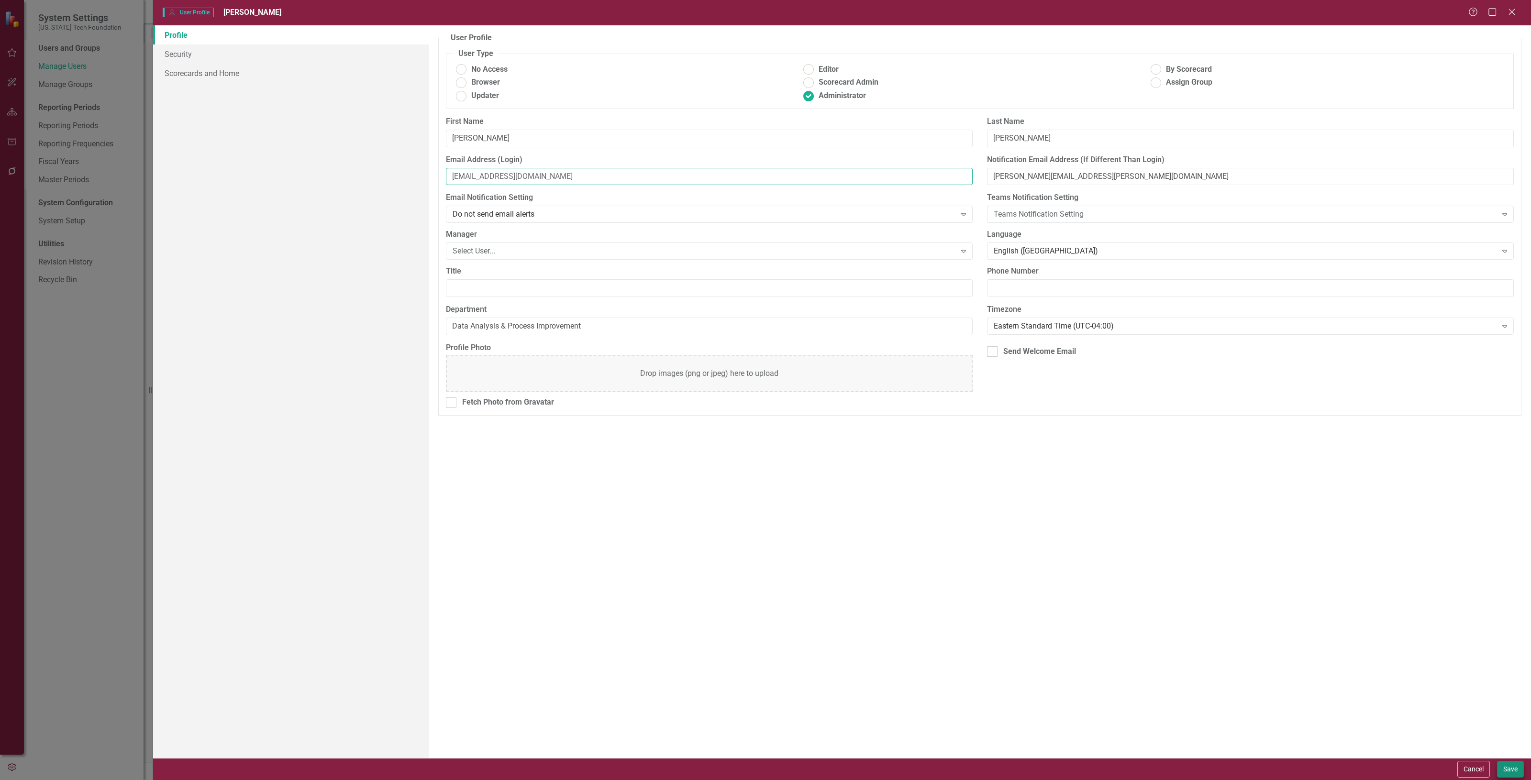
type input "[EMAIL_ADDRESS][DOMAIN_NAME]"
click at [1509, 766] on button "Save" at bounding box center [1510, 769] width 27 height 17
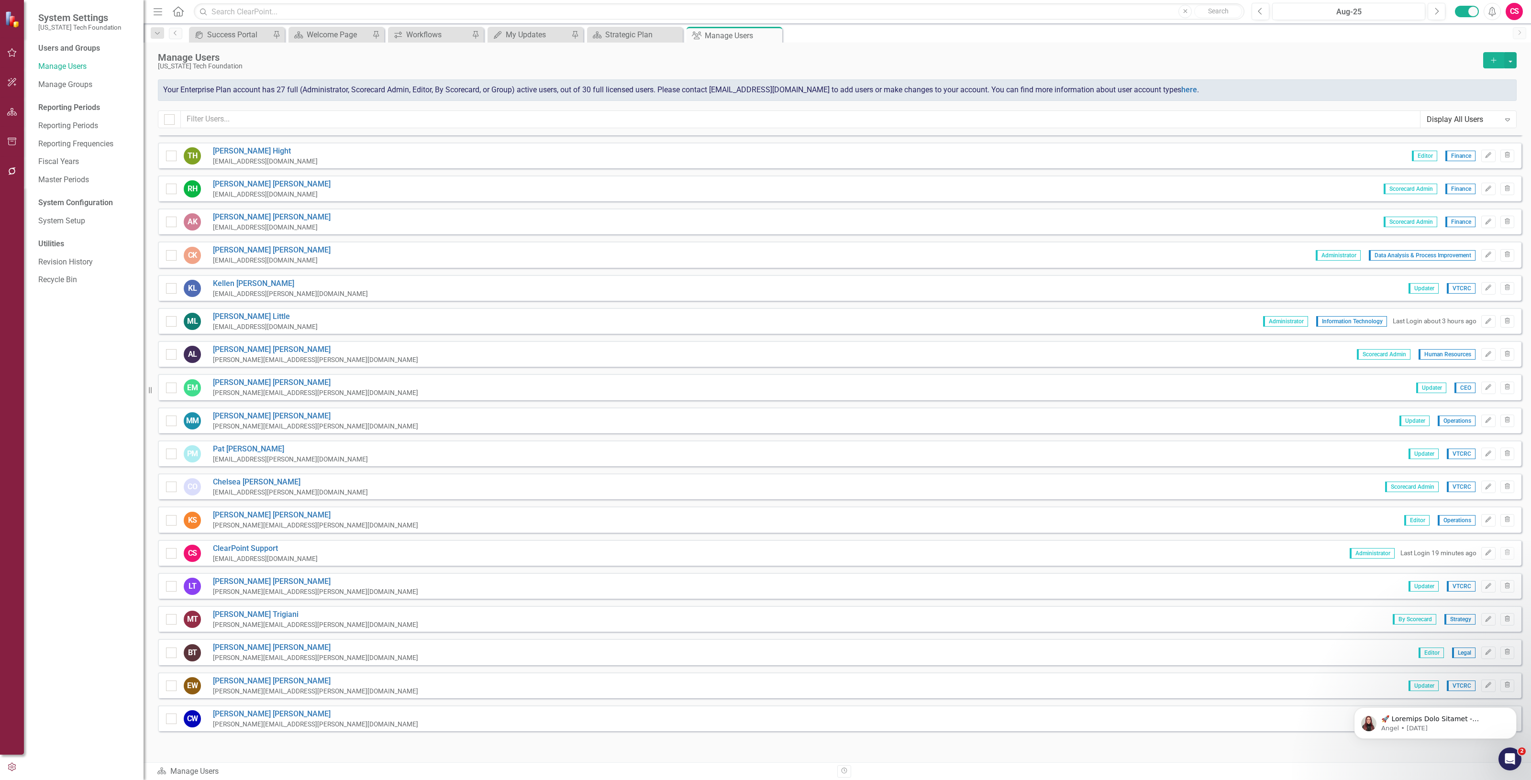
click at [388, 198] on div "DA [PERSON_NAME] [EMAIL_ADDRESS][DOMAIN_NAME] Updater VTCRC Edit Trash MA [PERS…" at bounding box center [840, 287] width 1364 height 952
click at [1485, 285] on icon "Edit" at bounding box center [1488, 288] width 7 height 6
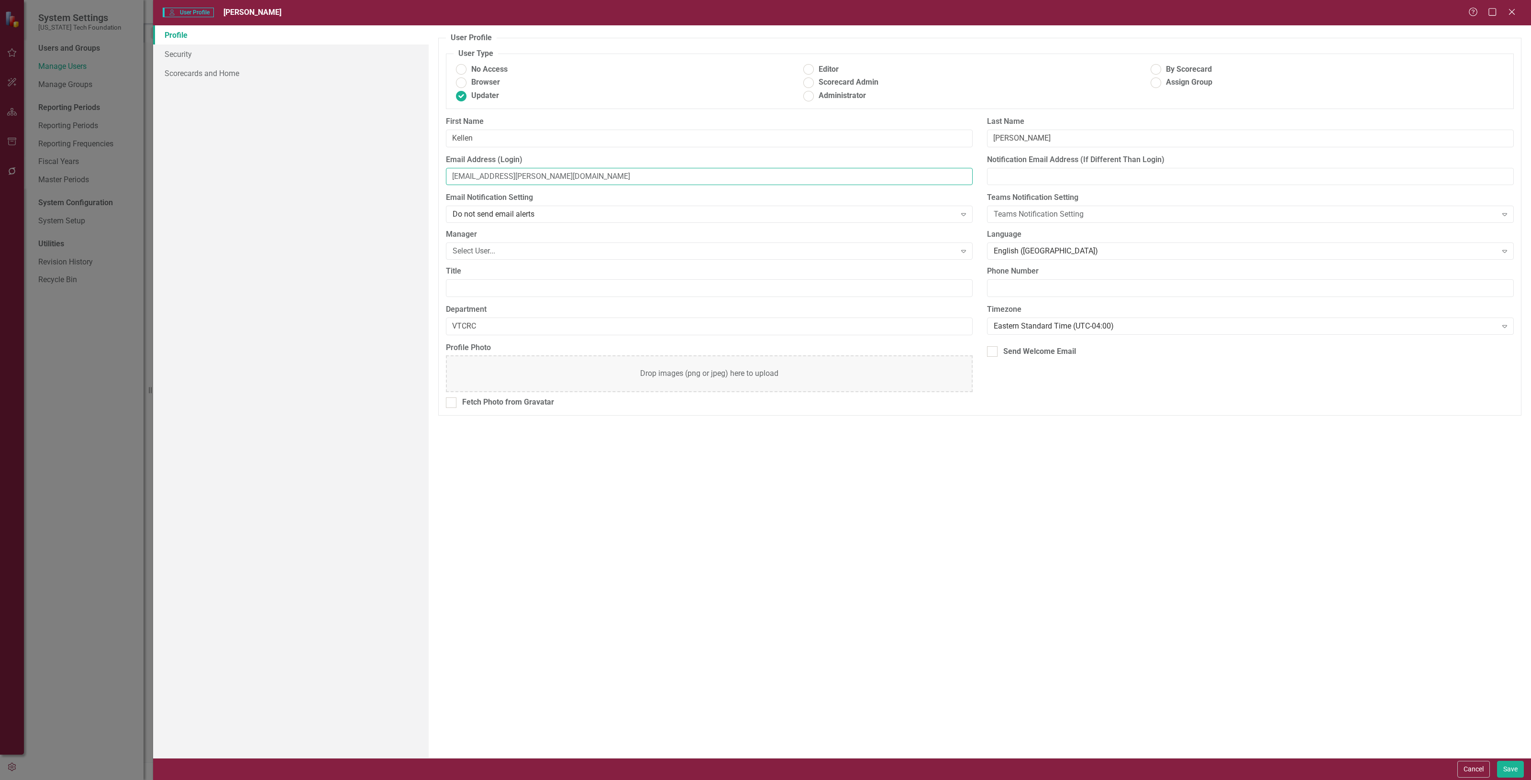
drag, startPoint x: 533, startPoint y: 178, endPoint x: 248, endPoint y: 183, distance: 285.7
click at [248, 183] on div "Profile Security Scorecards and Home User Profile ClearPoint has a wealth of op…" at bounding box center [842, 391] width 1378 height 733
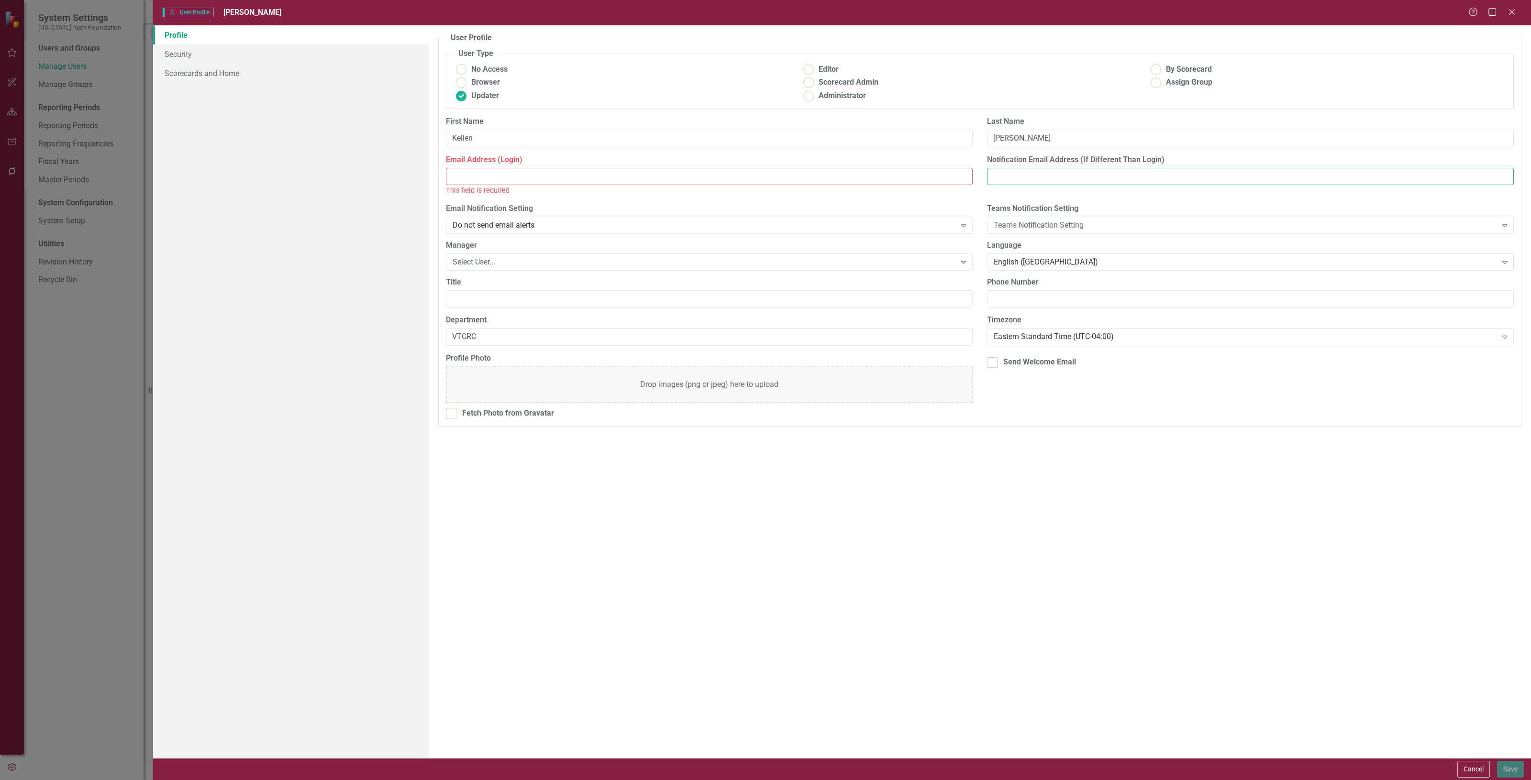
click at [1038, 178] on input "Notification Email Address (If Different Than Login)" at bounding box center [1250, 177] width 527 height 18
paste input "[EMAIL_ADDRESS][PERSON_NAME][DOMAIN_NAME]"
type input "[EMAIL_ADDRESS][PERSON_NAME][DOMAIN_NAME]"
click at [512, 185] on input "Email Address (Login)" at bounding box center [709, 177] width 527 height 18
paste input "[EMAIL_ADDRESS][DOMAIN_NAME]"
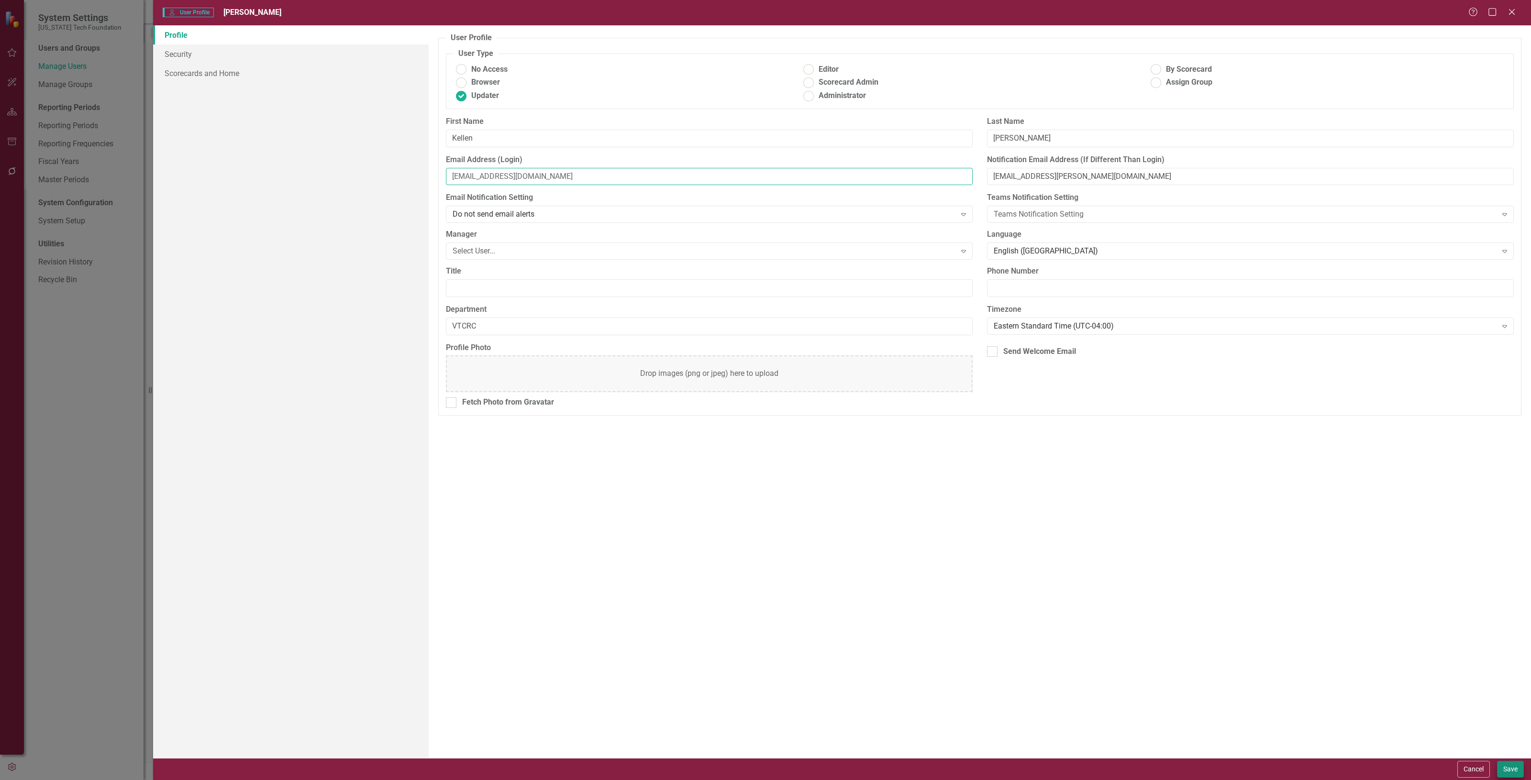
type input "[EMAIL_ADDRESS][DOMAIN_NAME]"
click at [1506, 771] on button "Save" at bounding box center [1510, 769] width 27 height 17
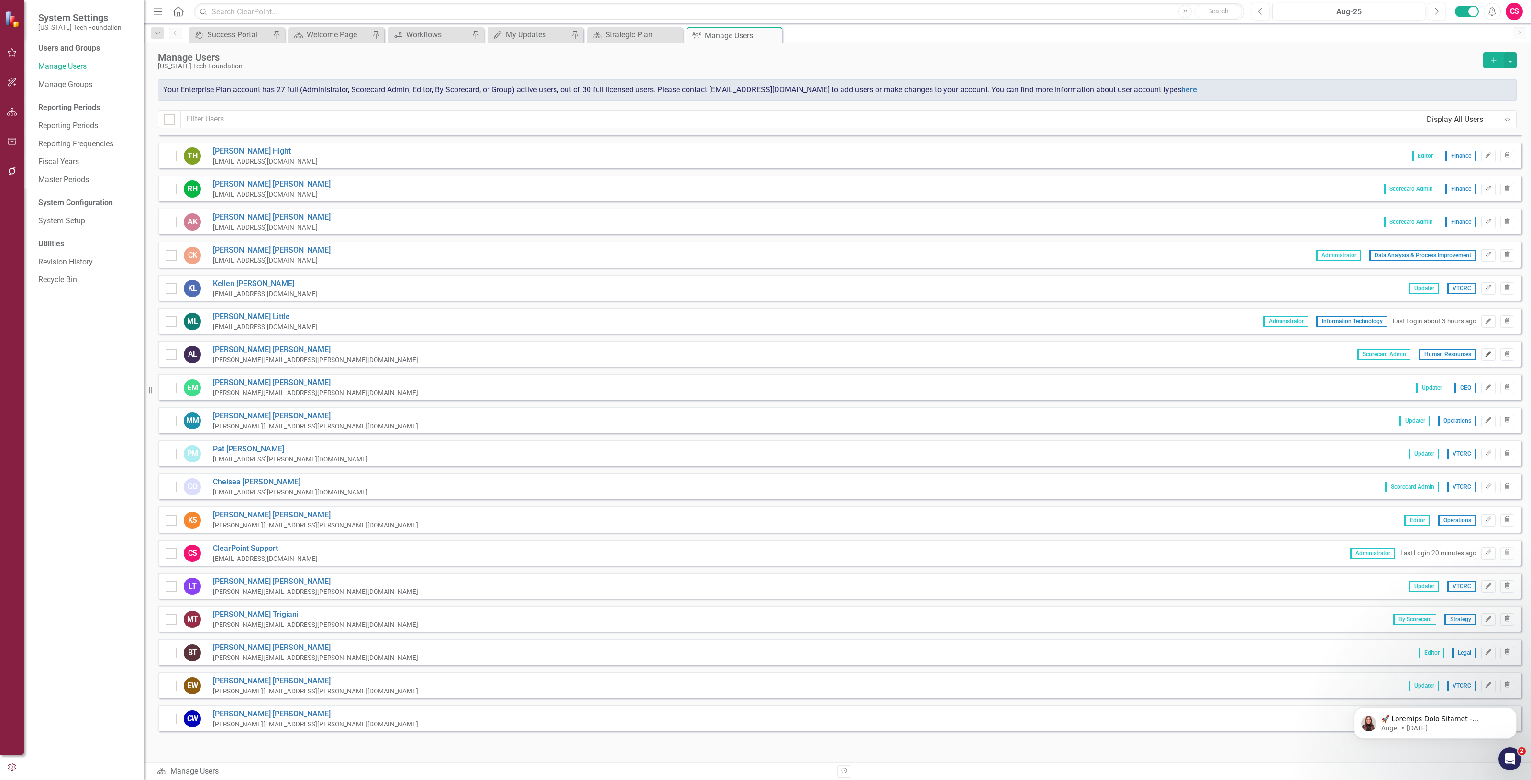
click at [1485, 352] on icon "Edit" at bounding box center [1488, 355] width 7 height 6
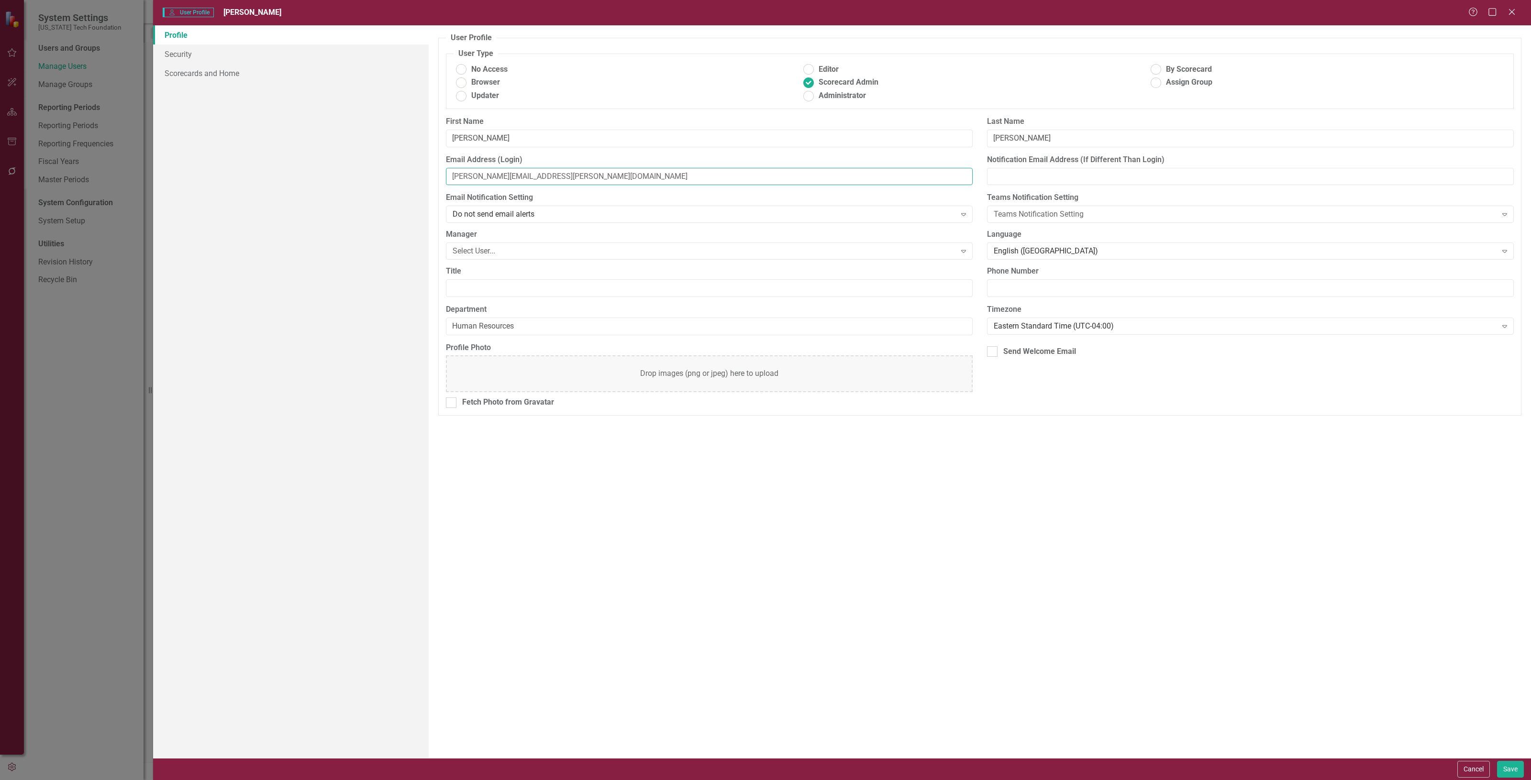
drag, startPoint x: 539, startPoint y: 178, endPoint x: 345, endPoint y: 178, distance: 193.3
click at [343, 178] on div "Profile Security Scorecards and Home User Profile ClearPoint has a wealth of op…" at bounding box center [842, 391] width 1378 height 733
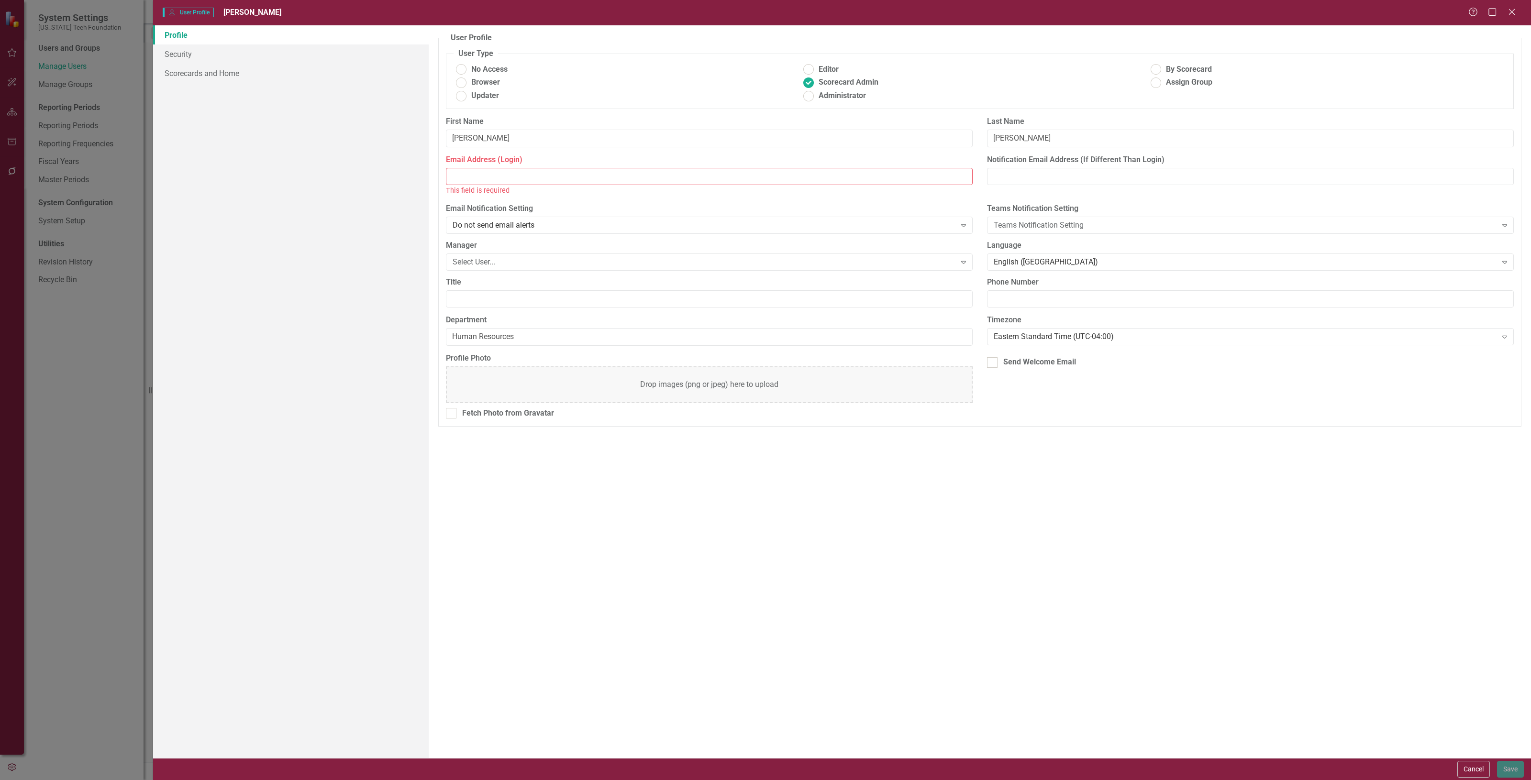
click at [1126, 186] on div "Notification Email Address (If Different Than Login)" at bounding box center [1250, 174] width 541 height 38
click at [1108, 178] on input "Notification Email Address (If Different Than Login)" at bounding box center [1250, 177] width 527 height 18
paste input "[PERSON_NAME][EMAIL_ADDRESS][PERSON_NAME][DOMAIN_NAME]"
type input "[PERSON_NAME][EMAIL_ADDRESS][PERSON_NAME][DOMAIN_NAME]"
click at [495, 176] on input "Email Address (Login)" at bounding box center [709, 177] width 527 height 18
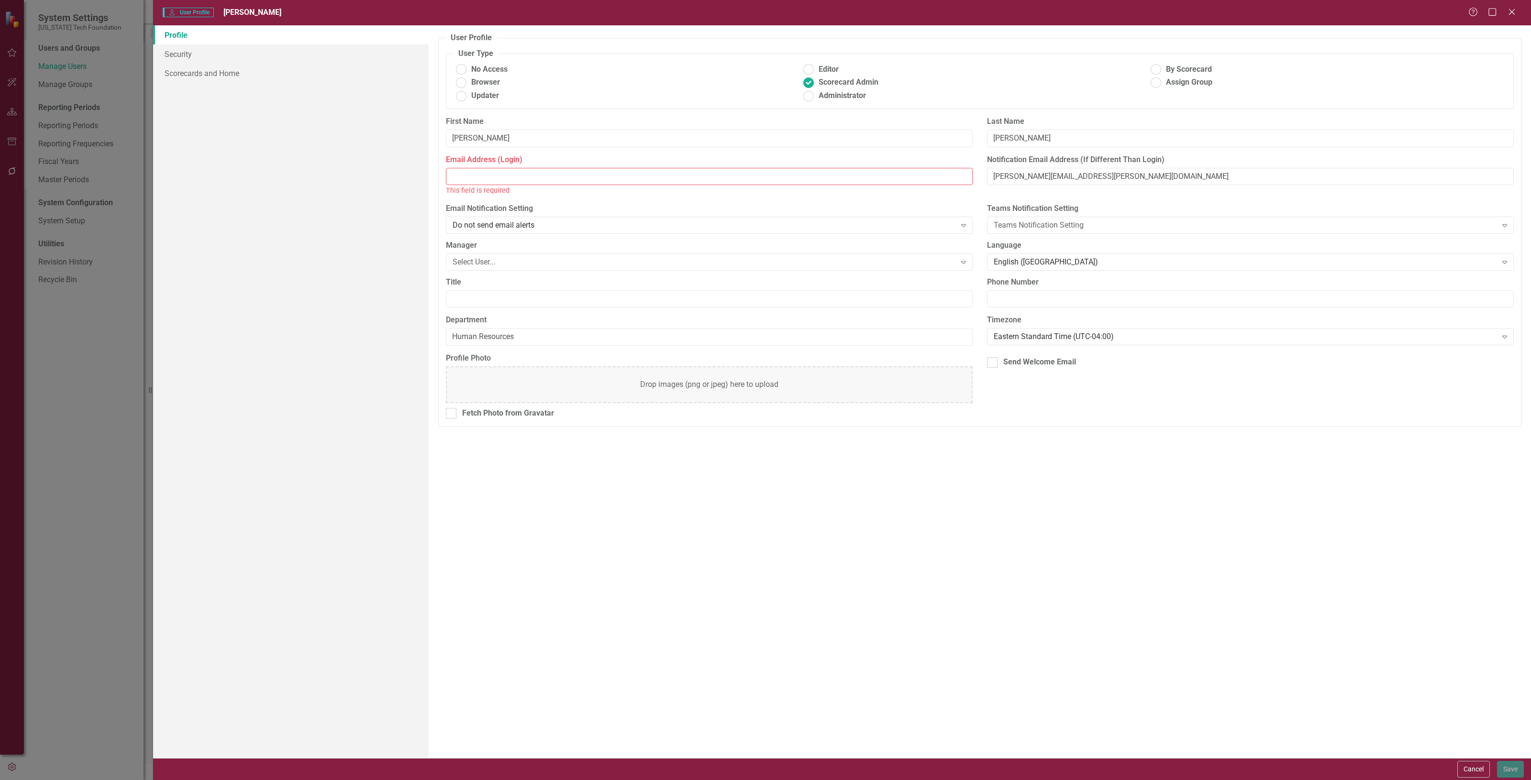
paste input "[EMAIL_ADDRESS][DOMAIN_NAME]"
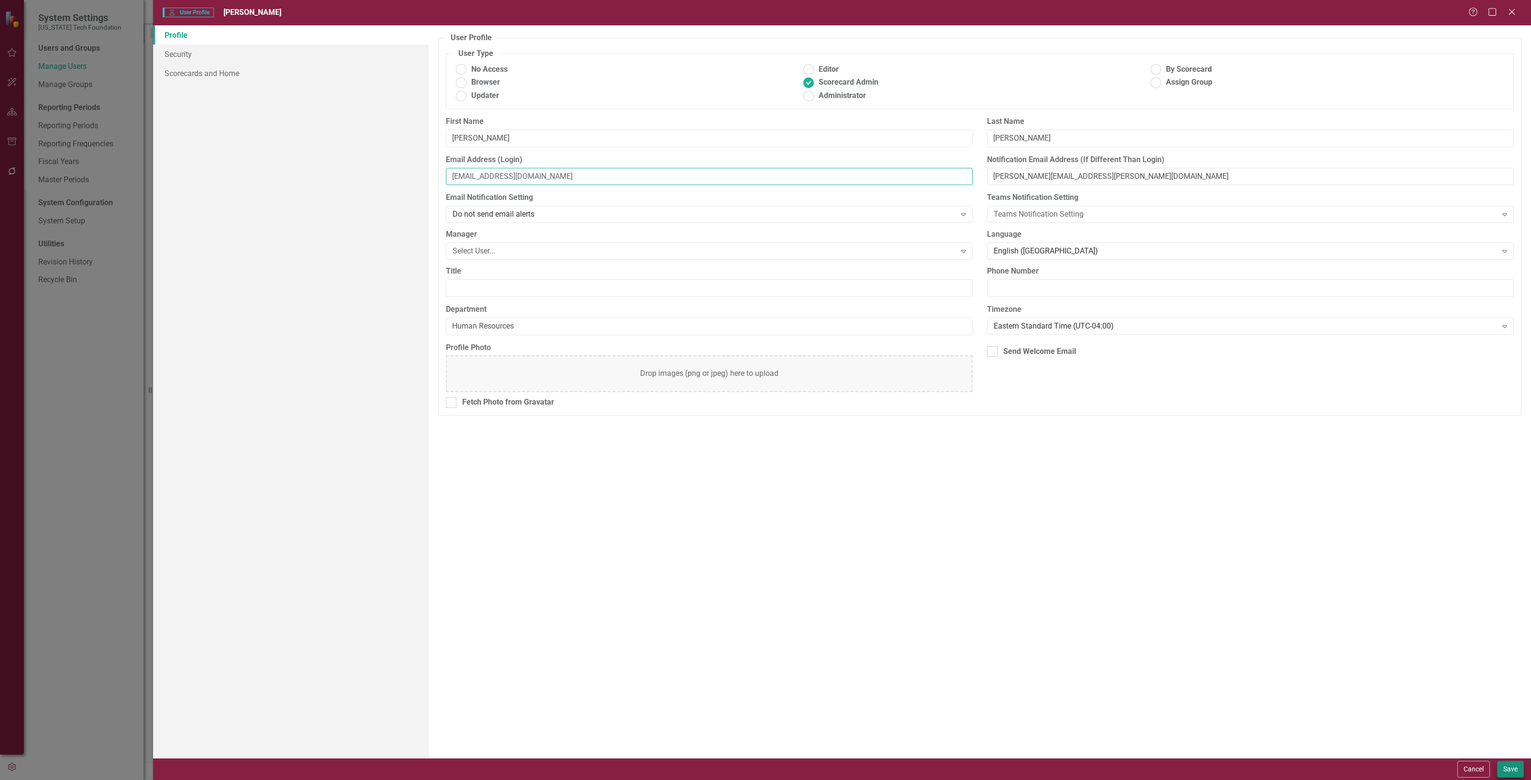
type input "[EMAIL_ADDRESS][DOMAIN_NAME]"
click at [1512, 768] on button "Save" at bounding box center [1510, 769] width 27 height 17
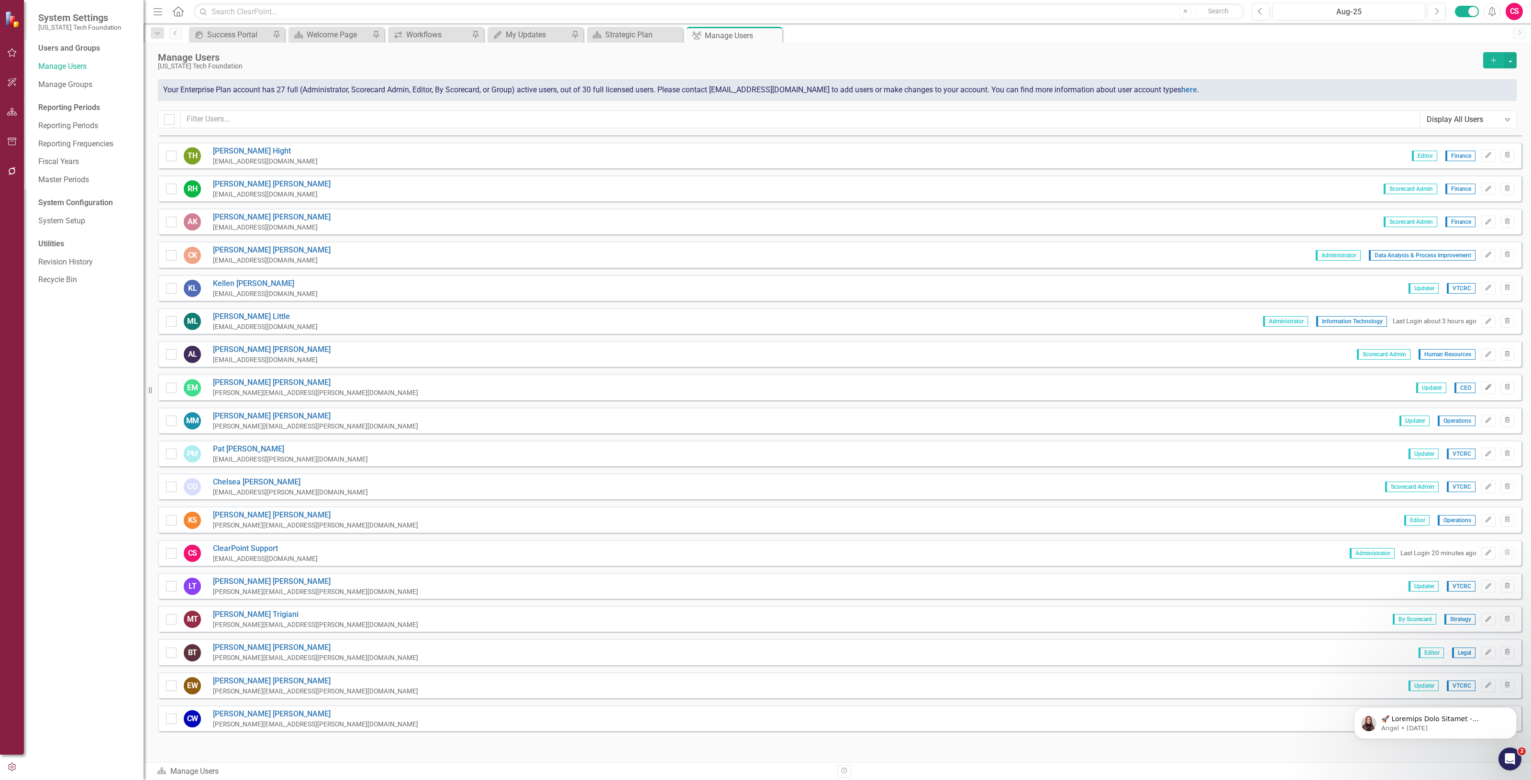
click at [1481, 382] on button "Edit" at bounding box center [1488, 388] width 14 height 12
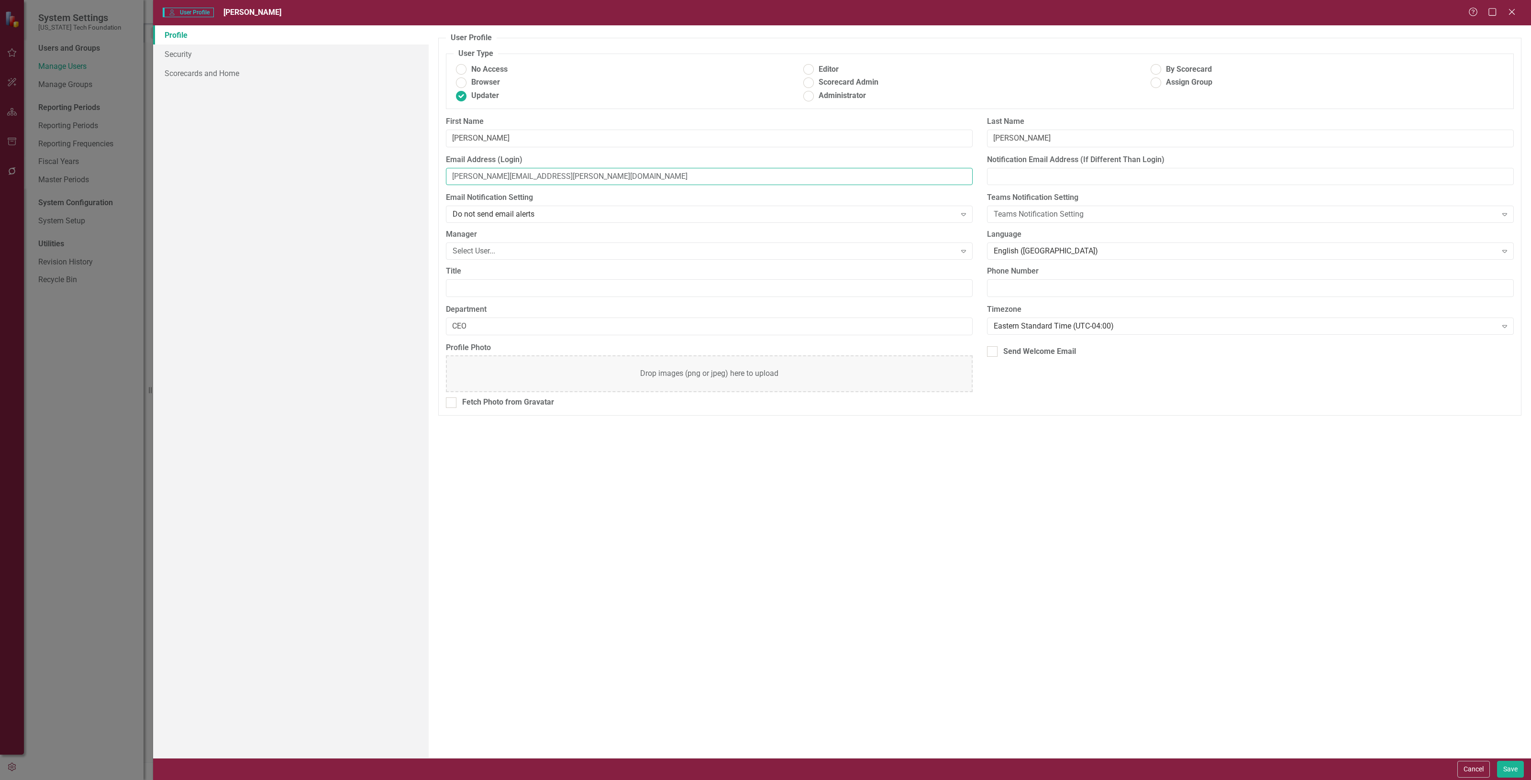
drag, startPoint x: 587, startPoint y: 176, endPoint x: 448, endPoint y: 171, distance: 138.4
click at [455, 172] on input "[PERSON_NAME][EMAIL_ADDRESS][PERSON_NAME][DOMAIN_NAME]" at bounding box center [709, 177] width 527 height 18
click at [603, 179] on input "[PERSON_NAME][EMAIL_ADDRESS][PERSON_NAME][DOMAIN_NAME]" at bounding box center [709, 177] width 527 height 18
drag, startPoint x: 508, startPoint y: 173, endPoint x: 386, endPoint y: 173, distance: 122.5
click at [386, 173] on div "Profile Security Scorecards and Home User Profile ClearPoint has a wealth of op…" at bounding box center [842, 391] width 1378 height 733
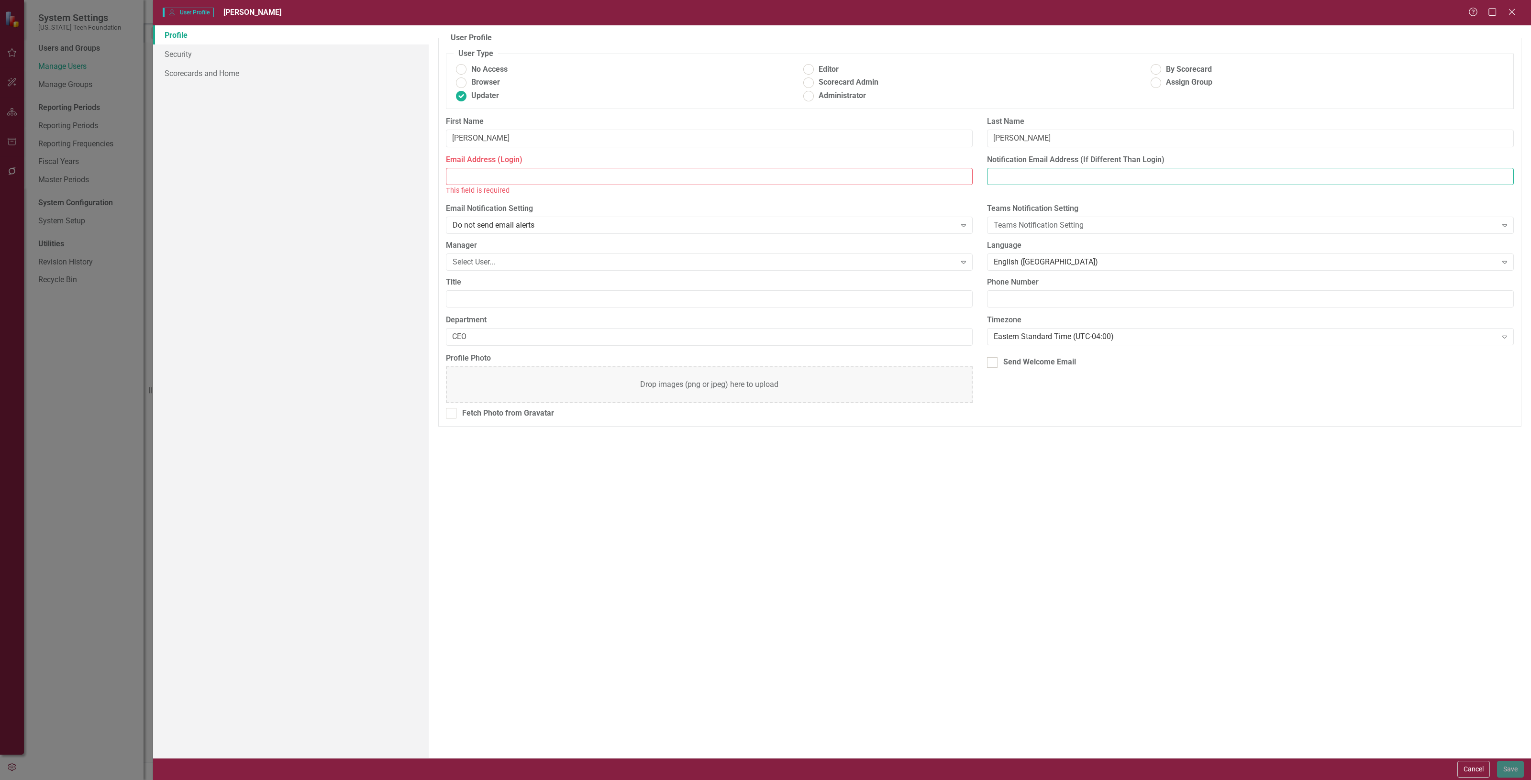
click at [1040, 175] on input "Notification Email Address (If Different Than Login)" at bounding box center [1250, 177] width 527 height 18
paste input "[PERSON_NAME][EMAIL_ADDRESS][PERSON_NAME][DOMAIN_NAME]"
type input "[PERSON_NAME][EMAIL_ADDRESS][PERSON_NAME][DOMAIN_NAME]"
click at [553, 180] on input "Email Address (Login)" at bounding box center [709, 177] width 527 height 18
paste input "[EMAIL_ADDRESS][DOMAIN_NAME]"
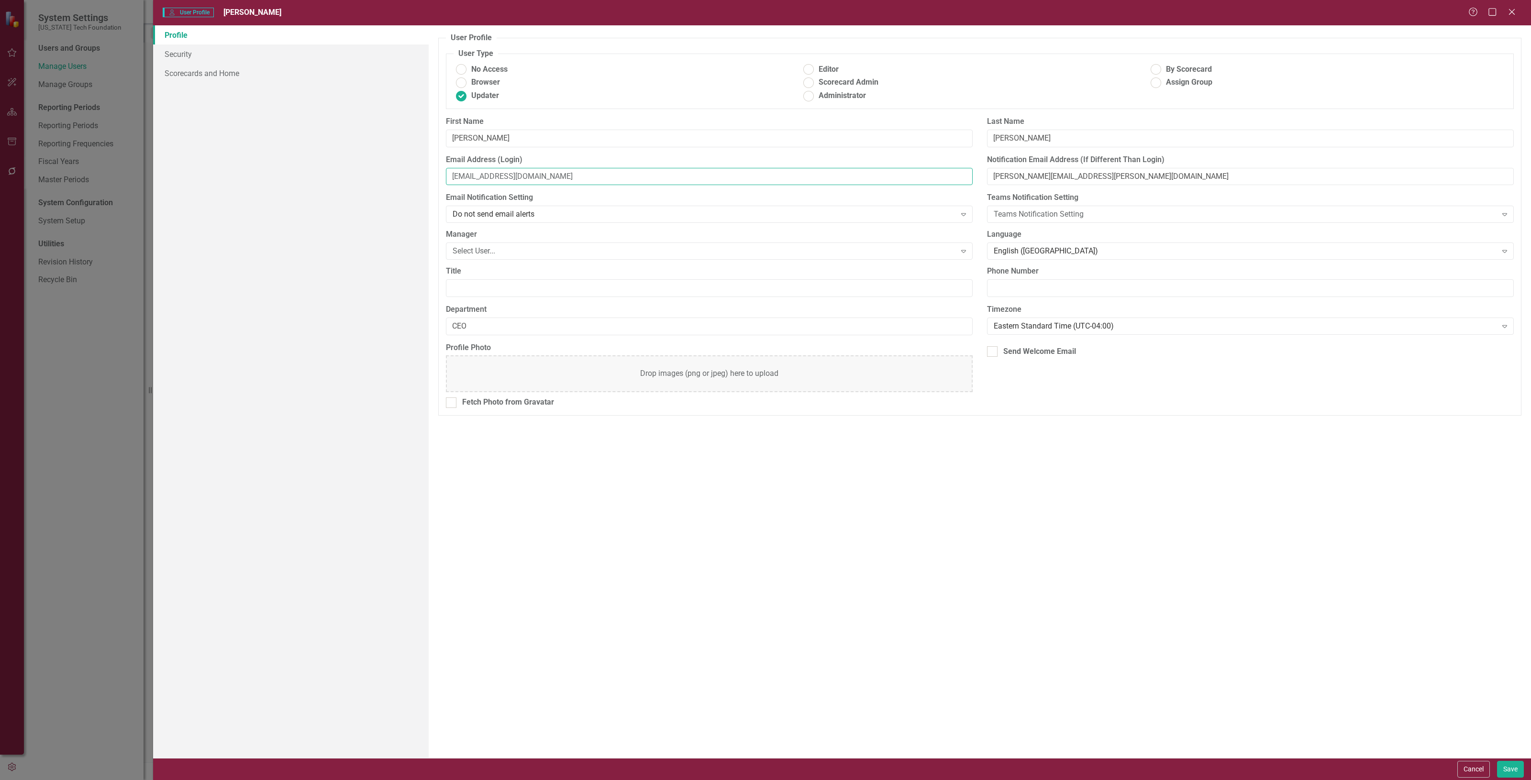
type input "[EMAIL_ADDRESS][DOMAIN_NAME]"
click at [1507, 763] on button "Save" at bounding box center [1510, 769] width 27 height 17
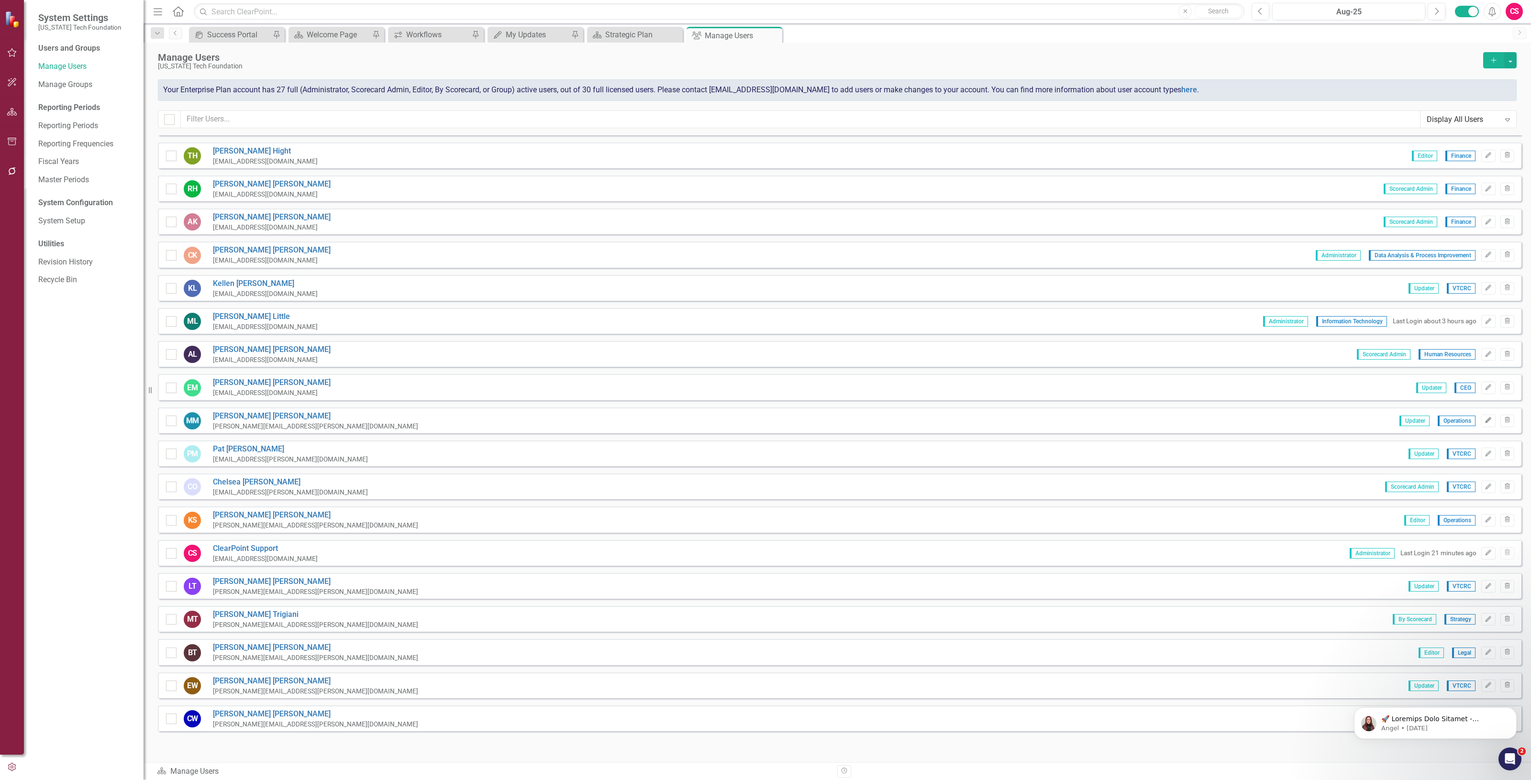
click at [1485, 418] on icon "Edit" at bounding box center [1488, 421] width 7 height 6
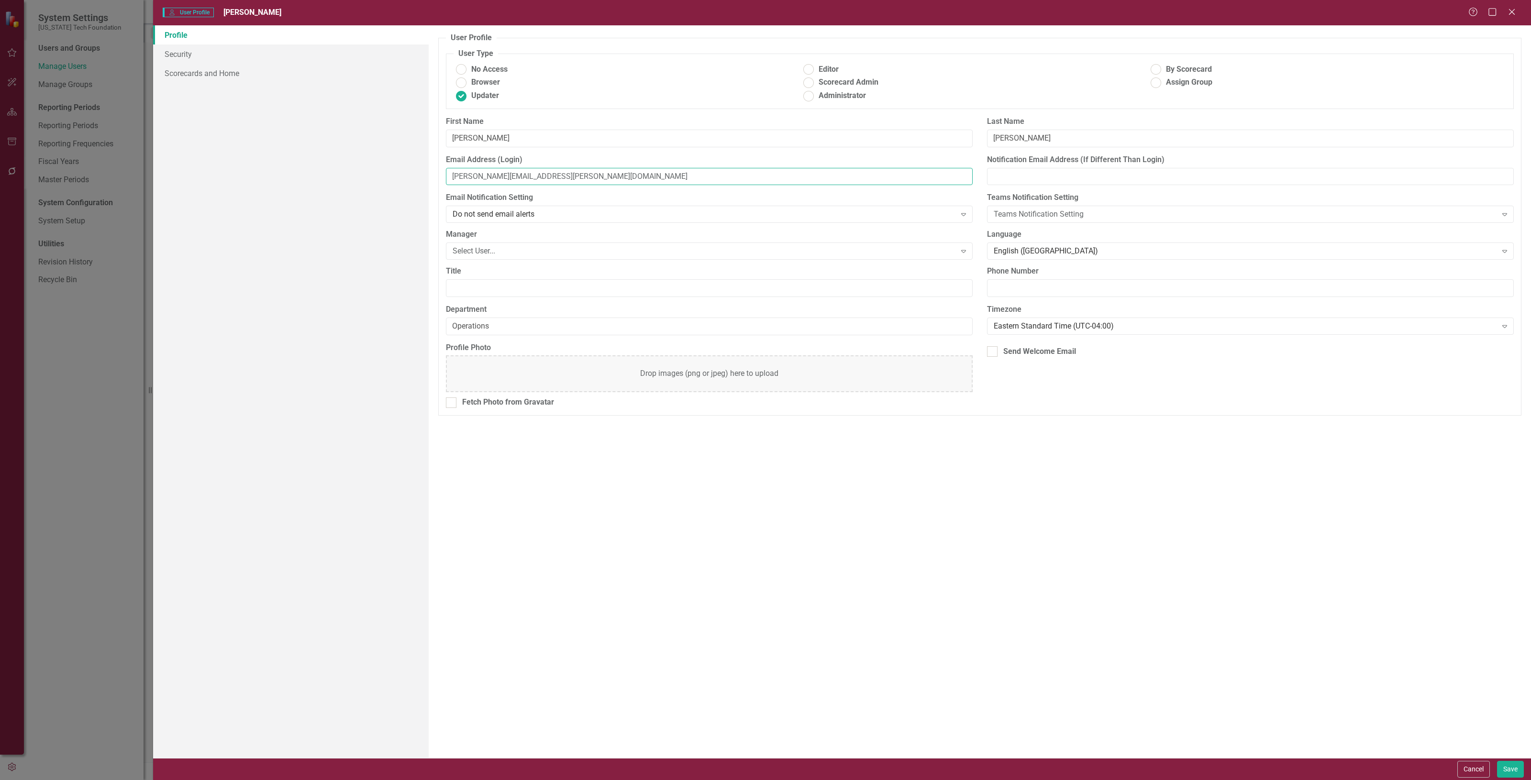
drag, startPoint x: 529, startPoint y: 178, endPoint x: 315, endPoint y: 180, distance: 214.3
click at [314, 180] on div "Profile Security Scorecards and Home User Profile ClearPoint has a wealth of op…" at bounding box center [842, 391] width 1378 height 733
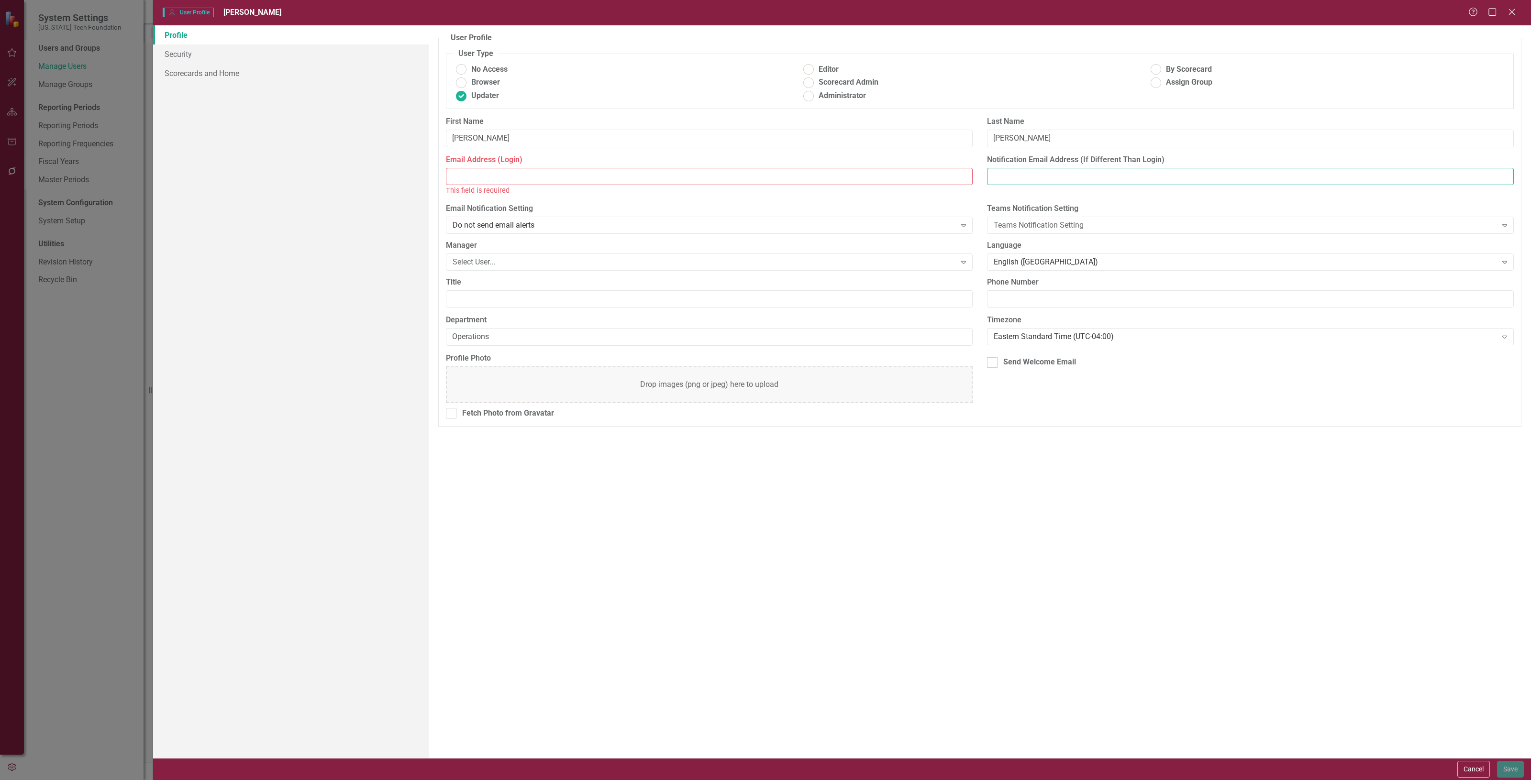
click at [1010, 182] on input "Notification Email Address (If Different Than Login)" at bounding box center [1250, 177] width 527 height 18
paste input "[PERSON_NAME][EMAIL_ADDRESS][PERSON_NAME][DOMAIN_NAME]"
type input "[PERSON_NAME][EMAIL_ADDRESS][PERSON_NAME][DOMAIN_NAME]"
click at [496, 180] on input "Email Address (Login)" at bounding box center [709, 177] width 527 height 18
paste input "[PERSON_NAME][EMAIL_ADDRESS][DOMAIN_NAME]"
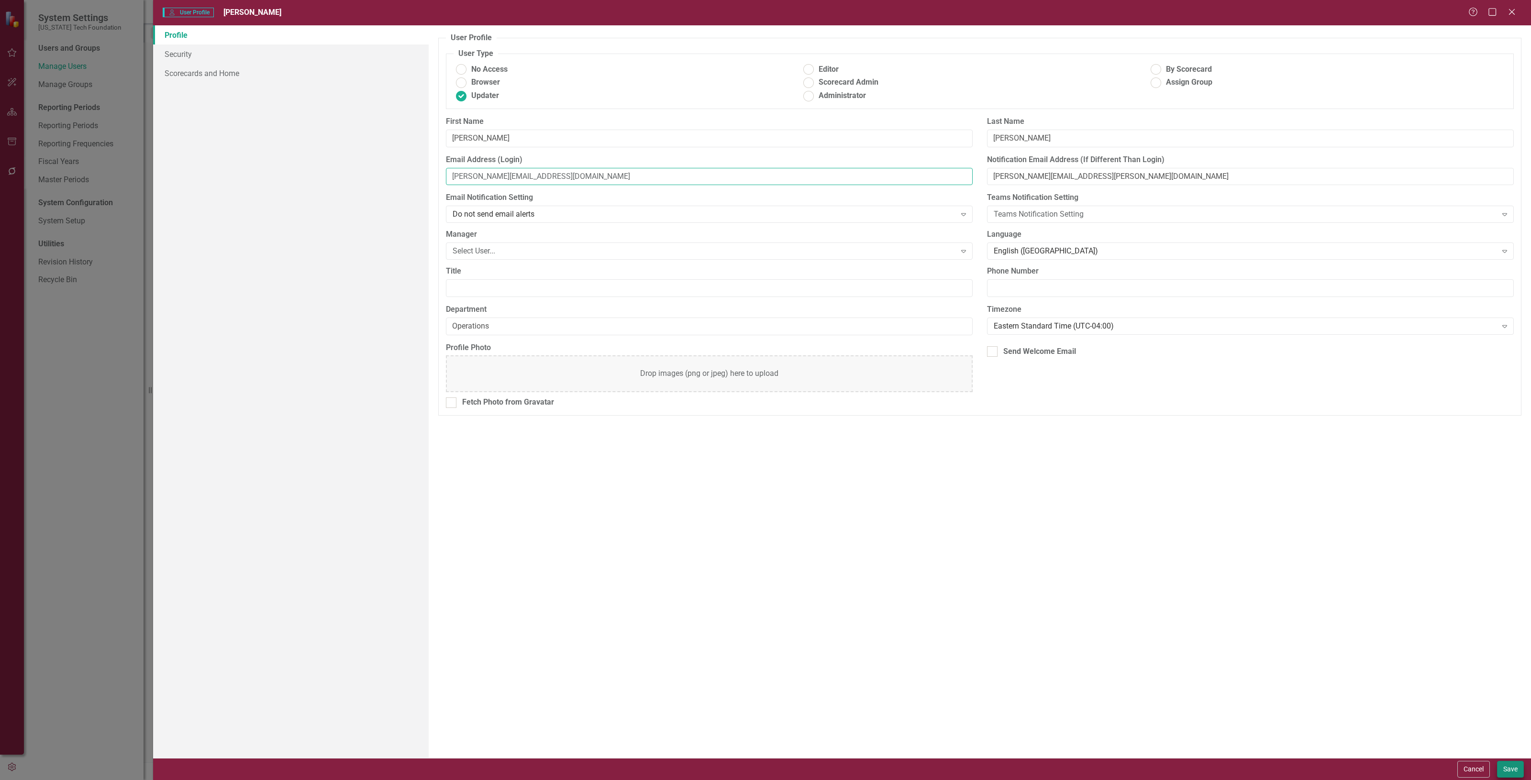
type input "[PERSON_NAME][EMAIL_ADDRESS][DOMAIN_NAME]"
click at [1509, 766] on button "Save" at bounding box center [1510, 769] width 27 height 17
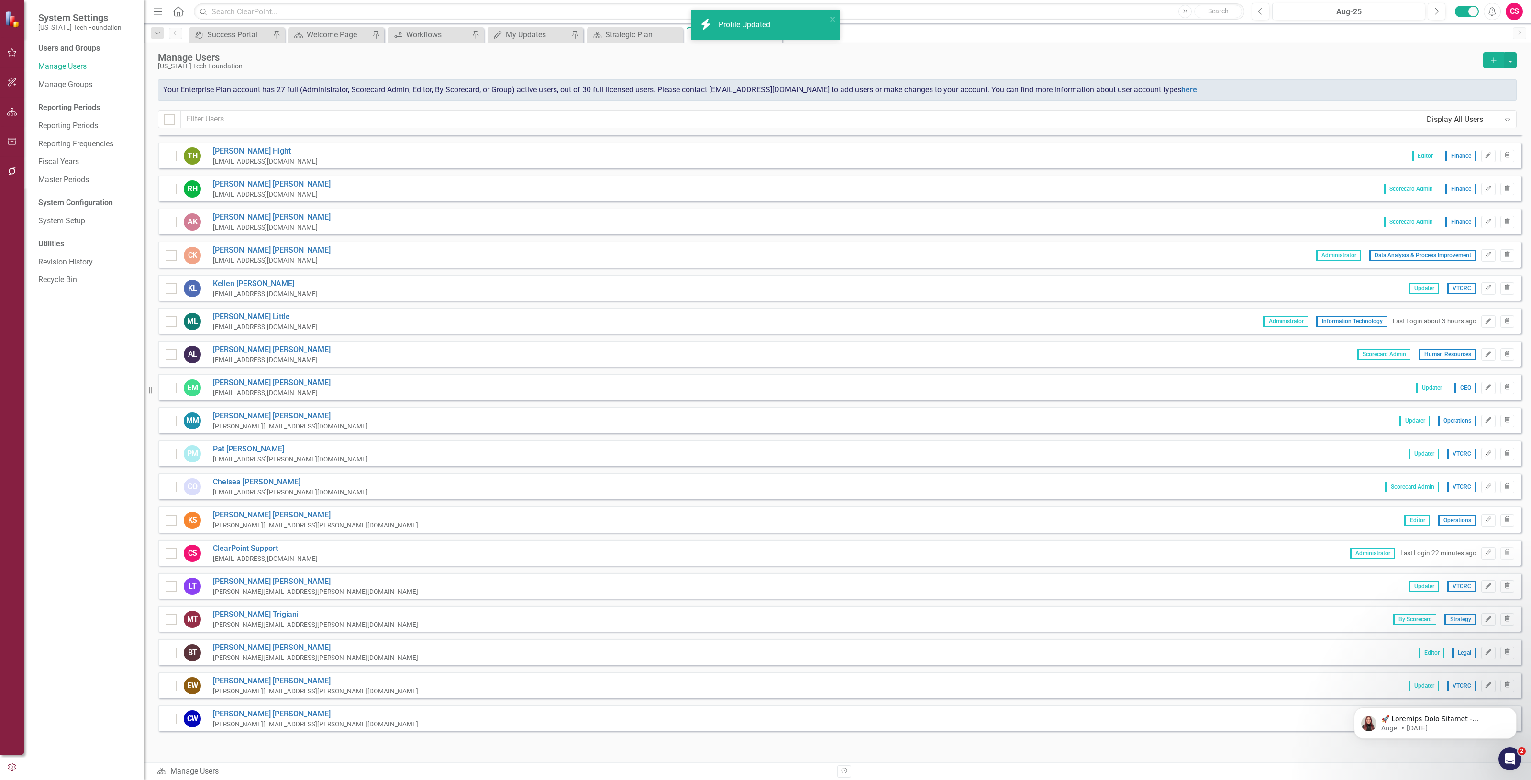
click at [1485, 451] on icon "Edit" at bounding box center [1488, 454] width 7 height 6
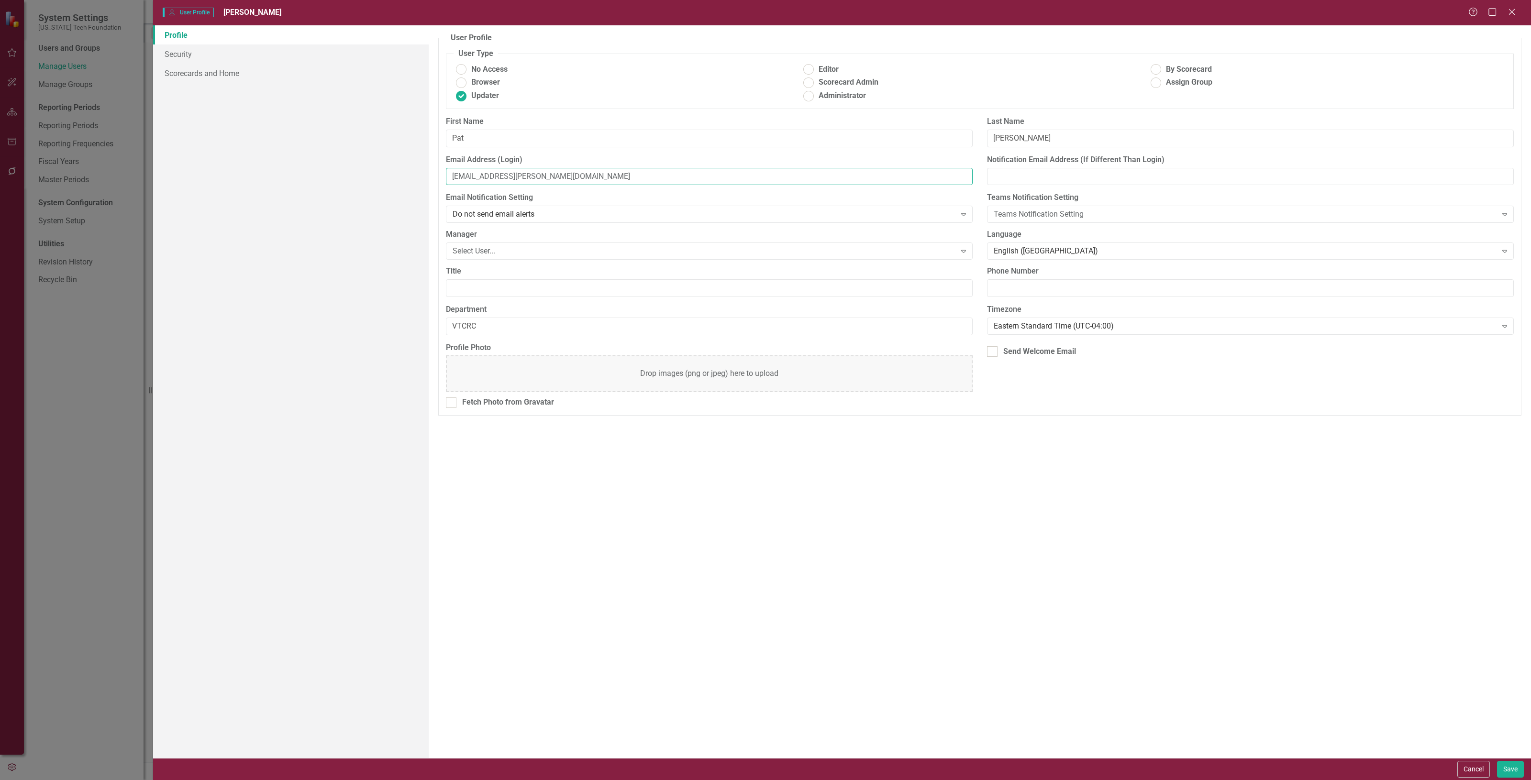
drag, startPoint x: 527, startPoint y: 181, endPoint x: 232, endPoint y: 192, distance: 295.4
click at [232, 192] on div "Profile Security Scorecards and Home User Profile ClearPoint has a wealth of op…" at bounding box center [842, 391] width 1378 height 733
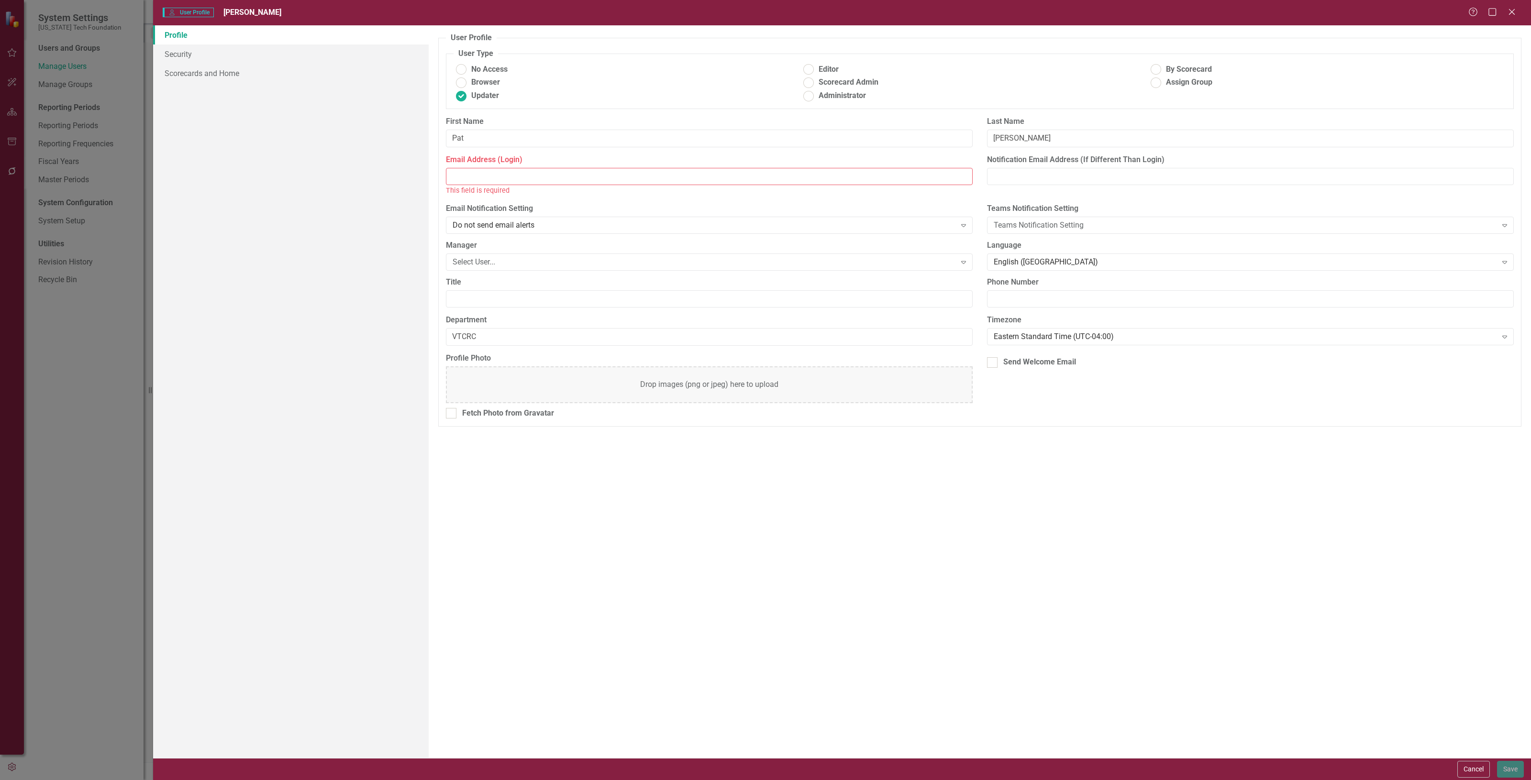
click at [1067, 165] on label "Notification Email Address (If Different Than Login)" at bounding box center [1250, 160] width 527 height 11
click at [1067, 168] on input "Notification Email Address (If Different Than Login)" at bounding box center [1250, 177] width 527 height 18
paste input "[EMAIL_ADDRESS][PERSON_NAME][DOMAIN_NAME]"
type input "[EMAIL_ADDRESS][PERSON_NAME][DOMAIN_NAME]"
click at [474, 170] on input "Email Address (Login)" at bounding box center [709, 177] width 527 height 18
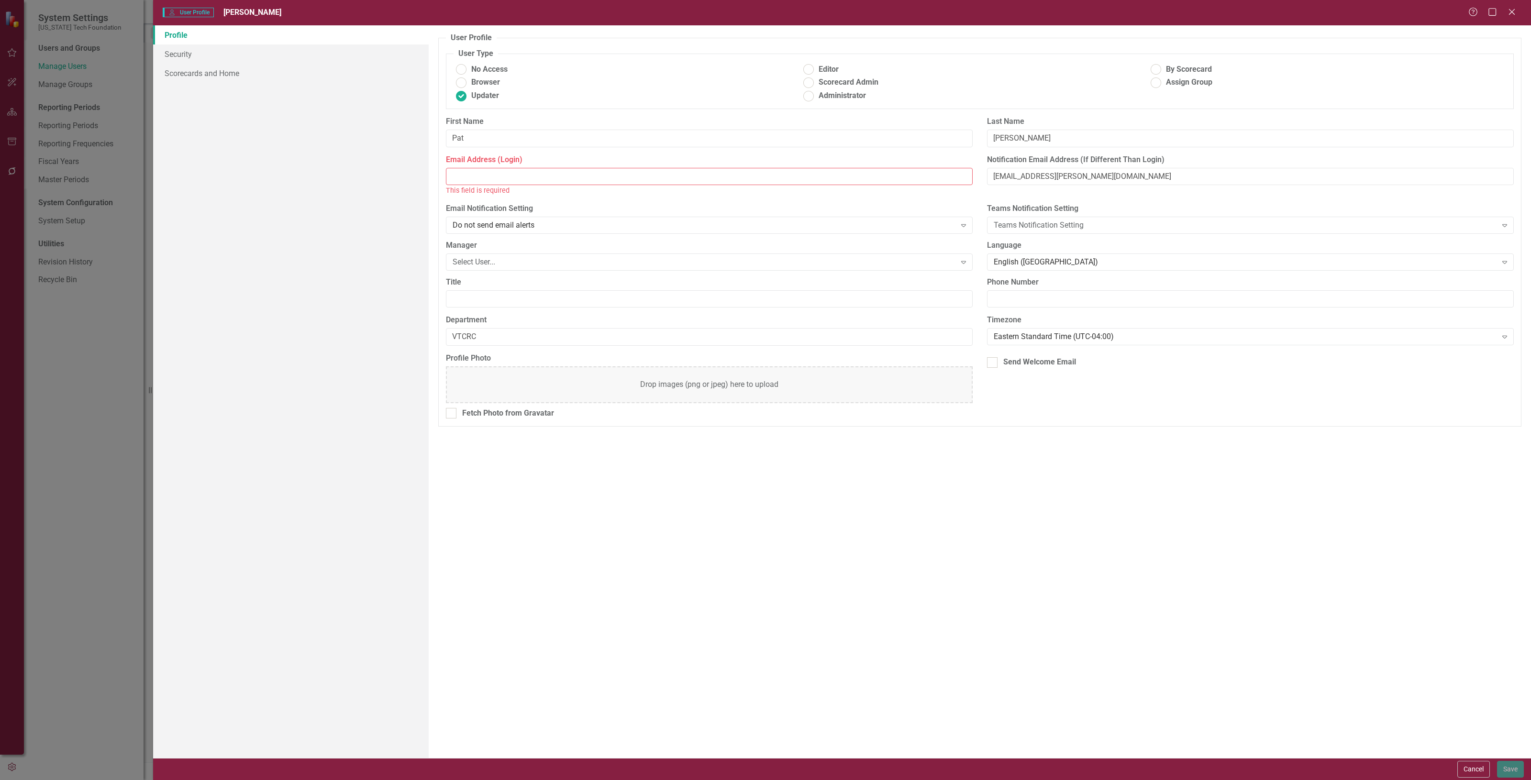
paste input "[EMAIL_ADDRESS][DOMAIN_NAME]"
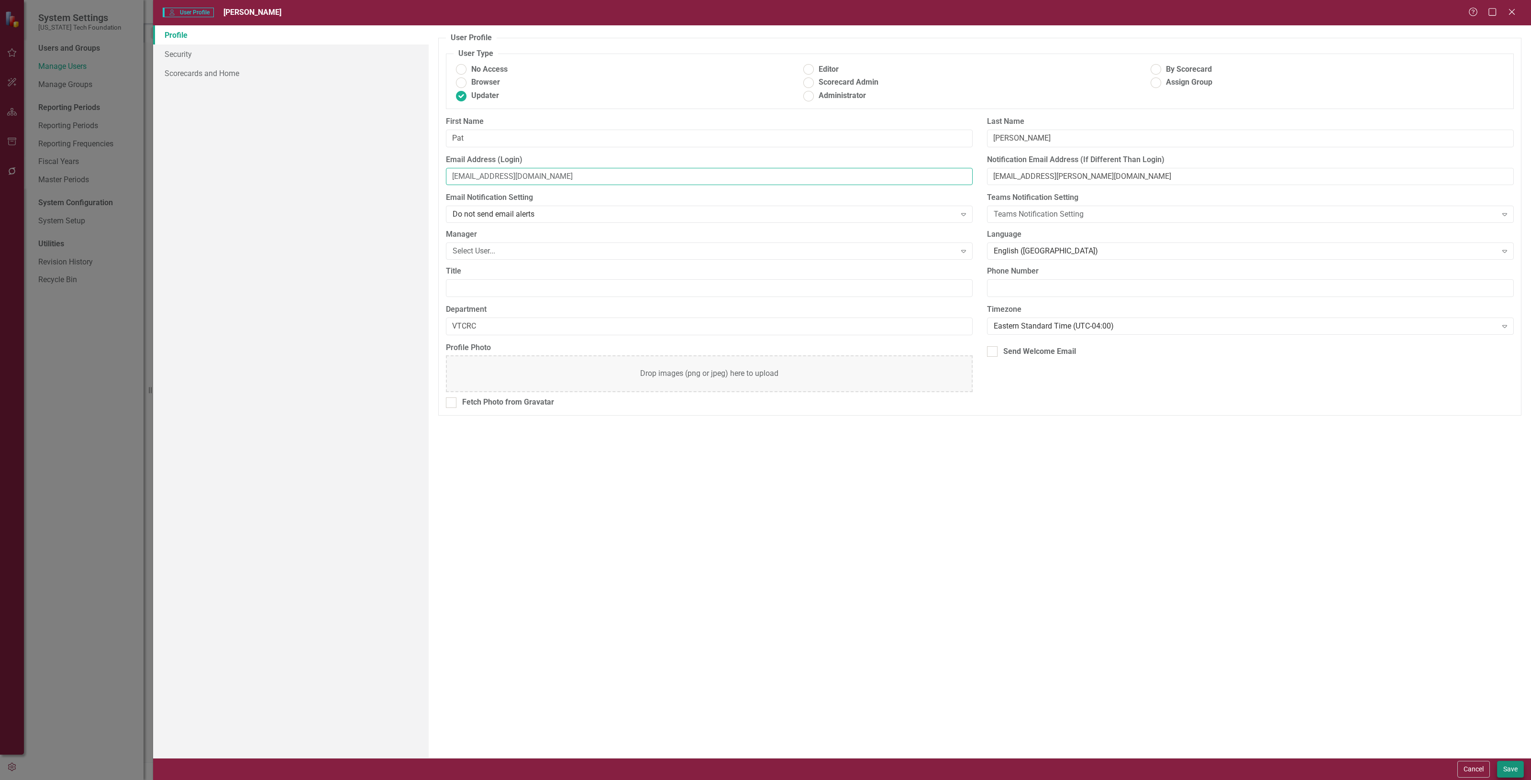
type input "[EMAIL_ADDRESS][DOMAIN_NAME]"
click at [1508, 765] on button "Save" at bounding box center [1510, 769] width 27 height 17
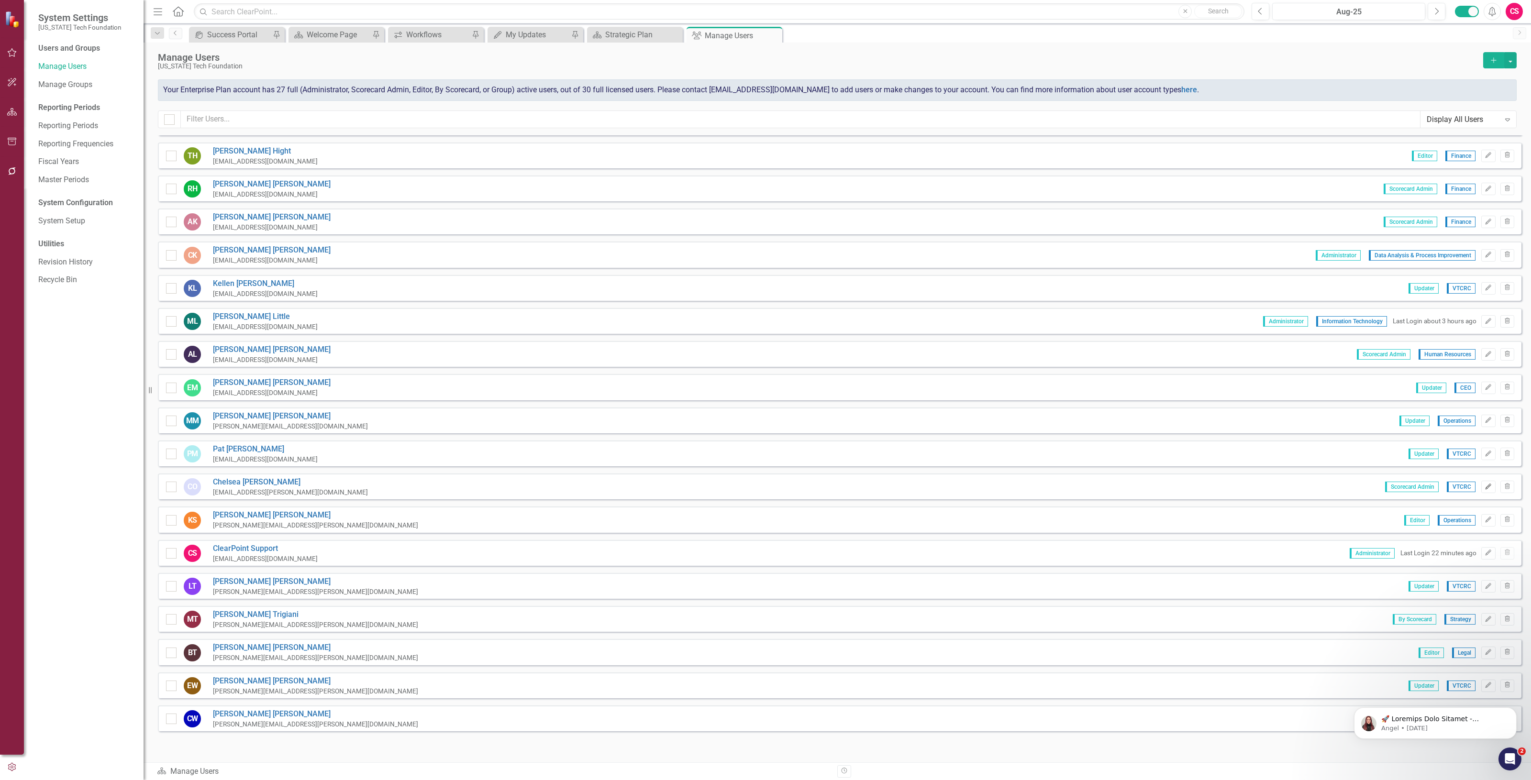
click at [1481, 481] on button "Edit" at bounding box center [1488, 487] width 14 height 12
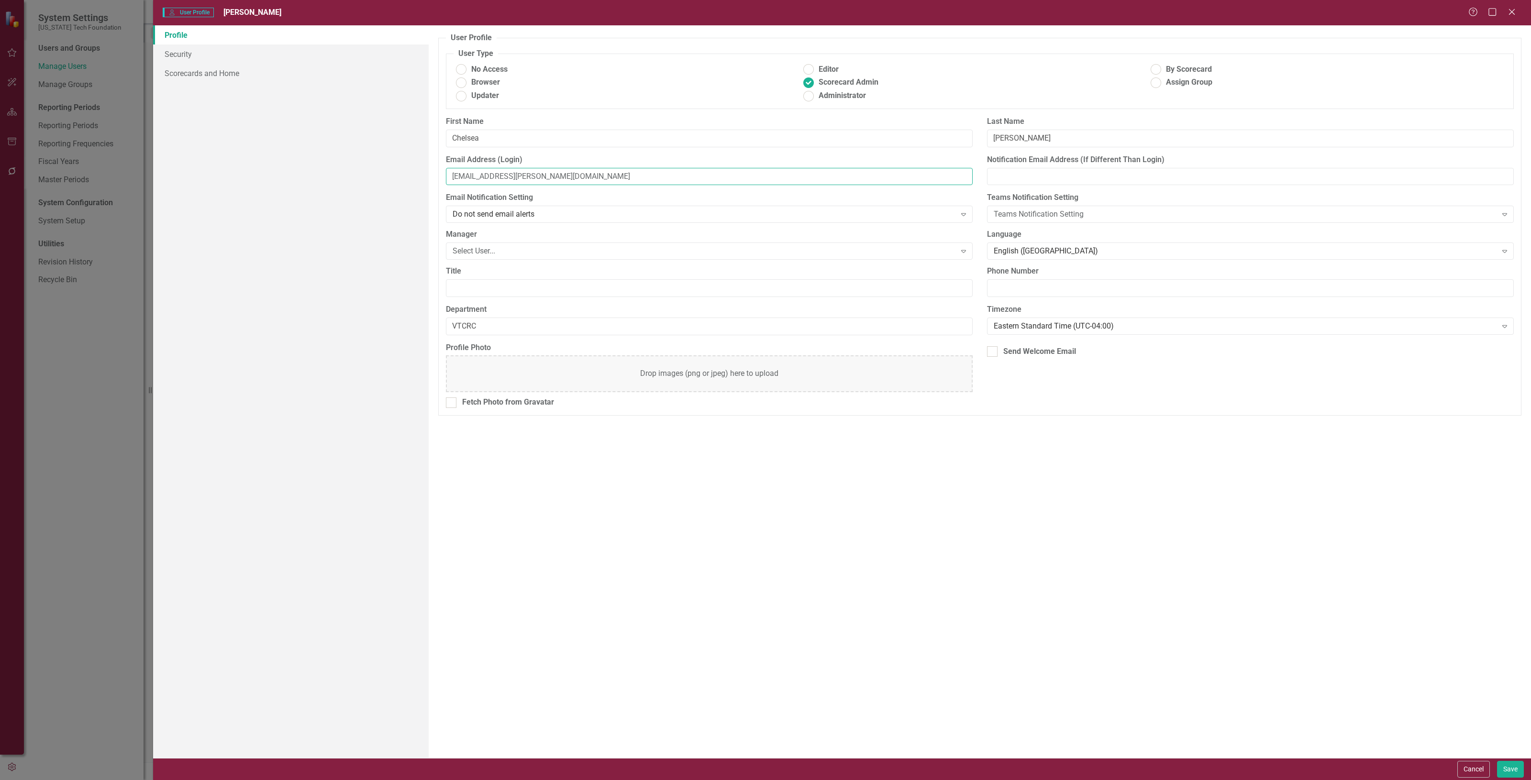
drag, startPoint x: 548, startPoint y: 179, endPoint x: 269, endPoint y: 189, distance: 279.1
click at [269, 189] on div "Profile Security Scorecards and Home User Profile ClearPoint has a wealth of op…" at bounding box center [842, 391] width 1378 height 733
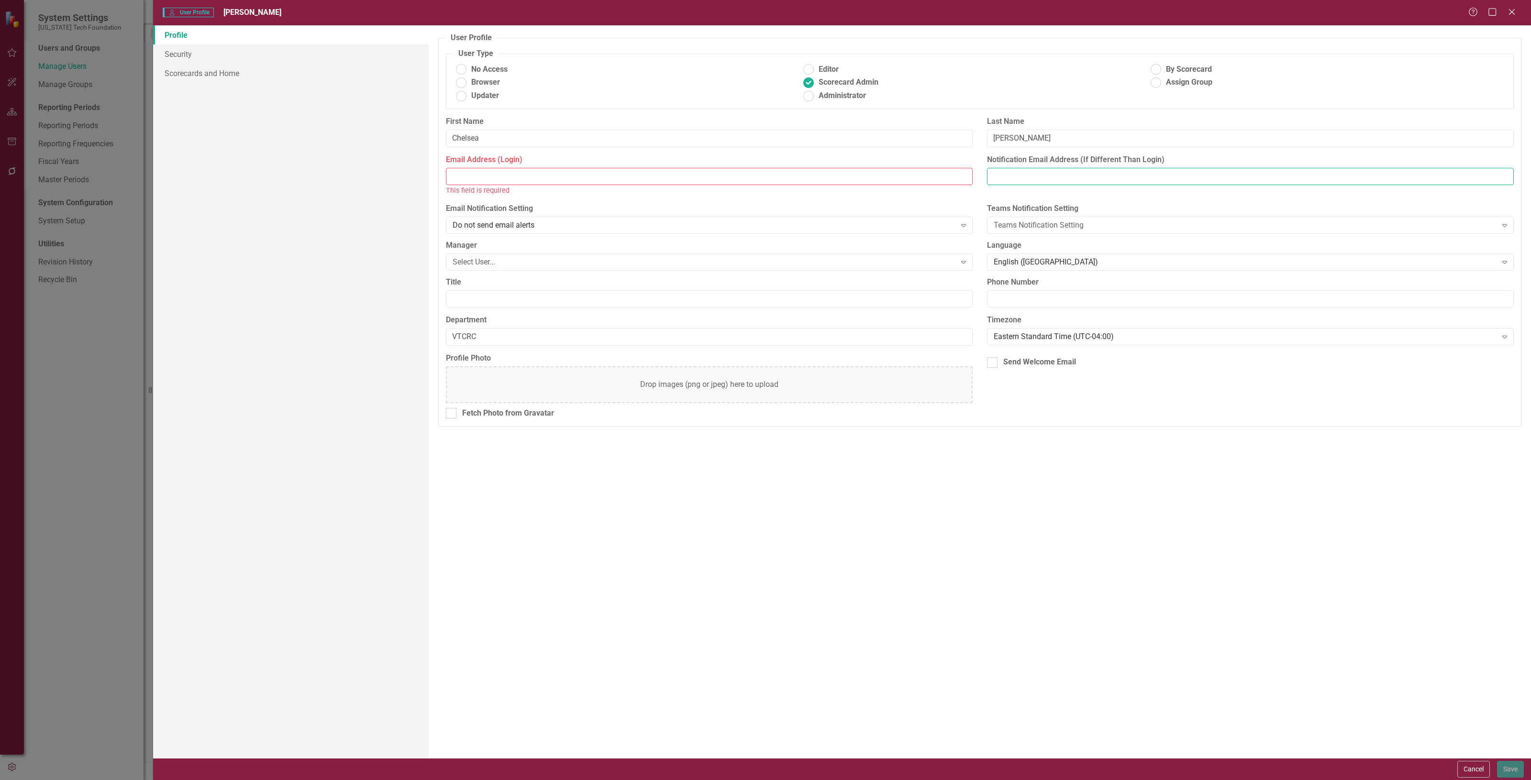
click at [1032, 179] on input "Notification Email Address (If Different Than Login)" at bounding box center [1250, 177] width 527 height 18
paste input "[EMAIL_ADDRESS][PERSON_NAME][DOMAIN_NAME]"
type input "[EMAIL_ADDRESS][PERSON_NAME][DOMAIN_NAME]"
click at [542, 167] on div "Email Address (Login) This field is required" at bounding box center [709, 176] width 527 height 42
click at [518, 172] on input "Email Address (Login)" at bounding box center [709, 177] width 527 height 18
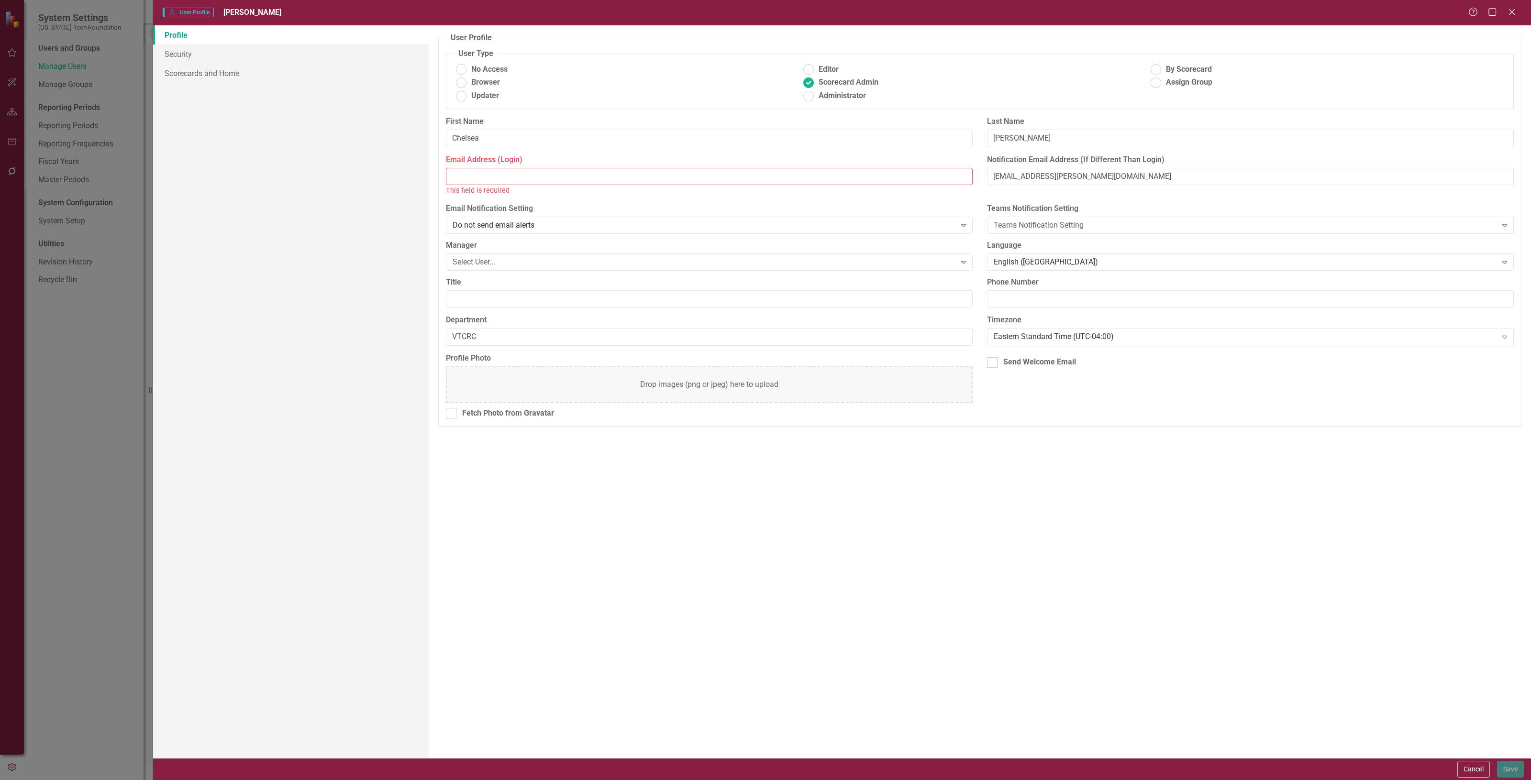
paste input "[EMAIL_ADDRESS][DOMAIN_NAME]"
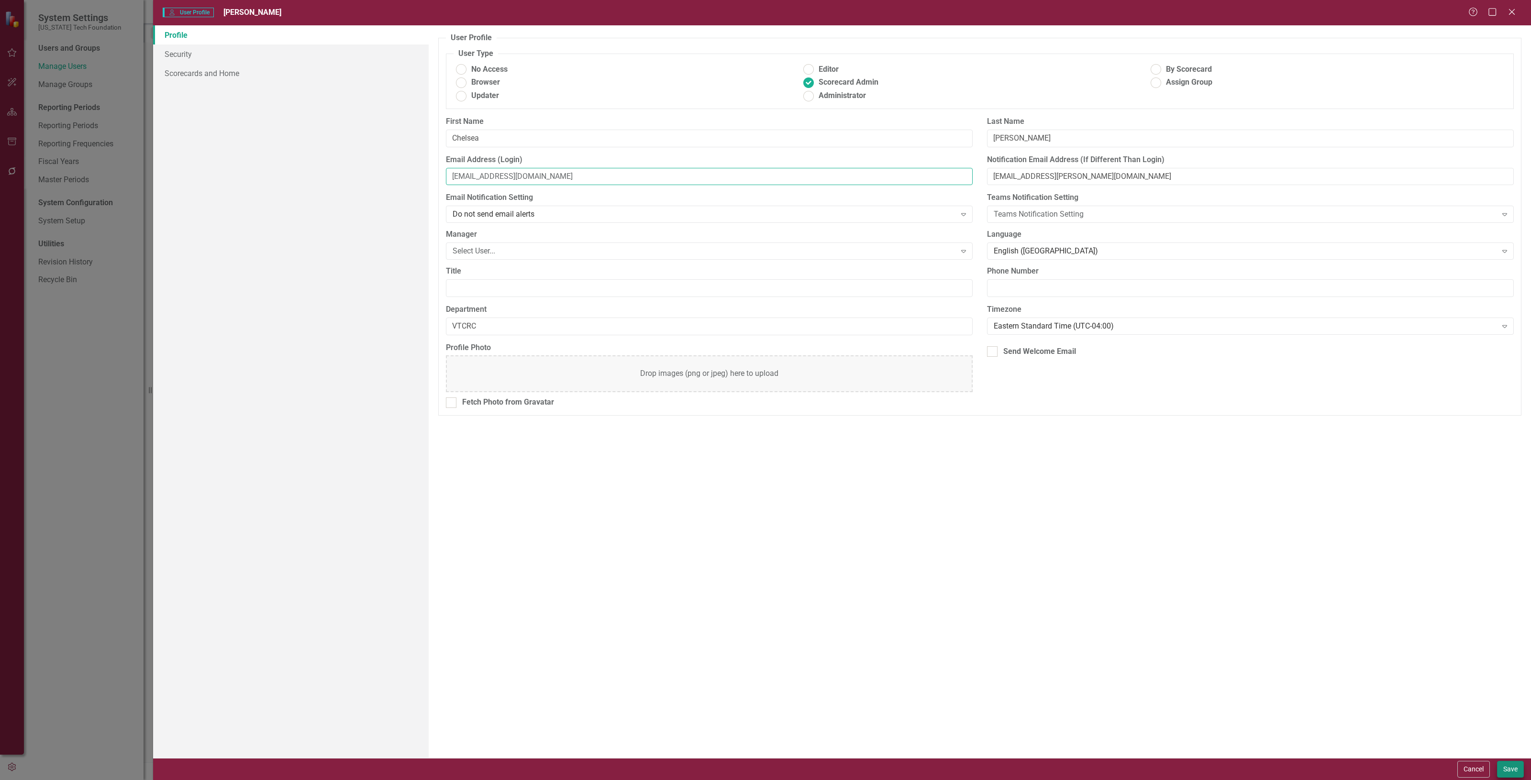
type input "[EMAIL_ADDRESS][DOMAIN_NAME]"
click at [1500, 771] on button "Save" at bounding box center [1510, 769] width 27 height 17
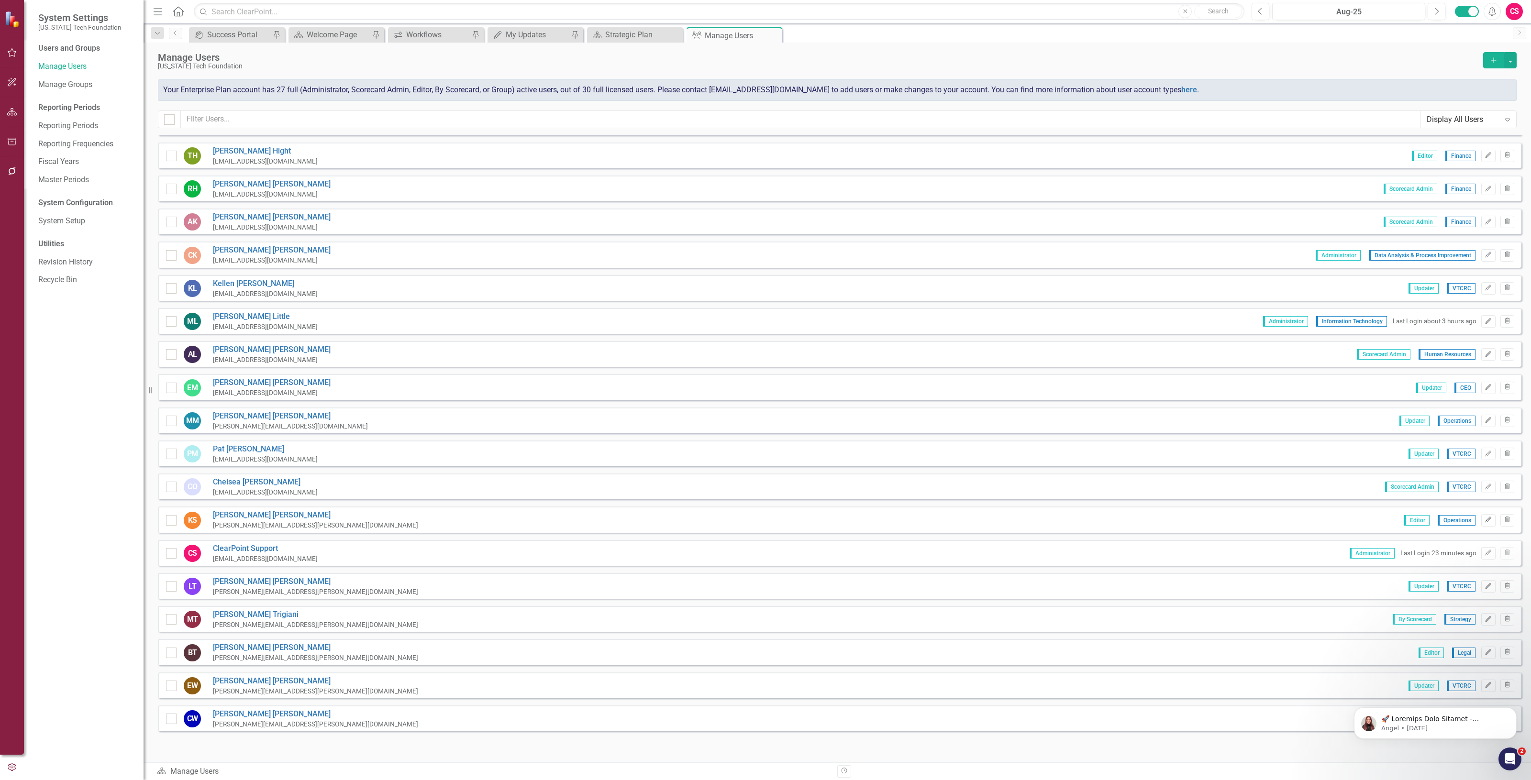
click at [1485, 517] on icon "Edit" at bounding box center [1488, 520] width 7 height 6
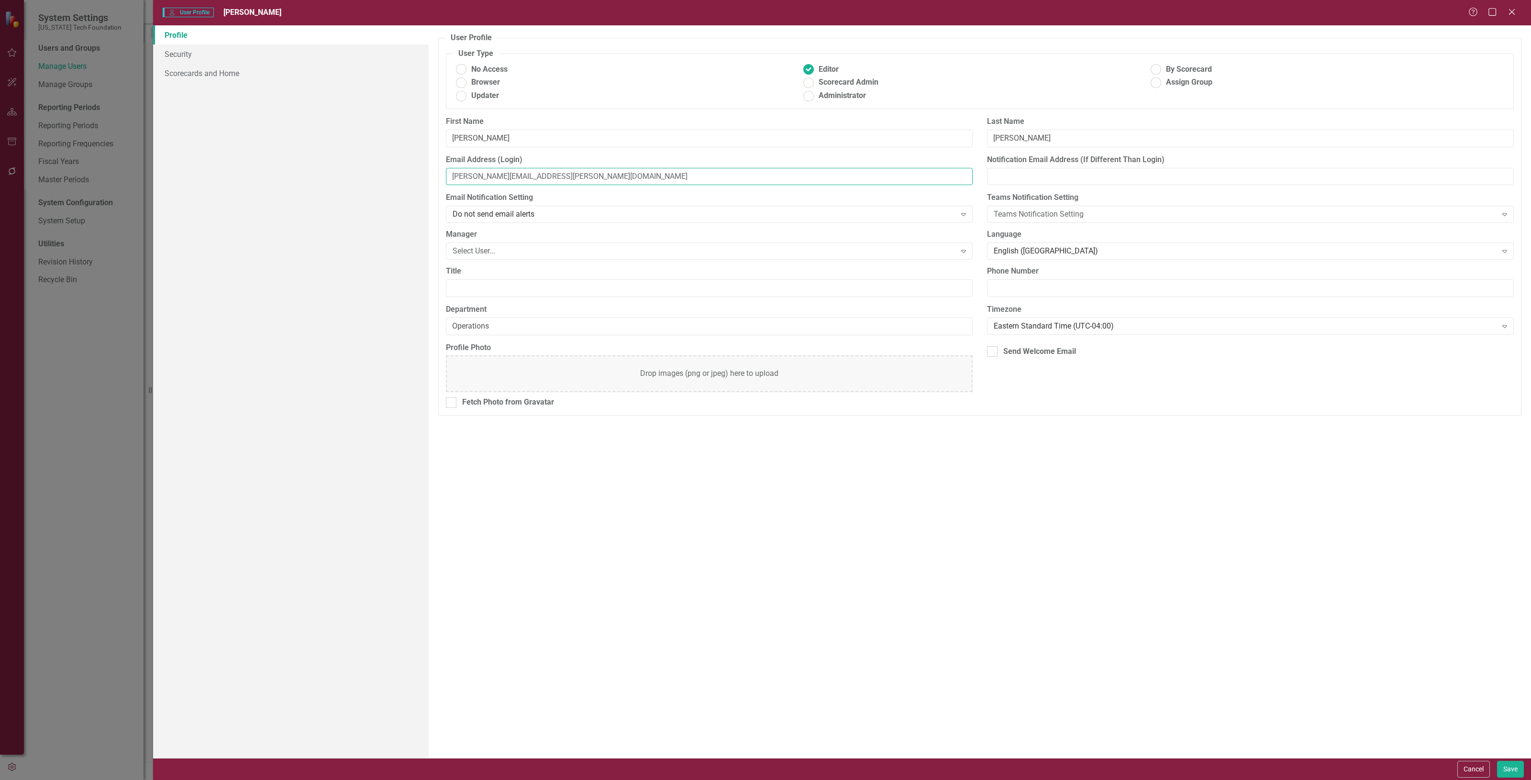
drag, startPoint x: 534, startPoint y: 177, endPoint x: 321, endPoint y: 177, distance: 213.4
click at [321, 177] on div "Profile Security Scorecards and Home User Profile ClearPoint has a wealth of op…" at bounding box center [842, 391] width 1378 height 733
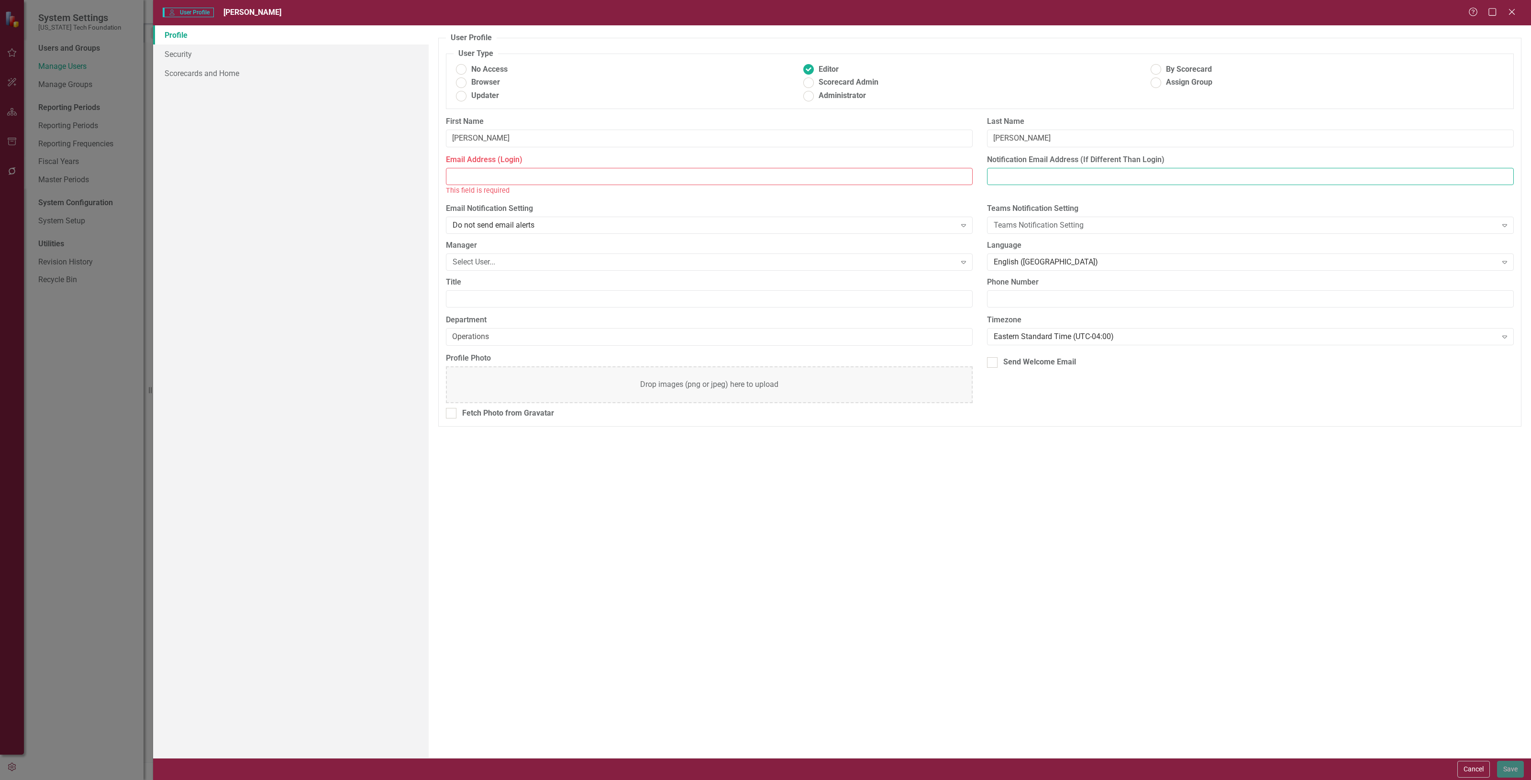
click at [1068, 184] on input "Notification Email Address (If Different Than Login)" at bounding box center [1250, 177] width 527 height 18
paste input "[PERSON_NAME][EMAIL_ADDRESS][PERSON_NAME][DOMAIN_NAME]"
type input "[PERSON_NAME][EMAIL_ADDRESS][PERSON_NAME][DOMAIN_NAME]"
click at [570, 180] on input "Email Address (Login)" at bounding box center [709, 177] width 527 height 18
paste input "[EMAIL_ADDRESS][DOMAIN_NAME]"
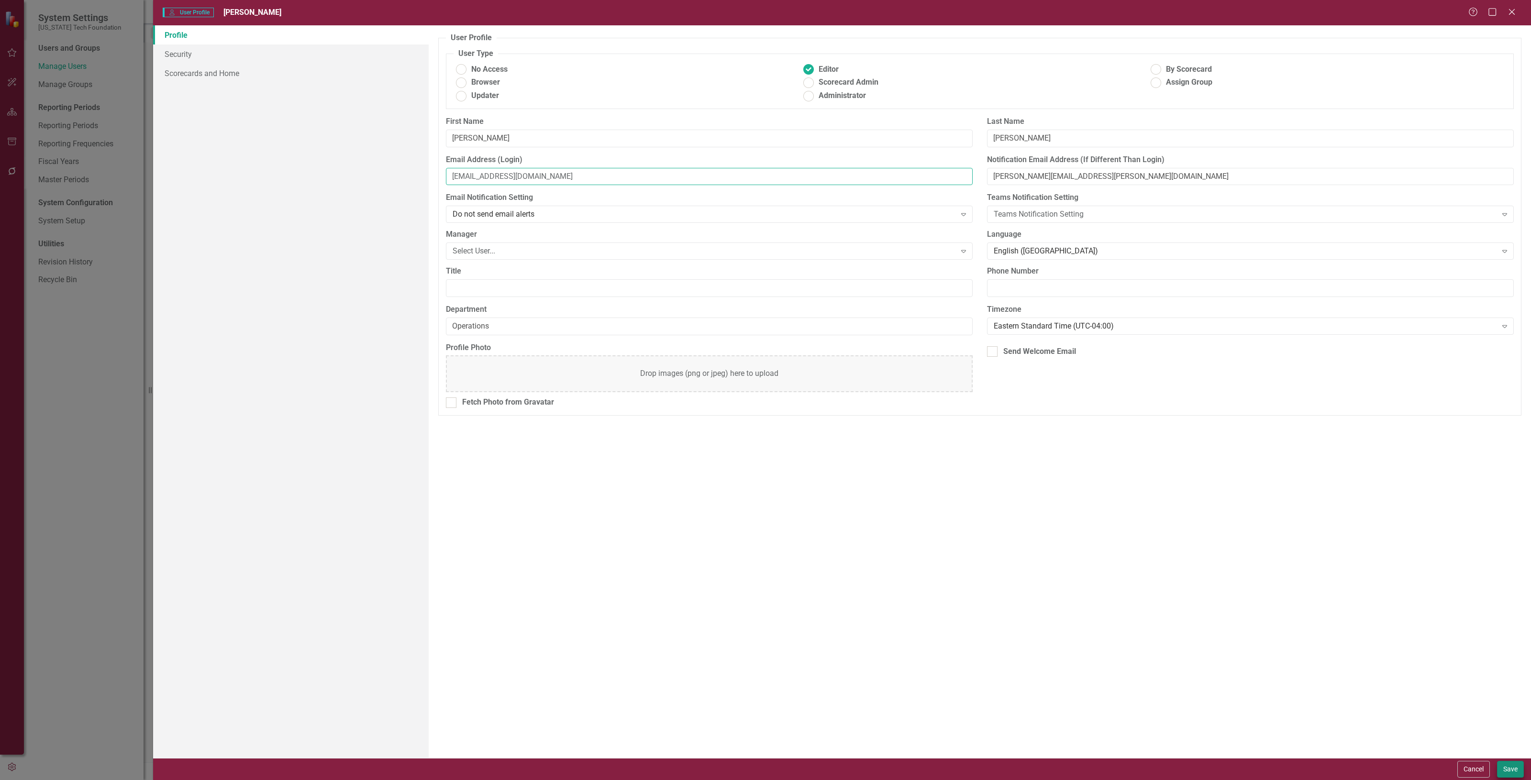
type input "[EMAIL_ADDRESS][DOMAIN_NAME]"
click at [1513, 772] on button "Save" at bounding box center [1510, 769] width 27 height 17
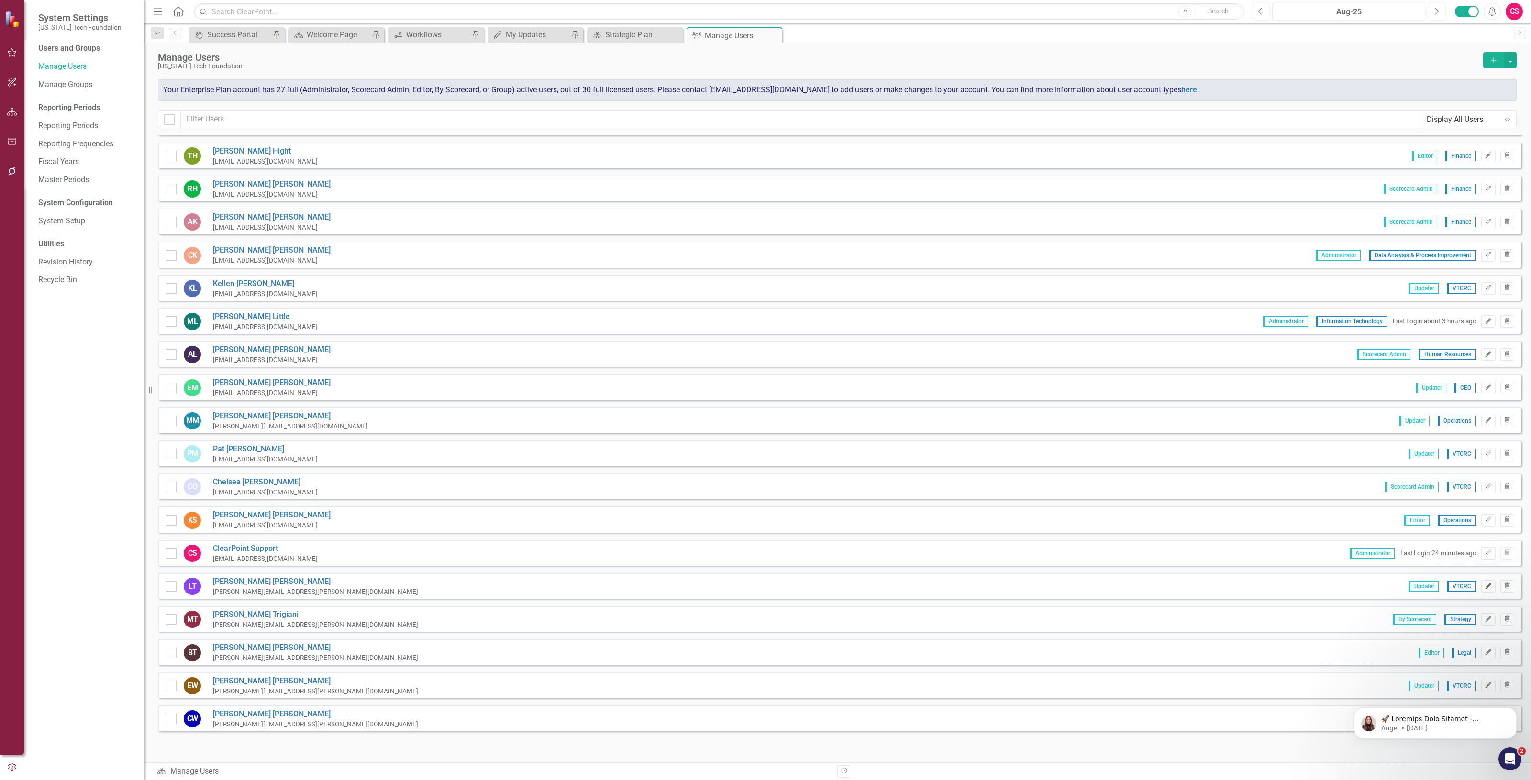
click at [1486, 583] on icon "button" at bounding box center [1489, 586] width 6 height 6
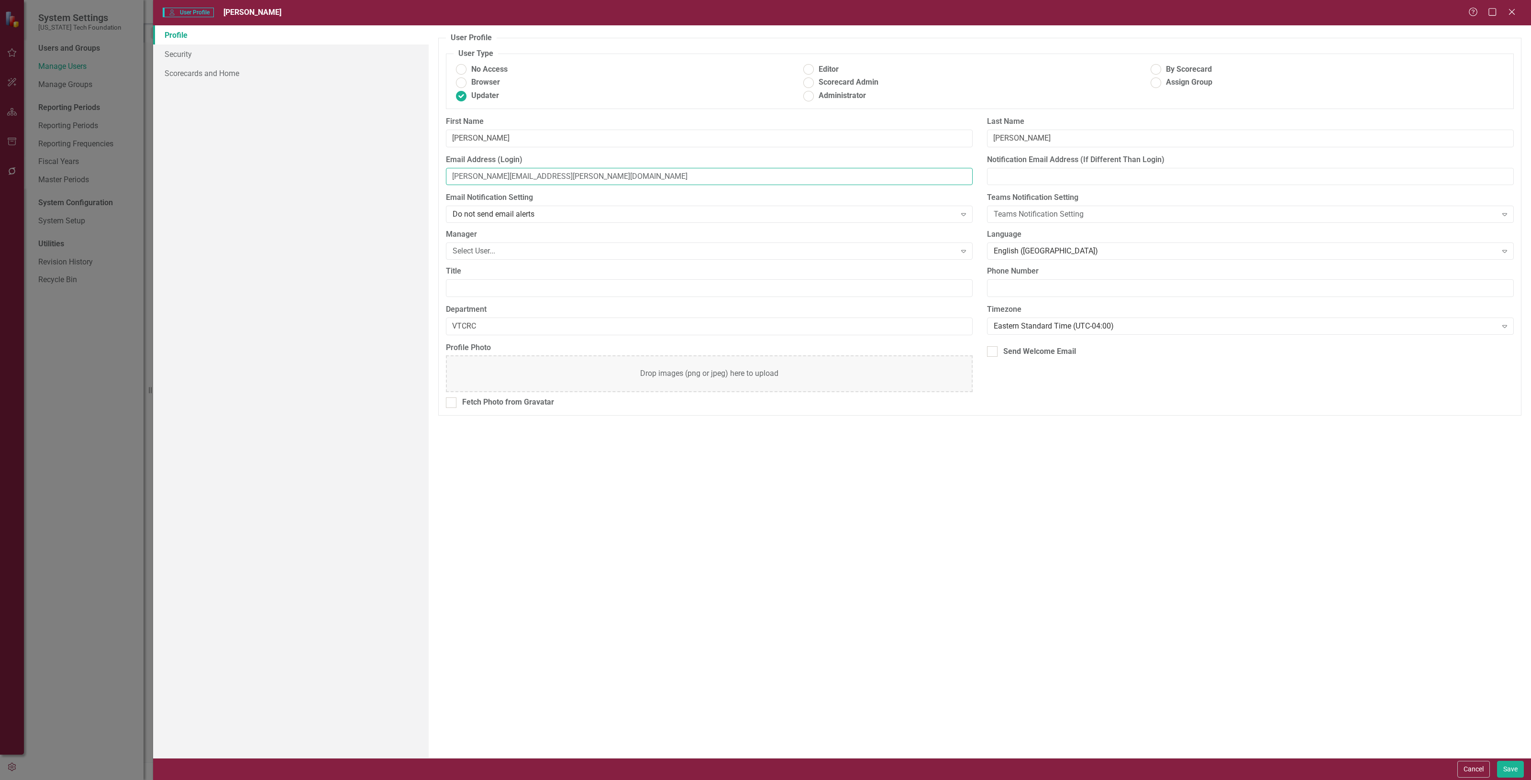
drag, startPoint x: 549, startPoint y: 184, endPoint x: 419, endPoint y: 186, distance: 130.1
click at [419, 186] on div "Profile Security Scorecards and Home User Profile ClearPoint has a wealth of op…" at bounding box center [842, 391] width 1378 height 733
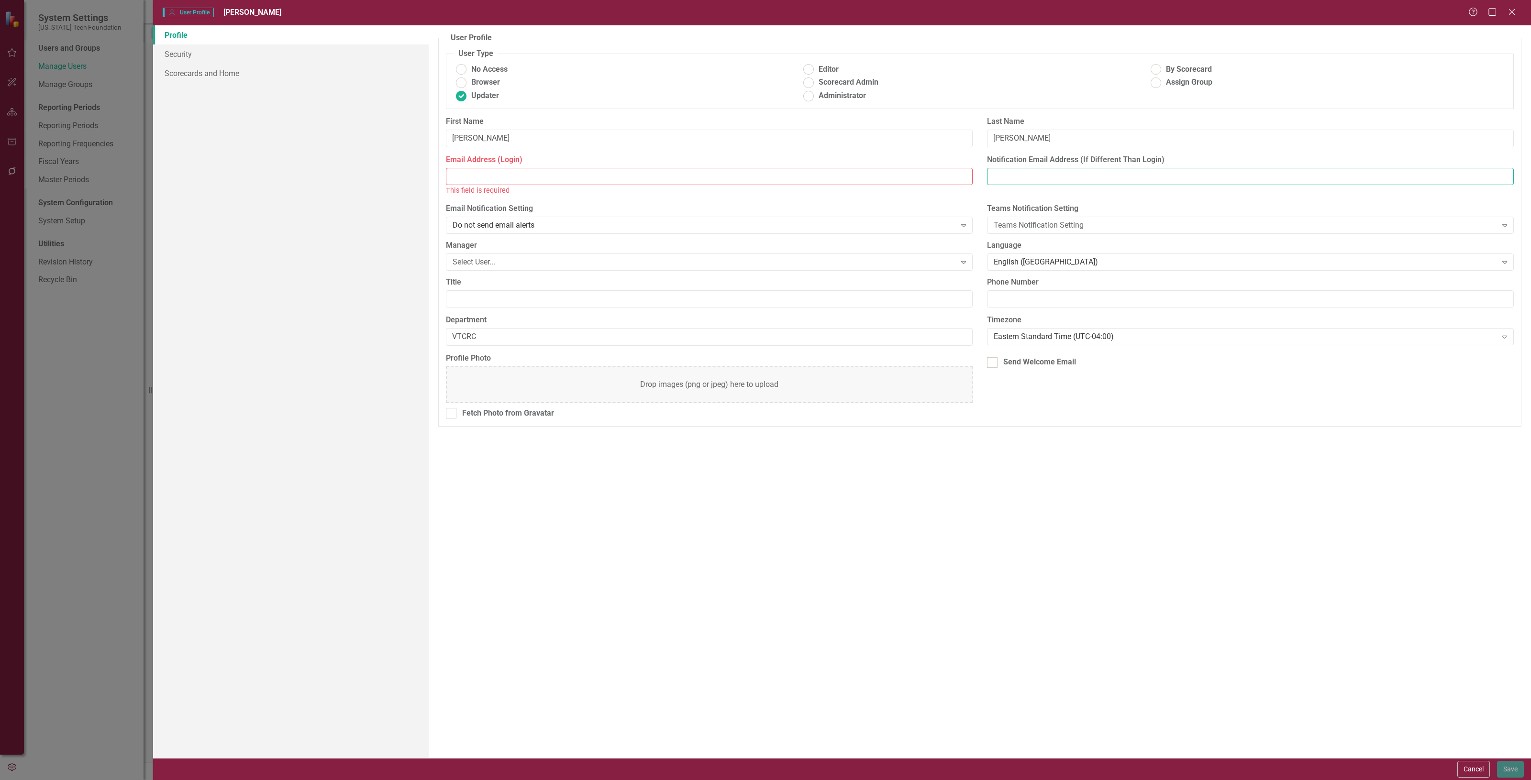
click at [1003, 182] on input "Notification Email Address (If Different Than Login)" at bounding box center [1250, 177] width 527 height 18
paste input "[PERSON_NAME][EMAIL_ADDRESS][PERSON_NAME][DOMAIN_NAME]"
type input "[PERSON_NAME][EMAIL_ADDRESS][PERSON_NAME][DOMAIN_NAME]"
click at [524, 176] on input "Email Address (Login)" at bounding box center [709, 177] width 527 height 18
paste input "[PERSON_NAME][EMAIL_ADDRESS][DOMAIN_NAME]"
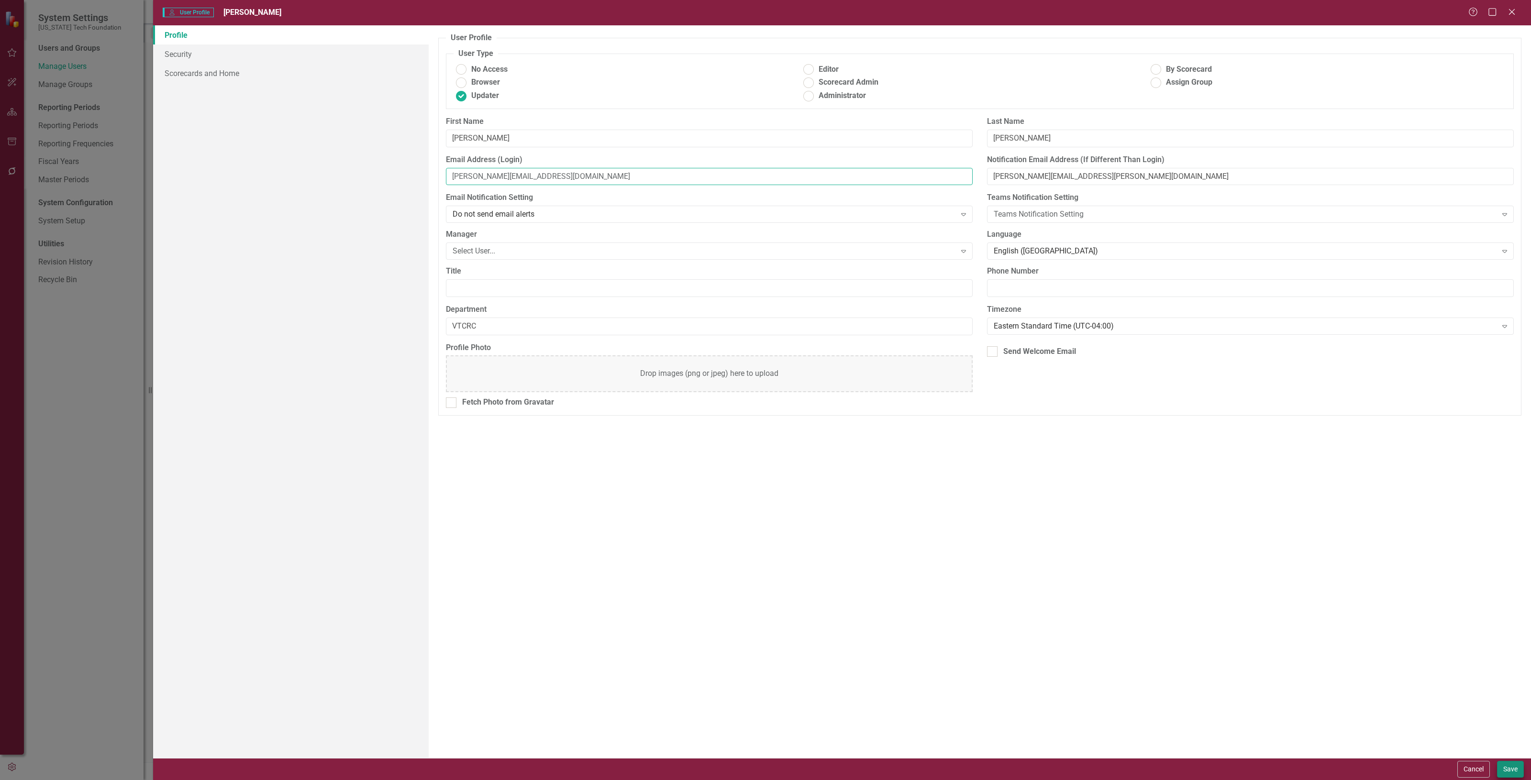
type input "[PERSON_NAME][EMAIL_ADDRESS][DOMAIN_NAME]"
click at [1509, 770] on button "Save" at bounding box center [1510, 769] width 27 height 17
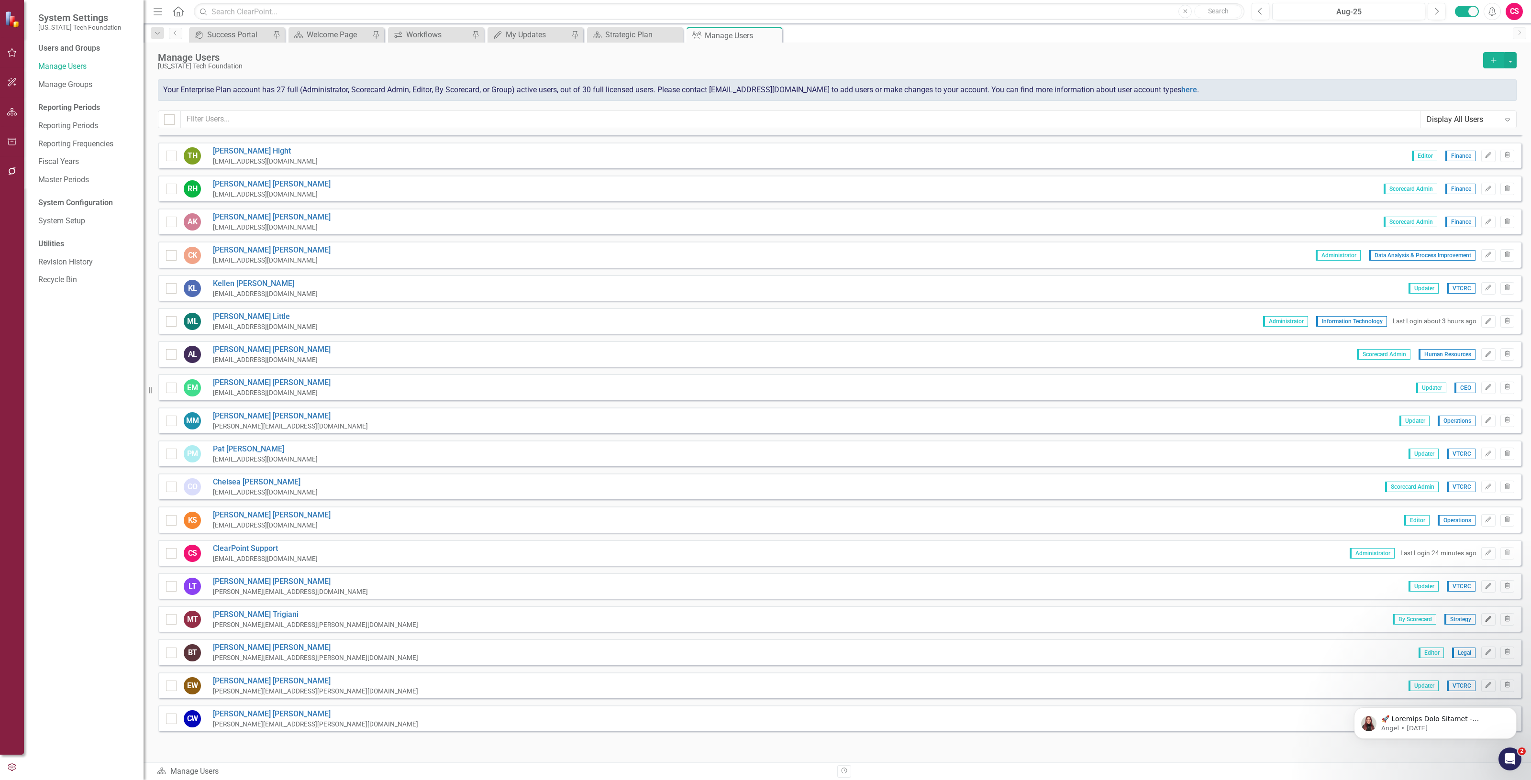
click at [1485, 617] on icon "Edit" at bounding box center [1488, 620] width 7 height 6
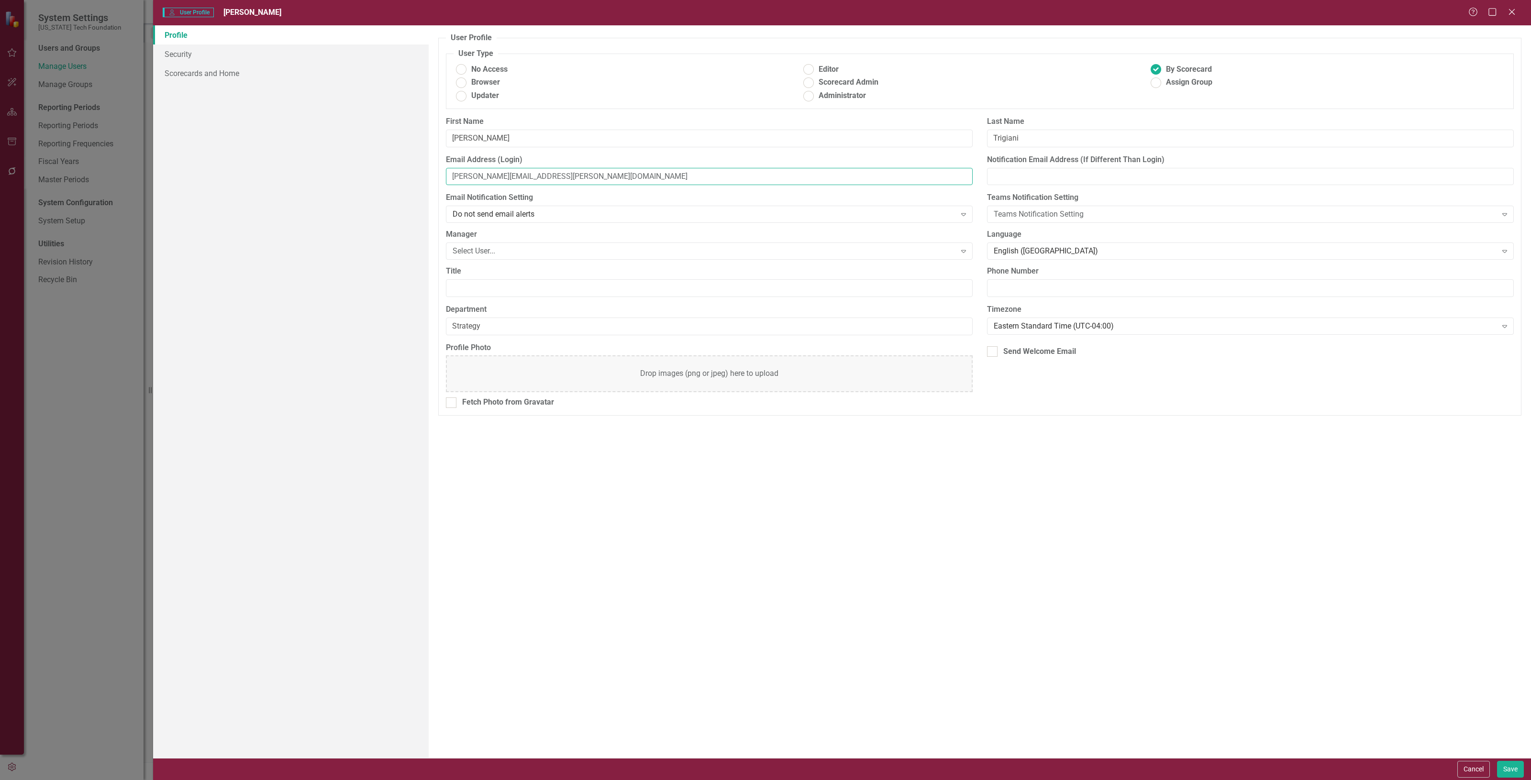
drag, startPoint x: 540, startPoint y: 175, endPoint x: 324, endPoint y: 197, distance: 216.9
click at [324, 197] on div "Profile Security Scorecards and Home User Profile ClearPoint has a wealth of op…" at bounding box center [842, 391] width 1378 height 733
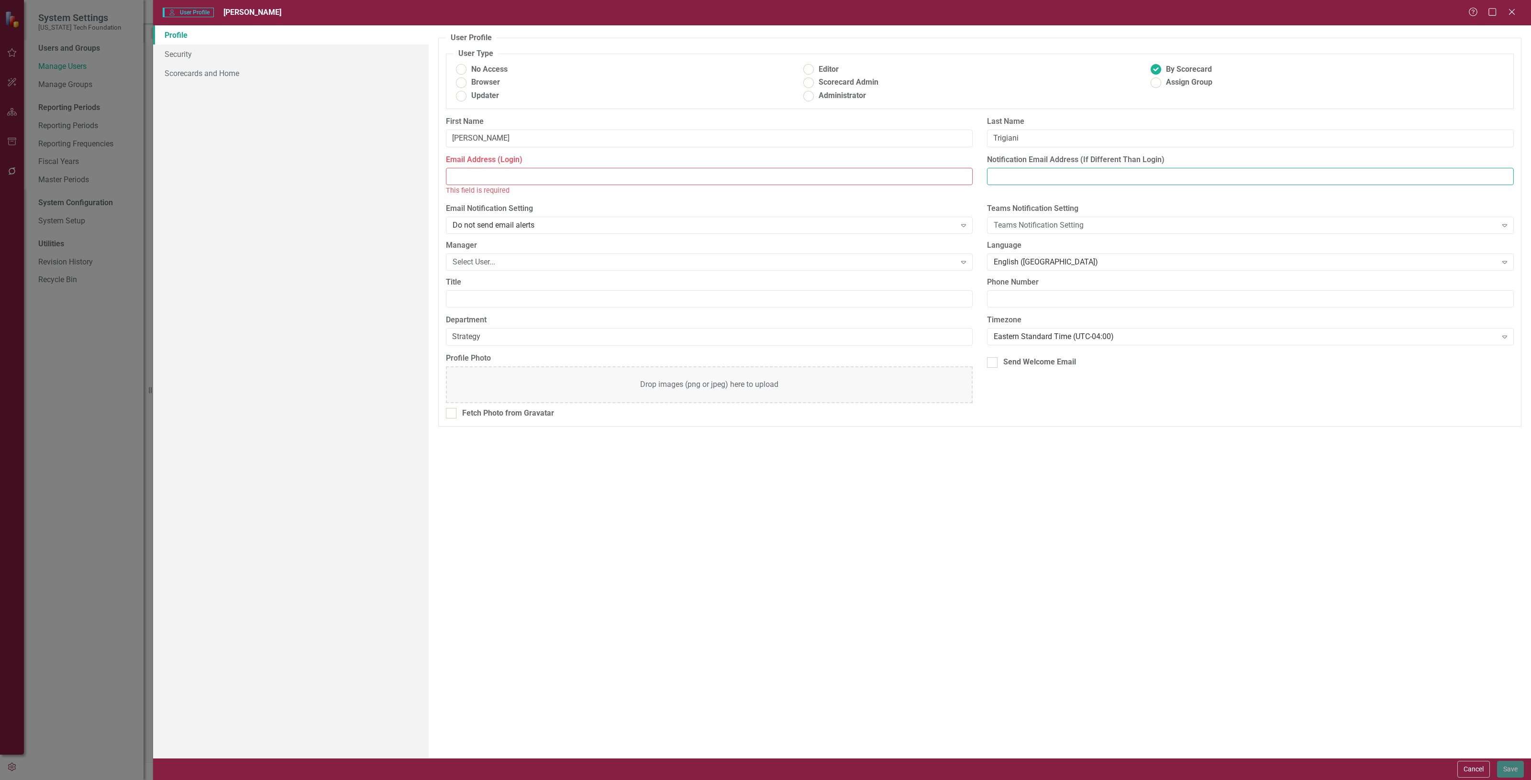
click at [1077, 179] on input "Notification Email Address (If Different Than Login)" at bounding box center [1250, 177] width 527 height 18
paste input "[PERSON_NAME][EMAIL_ADDRESS][PERSON_NAME][DOMAIN_NAME]"
type input "[PERSON_NAME][EMAIL_ADDRESS][PERSON_NAME][DOMAIN_NAME]"
click at [503, 178] on input "Email Address (Login)" at bounding box center [709, 177] width 527 height 18
paste input "[EMAIL_ADDRESS][DOMAIN_NAME]"
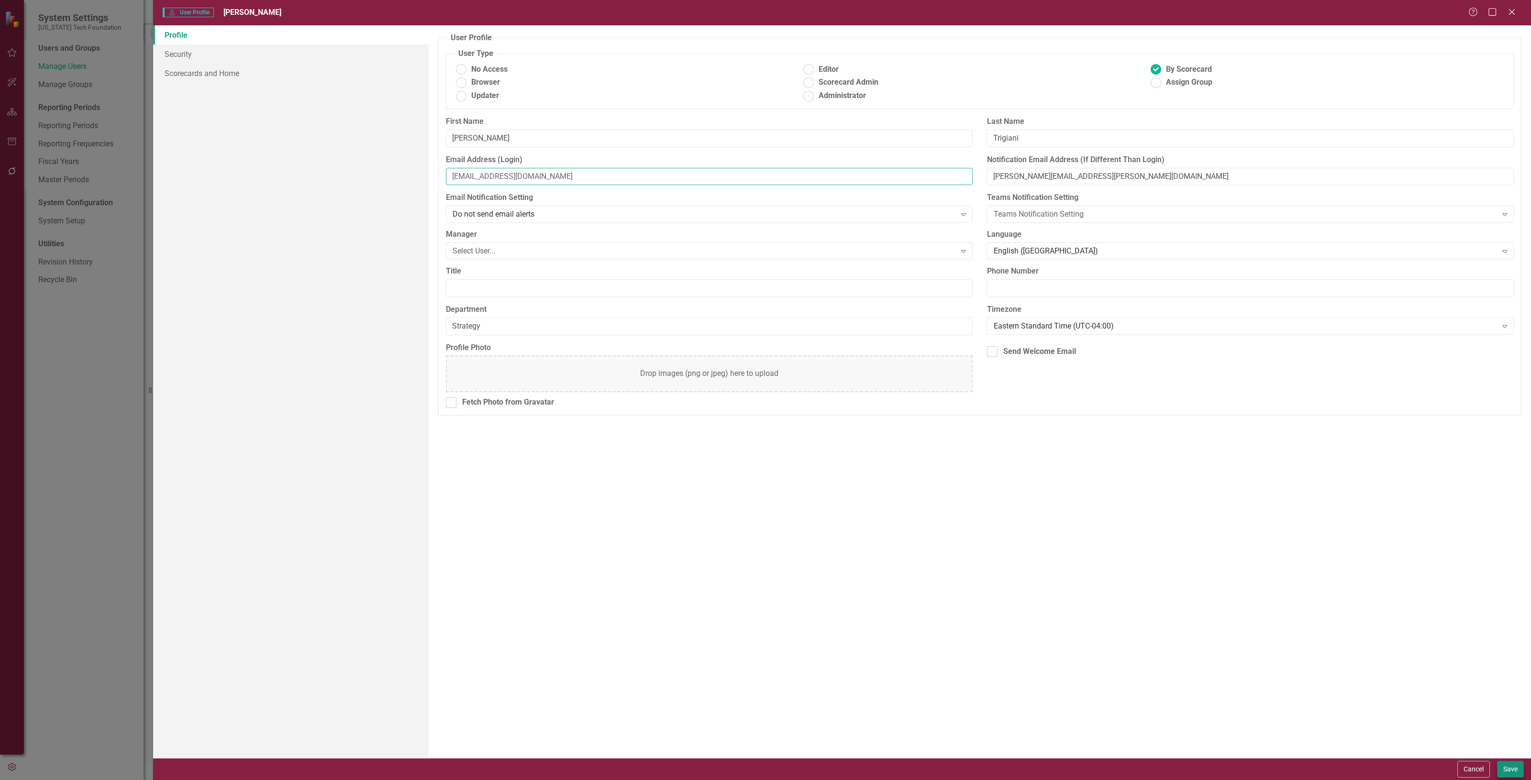
type input "[EMAIL_ADDRESS][DOMAIN_NAME]"
click at [1506, 769] on button "Save" at bounding box center [1510, 769] width 27 height 17
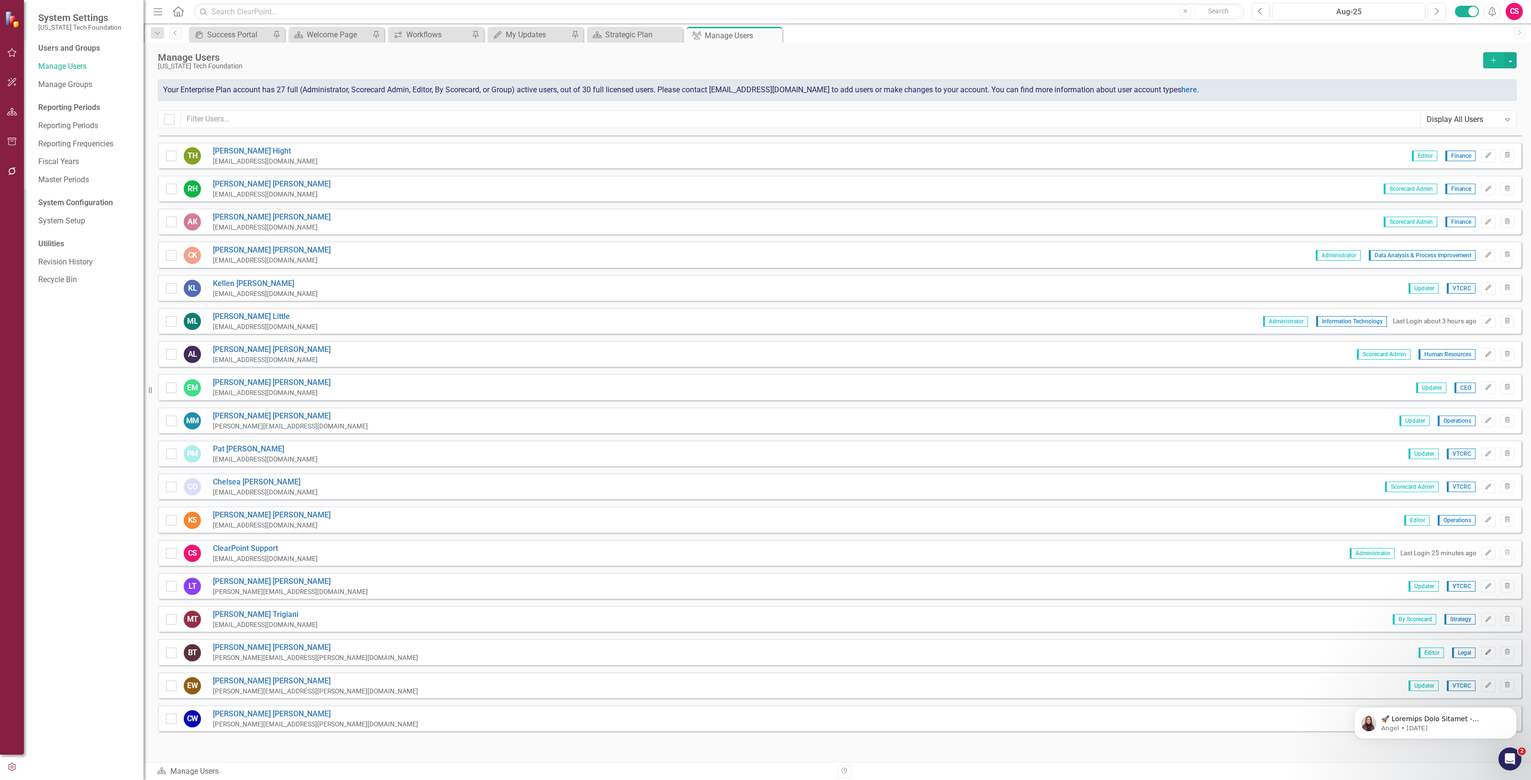
click at [1486, 649] on icon "button" at bounding box center [1489, 652] width 6 height 6
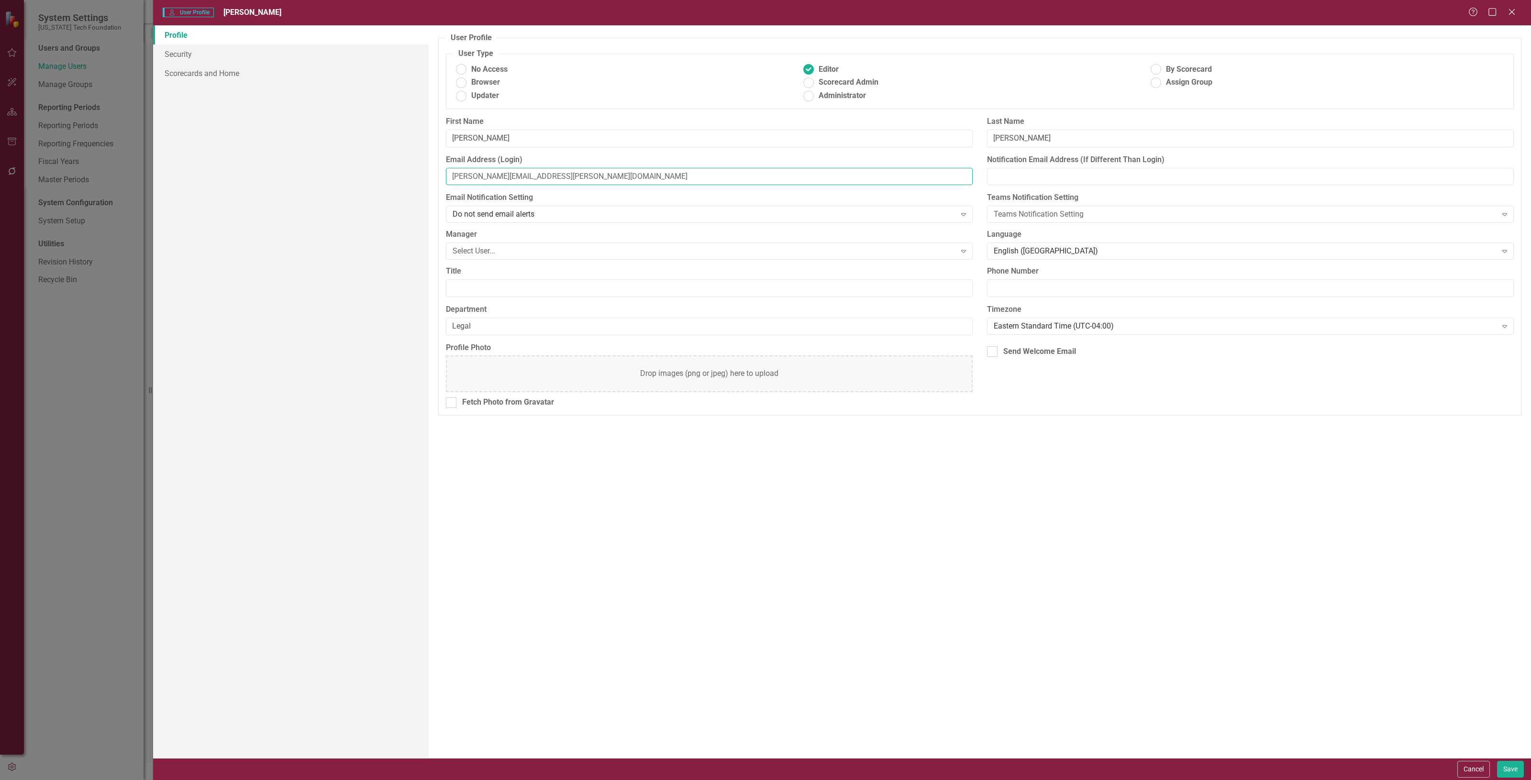
drag, startPoint x: 526, startPoint y: 178, endPoint x: 233, endPoint y: 184, distance: 292.9
click at [233, 184] on div "Profile Security Scorecards and Home User Profile ClearPoint has a wealth of op…" at bounding box center [842, 391] width 1378 height 733
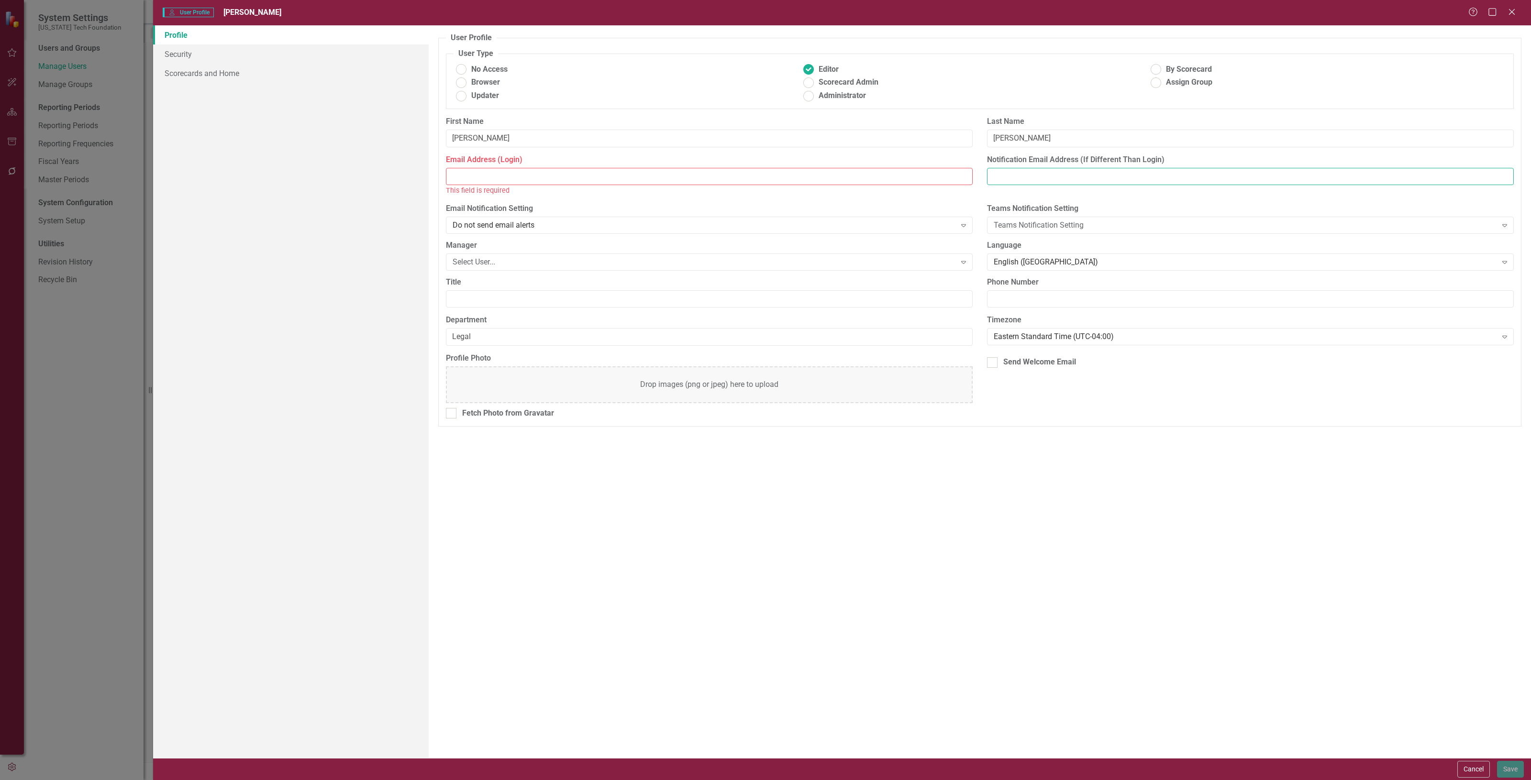
click at [1087, 179] on input "Notification Email Address (If Different Than Login)" at bounding box center [1250, 177] width 527 height 18
paste input "[PERSON_NAME][EMAIL_ADDRESS][PERSON_NAME][DOMAIN_NAME]"
type input "[PERSON_NAME][EMAIL_ADDRESS][PERSON_NAME][DOMAIN_NAME]"
click at [474, 176] on input "Email Address (Login)" at bounding box center [709, 177] width 527 height 18
paste input "[EMAIL_ADDRESS][DOMAIN_NAME]"
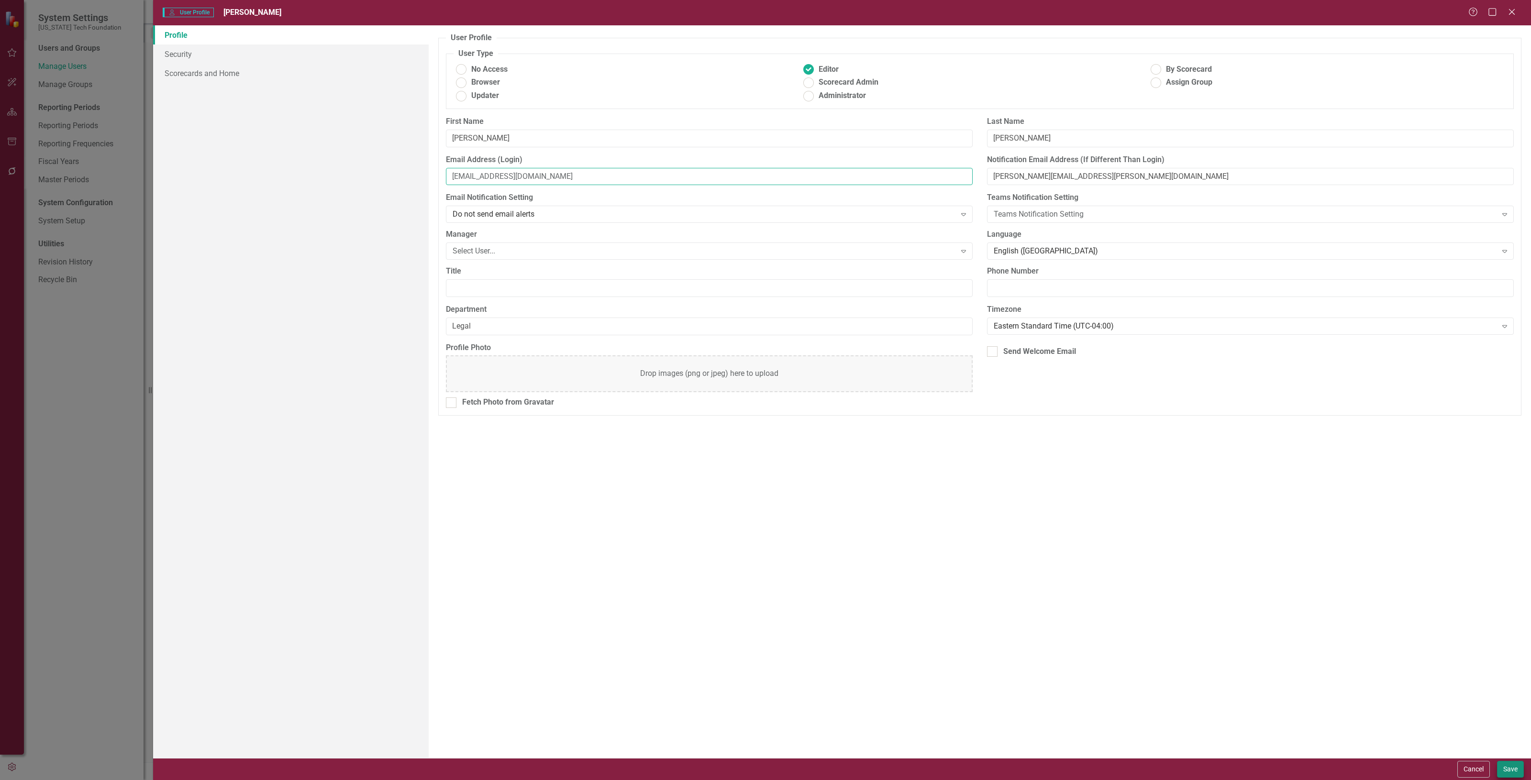
type input "[EMAIL_ADDRESS][DOMAIN_NAME]"
click at [1515, 775] on button "Save" at bounding box center [1510, 769] width 27 height 17
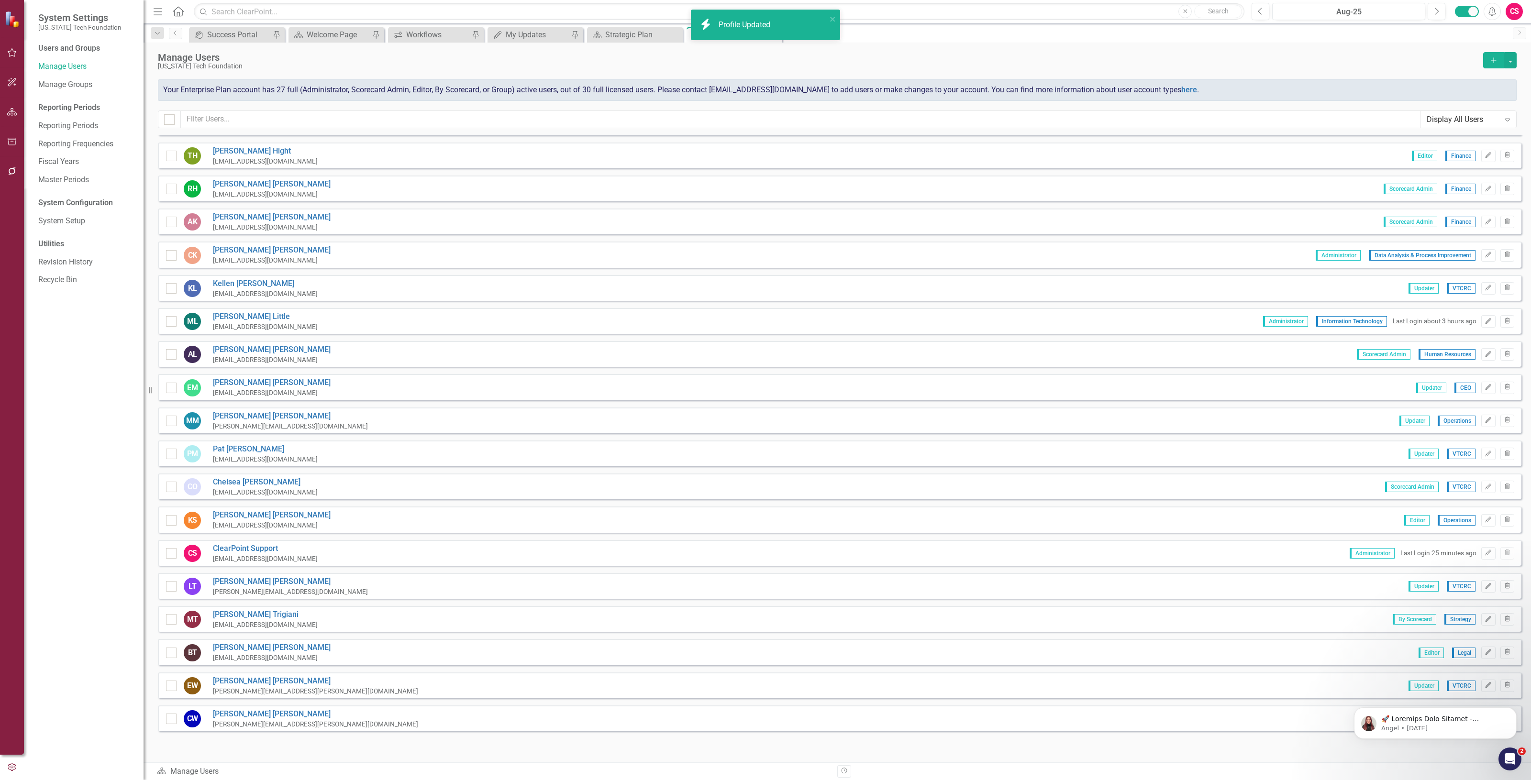
click at [1479, 676] on div "Angel • [DATE]" at bounding box center [1435, 680] width 176 height 120
click at [1515, 710] on icon "Dismiss notification" at bounding box center [1513, 710] width 5 height 5
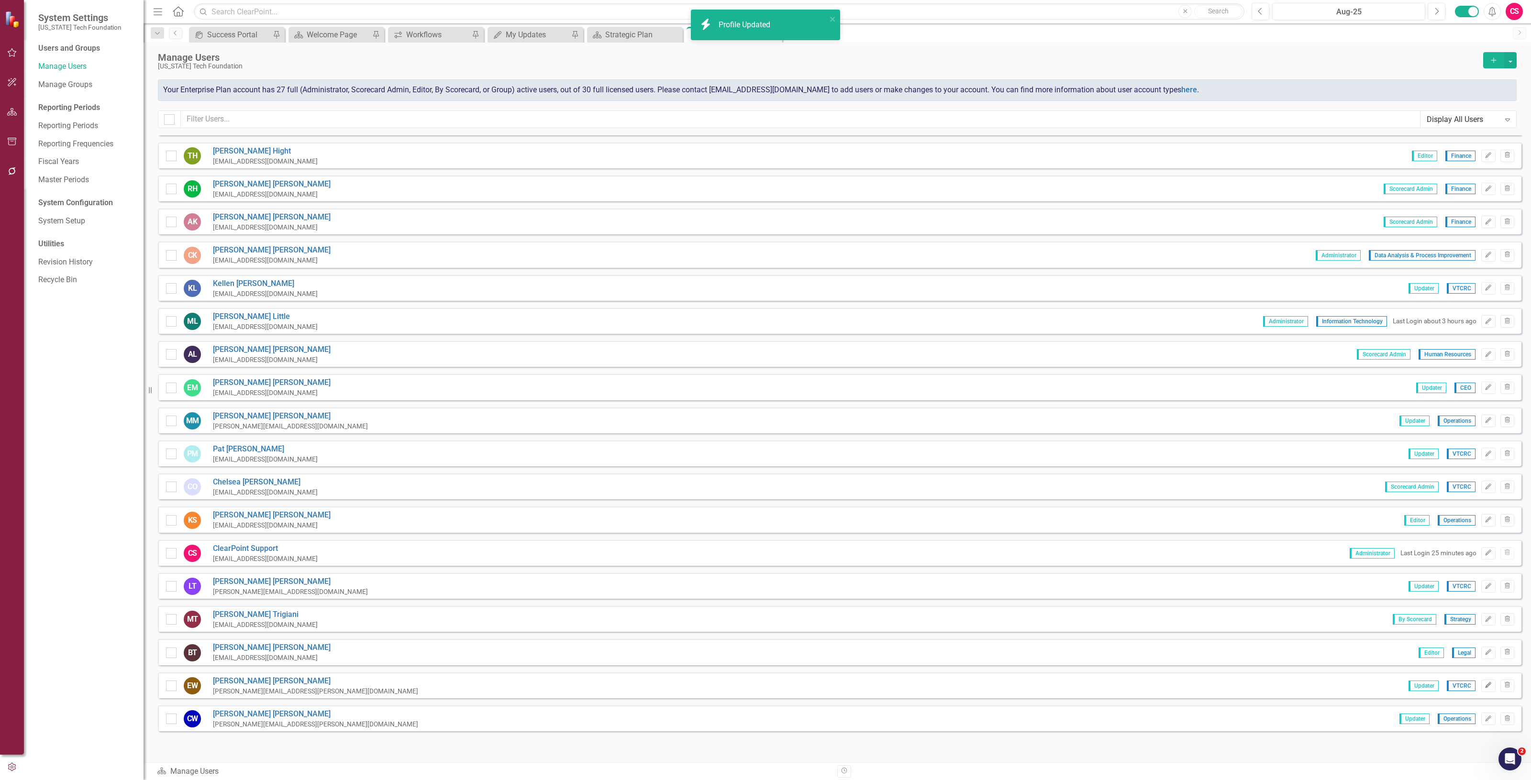
click at [1485, 683] on icon "Edit" at bounding box center [1488, 686] width 7 height 6
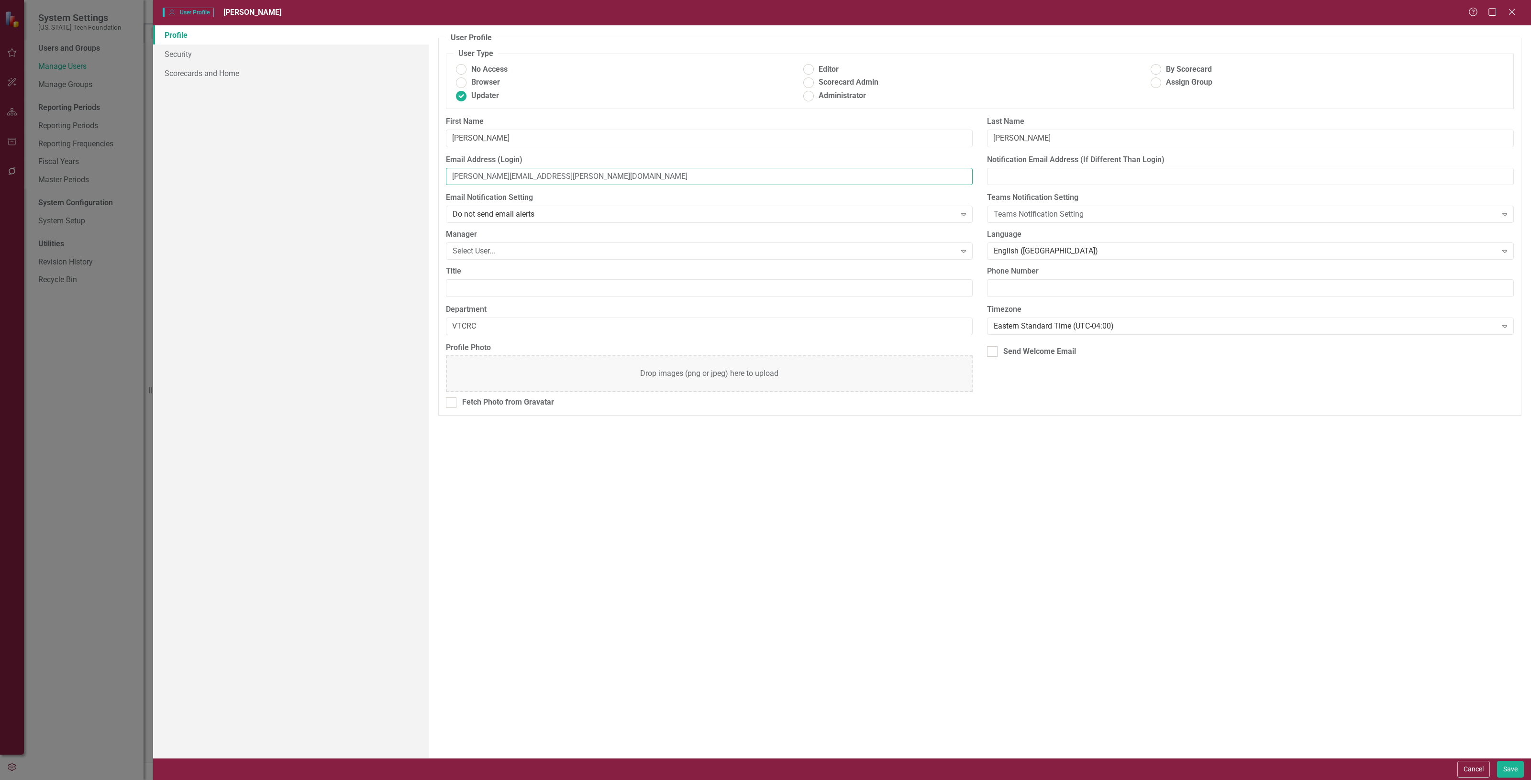
drag, startPoint x: 560, startPoint y: 175, endPoint x: 246, endPoint y: 177, distance: 313.4
click at [246, 177] on div "Profile Security Scorecards and Home User Profile ClearPoint has a wealth of op…" at bounding box center [842, 391] width 1378 height 733
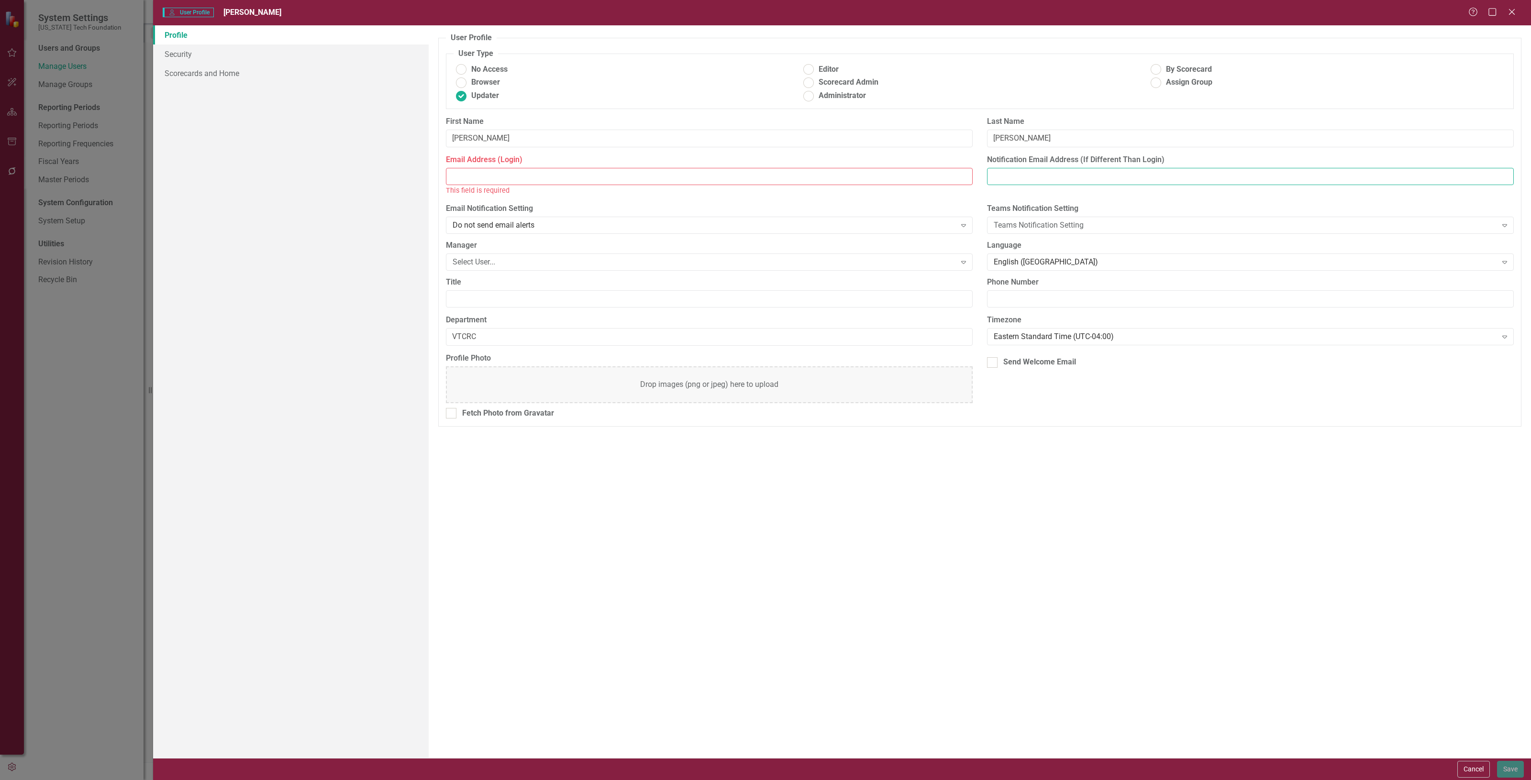
click at [1040, 185] on input "Notification Email Address (If Different Than Login)" at bounding box center [1250, 177] width 527 height 18
paste input "[PERSON_NAME][EMAIL_ADDRESS][PERSON_NAME][DOMAIN_NAME]"
type input "[PERSON_NAME][EMAIL_ADDRESS][PERSON_NAME][DOMAIN_NAME]"
click at [466, 175] on input "Email Address (Login)" at bounding box center [709, 177] width 527 height 18
paste input "[EMAIL_ADDRESS][DOMAIN_NAME]"
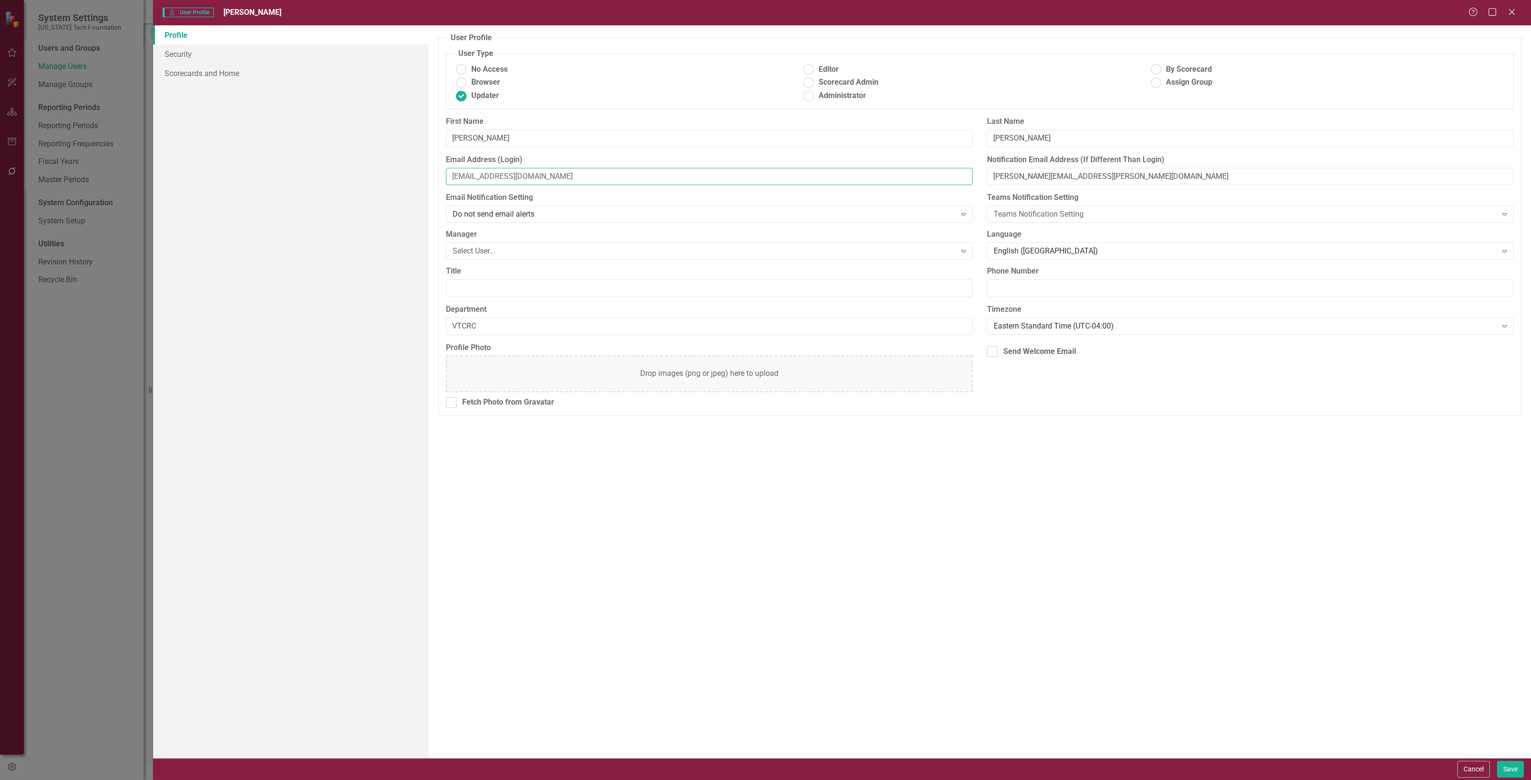
click at [452, 176] on input "[EMAIL_ADDRESS][DOMAIN_NAME]" at bounding box center [709, 177] width 527 height 18
type input "[EMAIL_ADDRESS][DOMAIN_NAME]"
click at [1513, 767] on button "Save" at bounding box center [1510, 769] width 27 height 17
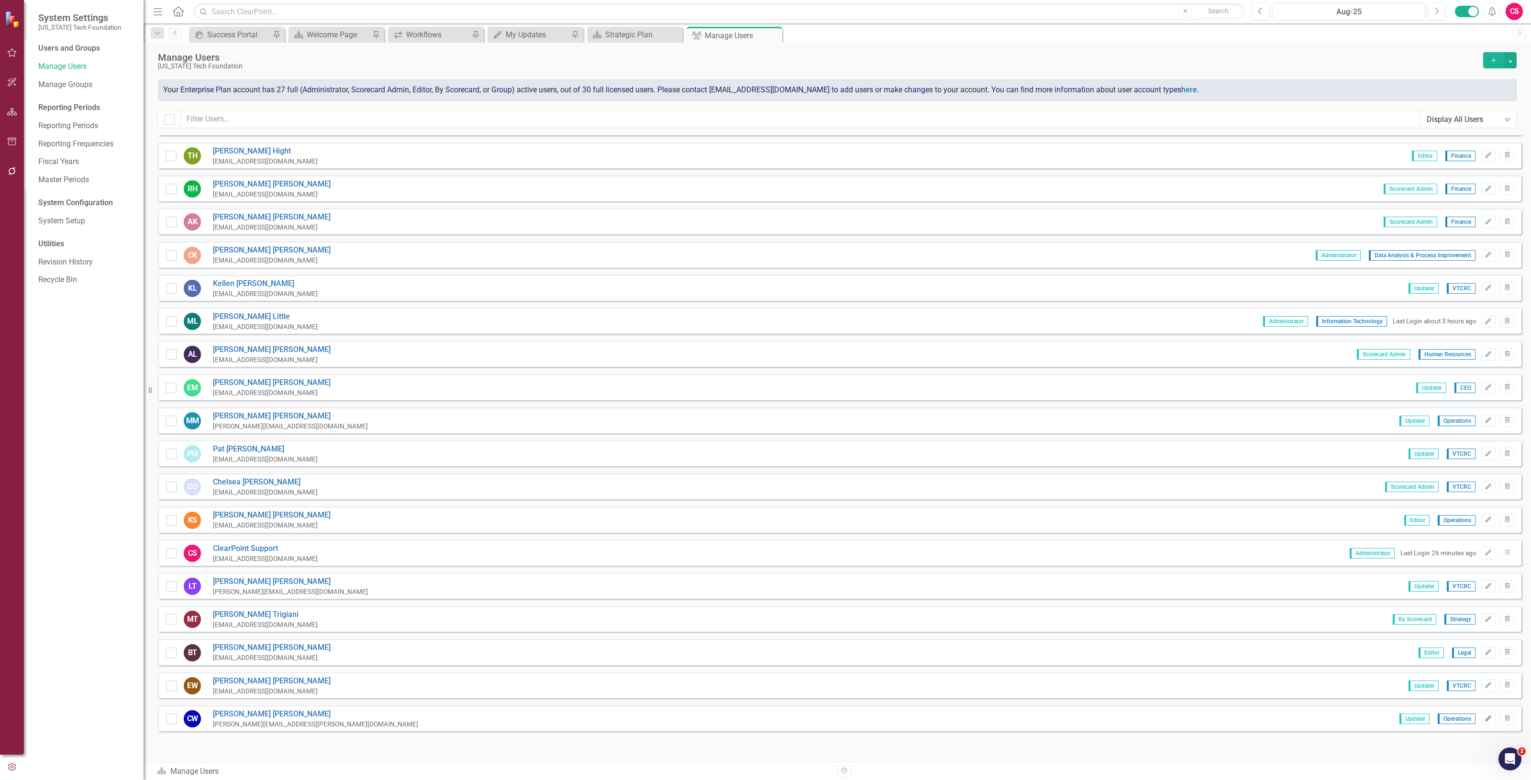
click at [1481, 714] on button "Edit" at bounding box center [1488, 719] width 14 height 12
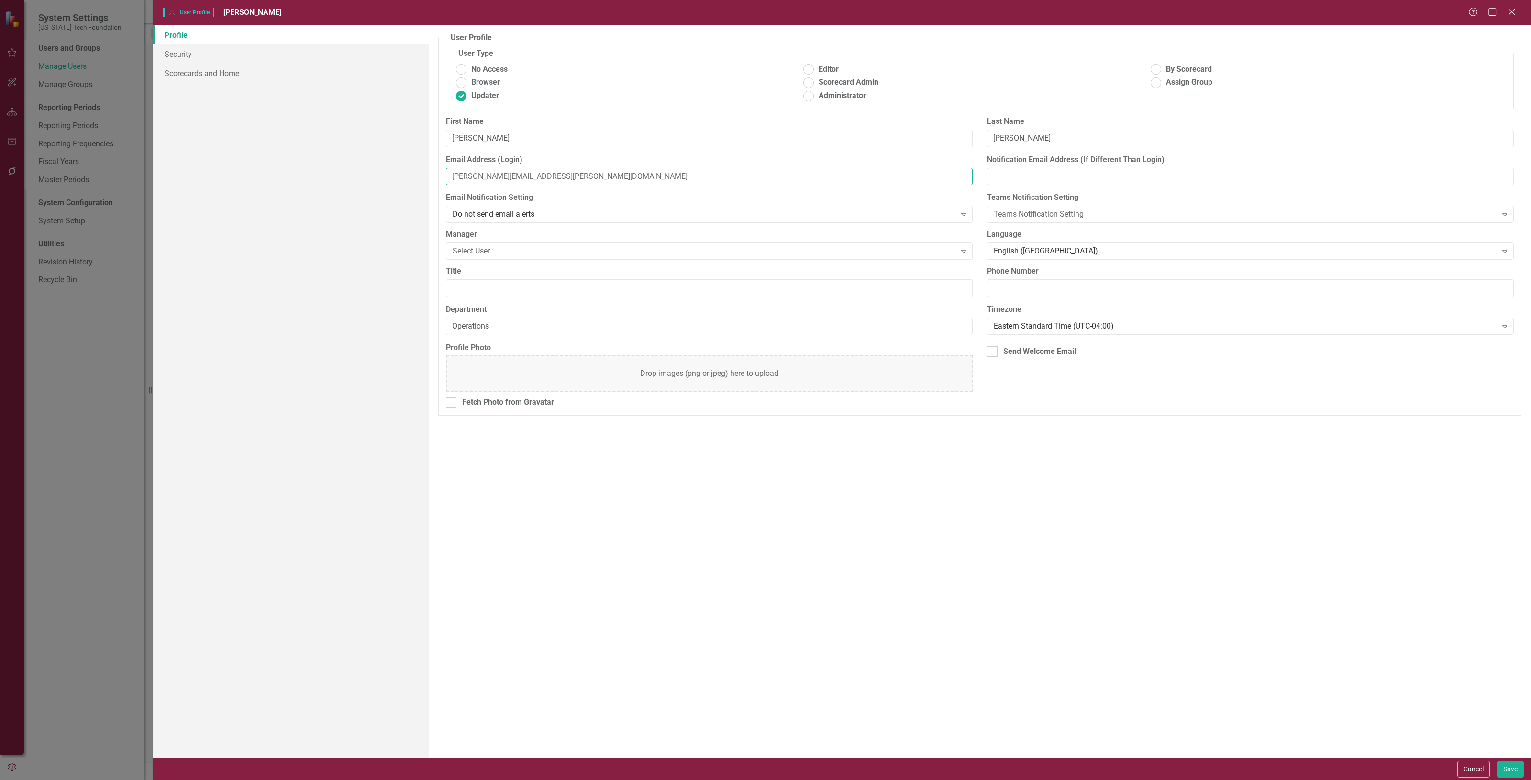
drag, startPoint x: 545, startPoint y: 178, endPoint x: 230, endPoint y: 217, distance: 317.7
click at [230, 217] on div "Profile Security Scorecards and Home User Profile ClearPoint has a wealth of op…" at bounding box center [842, 391] width 1378 height 733
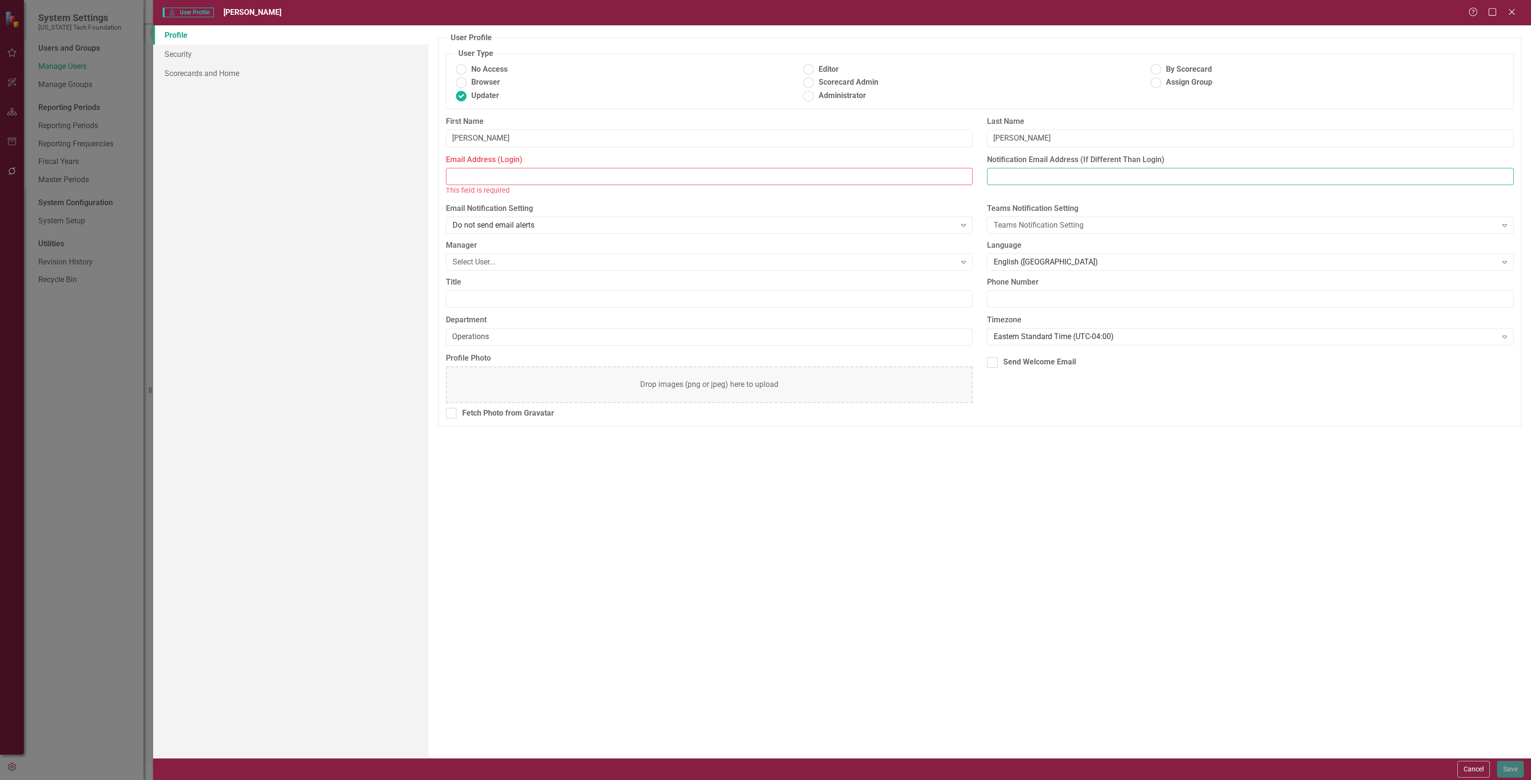
click at [1017, 175] on input "Notification Email Address (If Different Than Login)" at bounding box center [1250, 177] width 527 height 18
paste input "[PERSON_NAME][EMAIL_ADDRESS][PERSON_NAME][DOMAIN_NAME]"
type input "[PERSON_NAME][EMAIL_ADDRESS][PERSON_NAME][DOMAIN_NAME]"
click at [485, 176] on input "Email Address (Login)" at bounding box center [709, 177] width 527 height 18
paste input "[EMAIL_ADDRESS][DOMAIN_NAME]"
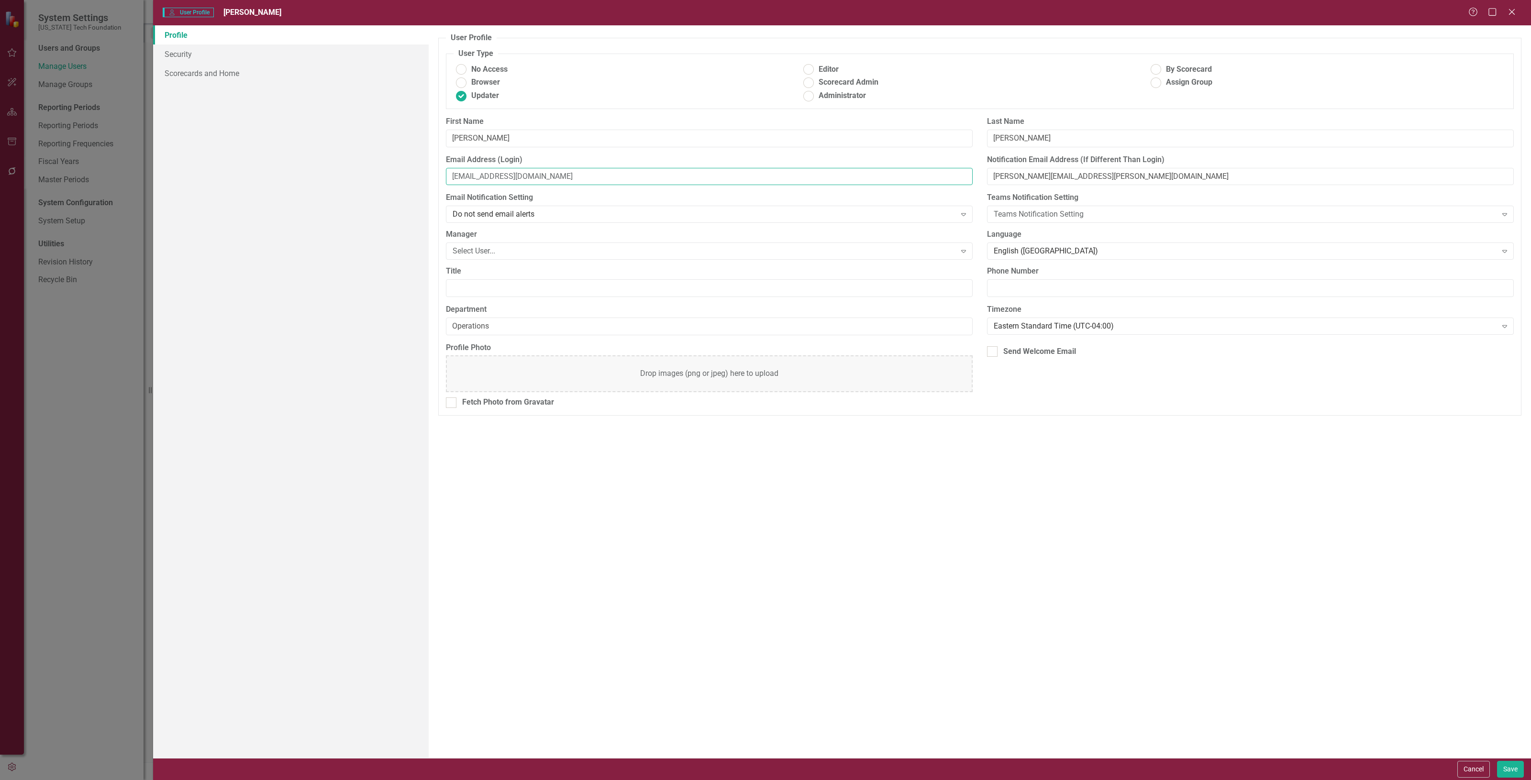
click at [454, 177] on input "[EMAIL_ADDRESS][DOMAIN_NAME]" at bounding box center [709, 177] width 527 height 18
type input "[EMAIL_ADDRESS][DOMAIN_NAME]"
click at [1517, 768] on button "Save" at bounding box center [1510, 769] width 27 height 17
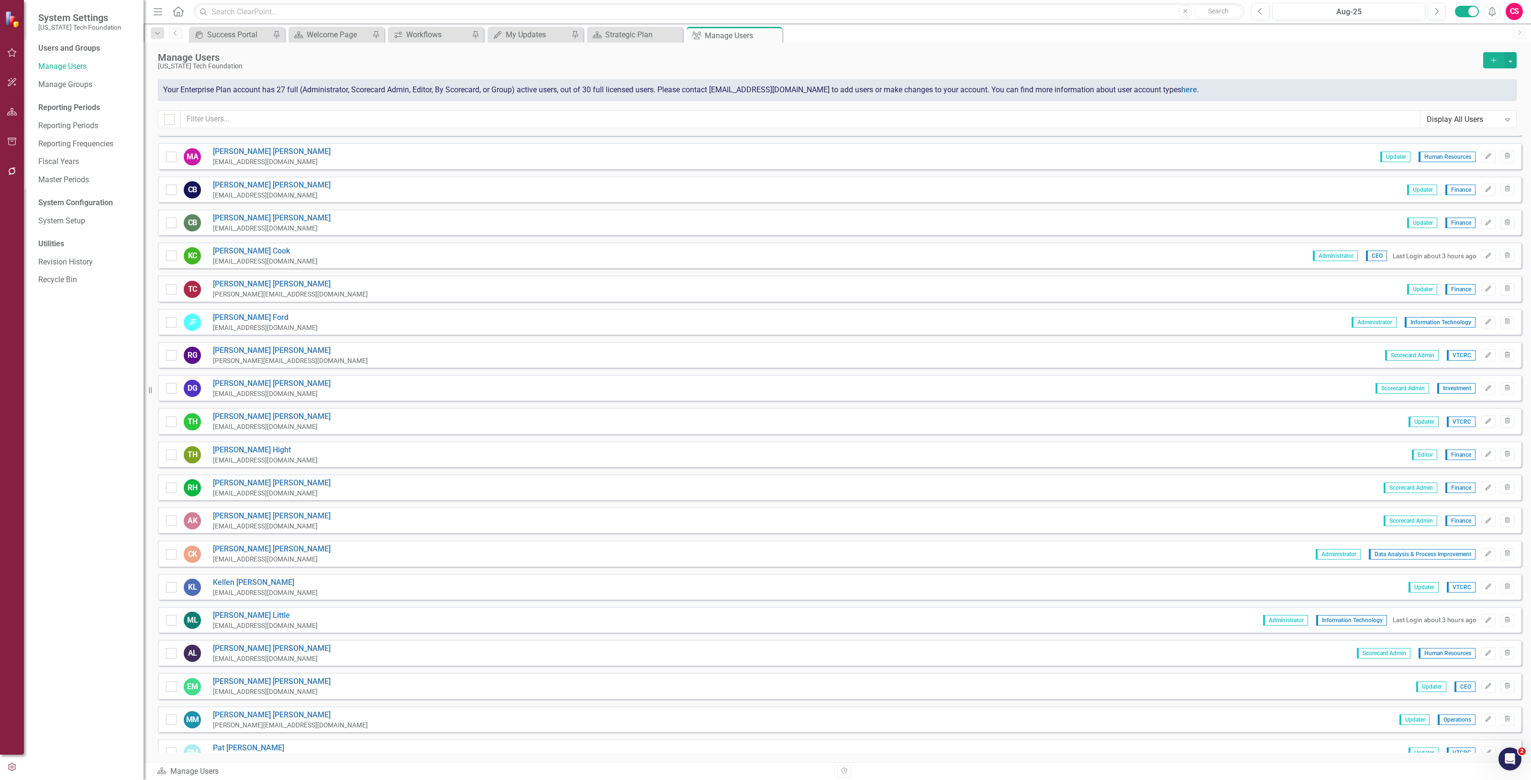
scroll to position [0, 0]
